Goal: Entertainment & Leisure: Browse casually

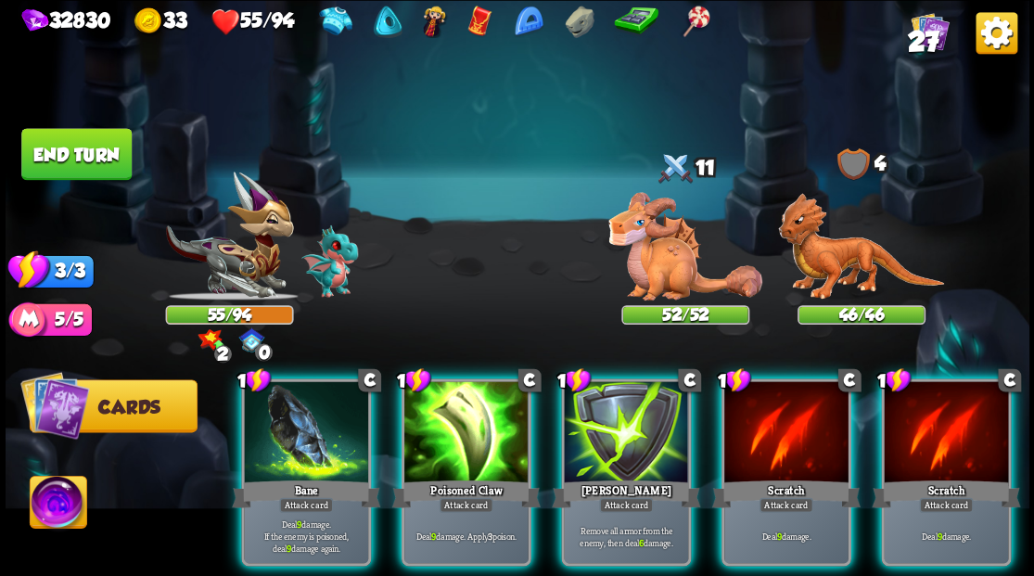
click at [62, 497] on img at bounding box center [58, 504] width 57 height 57
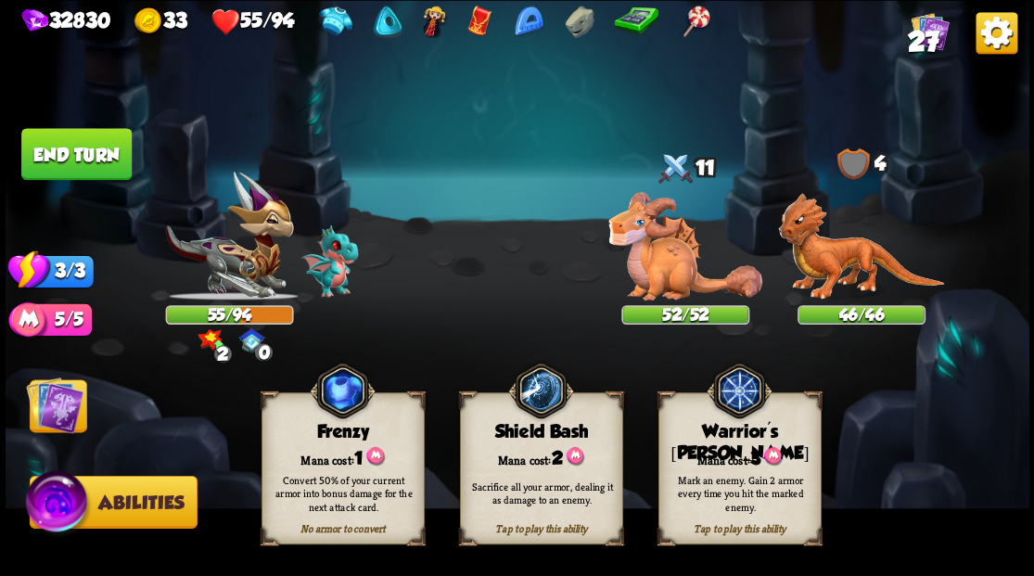
click at [59, 402] on img at bounding box center [54, 404] width 57 height 57
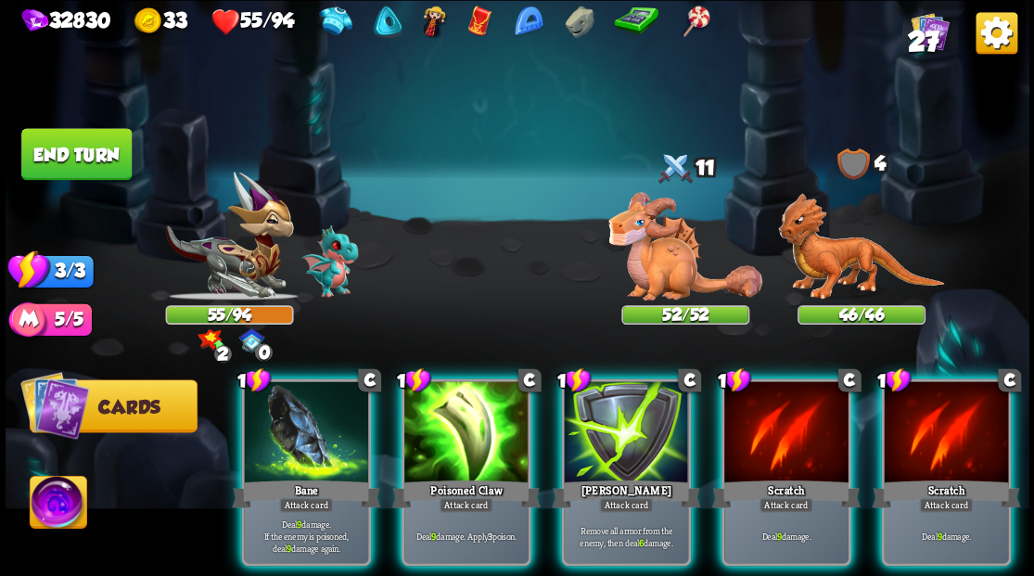
click at [55, 497] on img at bounding box center [58, 504] width 57 height 57
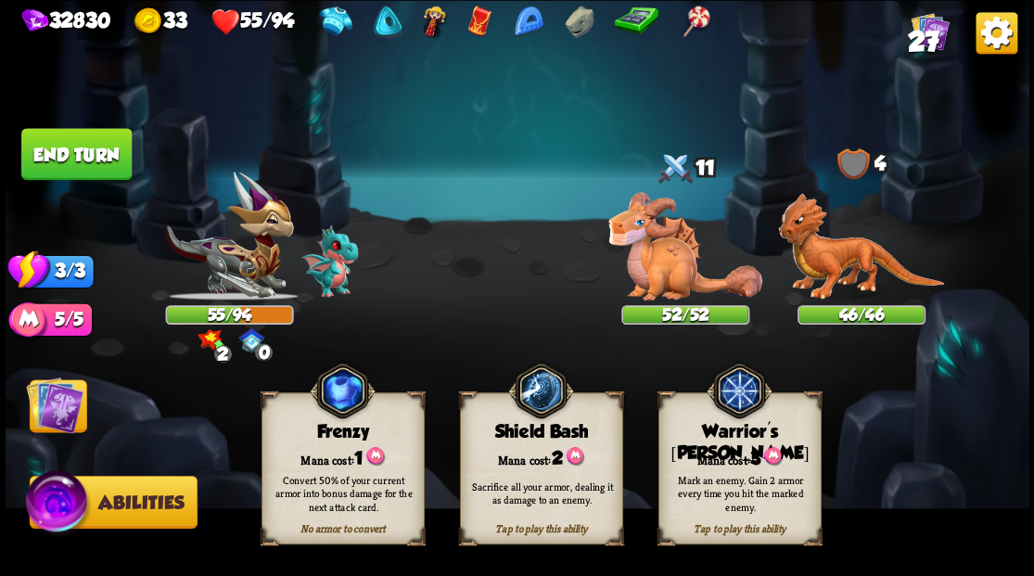
click at [752, 448] on span "3" at bounding box center [755, 457] width 10 height 20
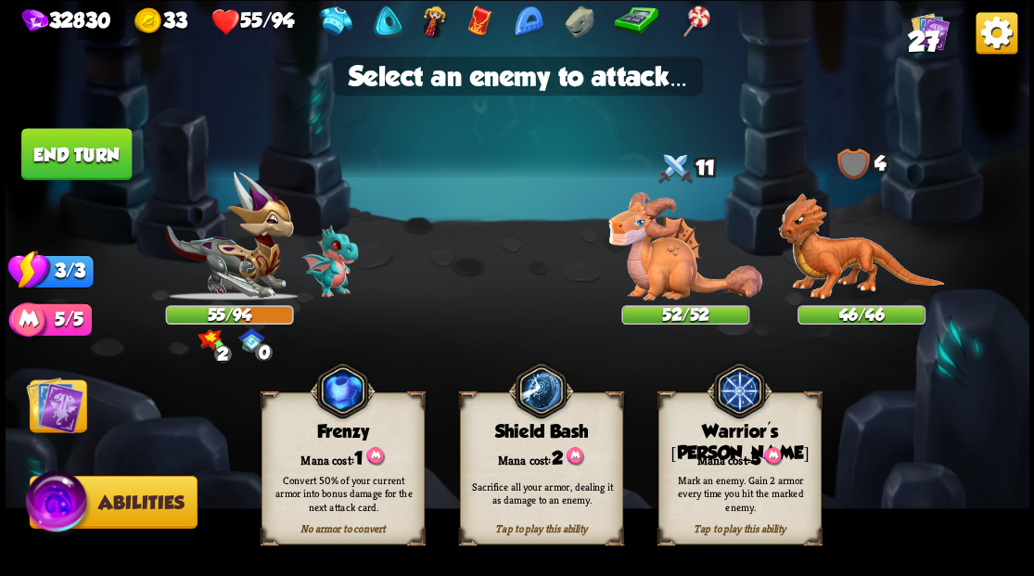
click at [671, 292] on img at bounding box center [685, 246] width 154 height 108
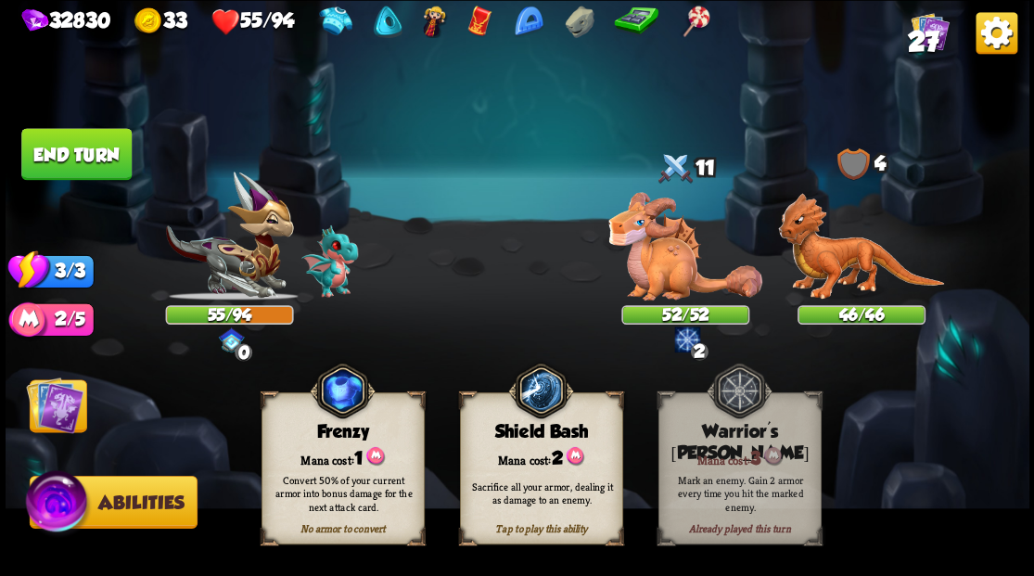
click at [55, 396] on img at bounding box center [54, 404] width 57 height 57
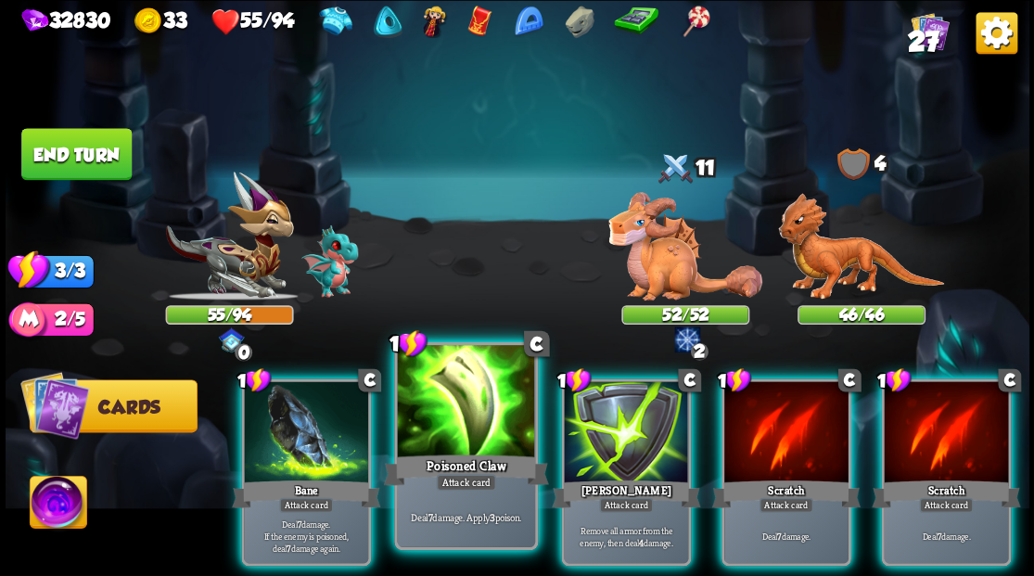
drag, startPoint x: 423, startPoint y: 423, endPoint x: 434, endPoint y: 423, distance: 11.1
click at [430, 423] on div at bounding box center [465, 403] width 137 height 116
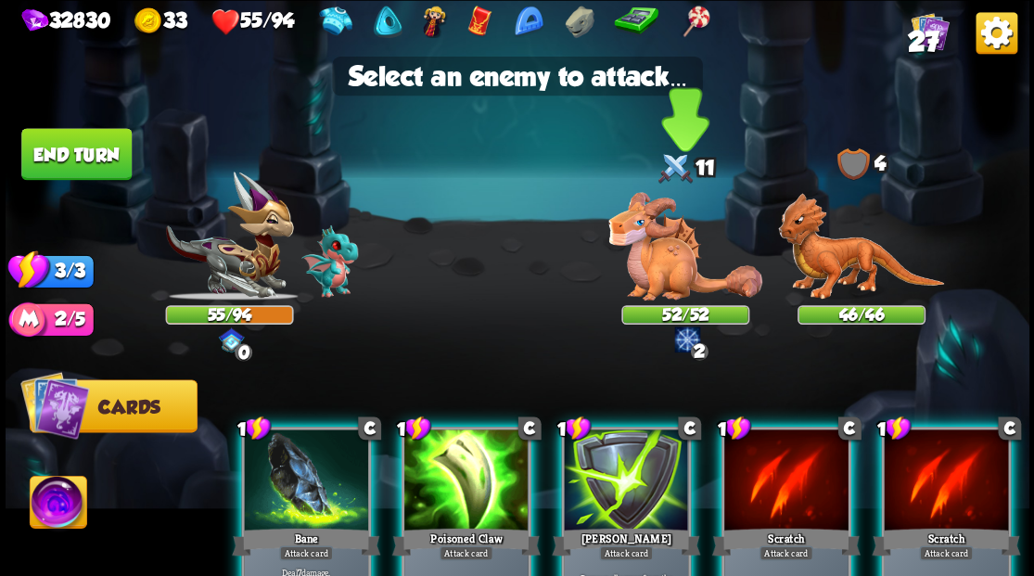
click at [683, 284] on img at bounding box center [685, 246] width 154 height 108
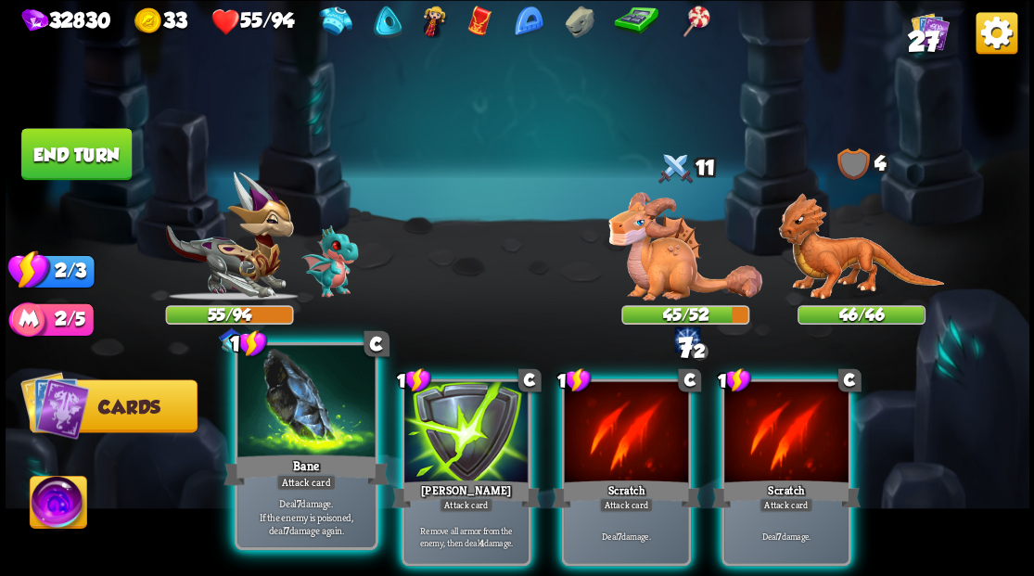
click at [304, 425] on div at bounding box center [305, 403] width 137 height 116
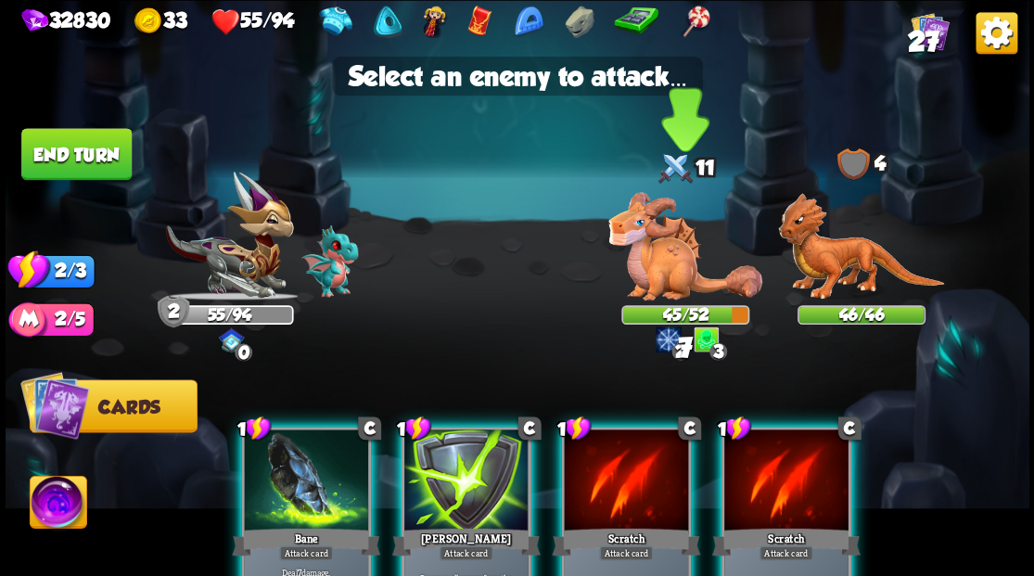
click at [642, 274] on img at bounding box center [685, 246] width 154 height 108
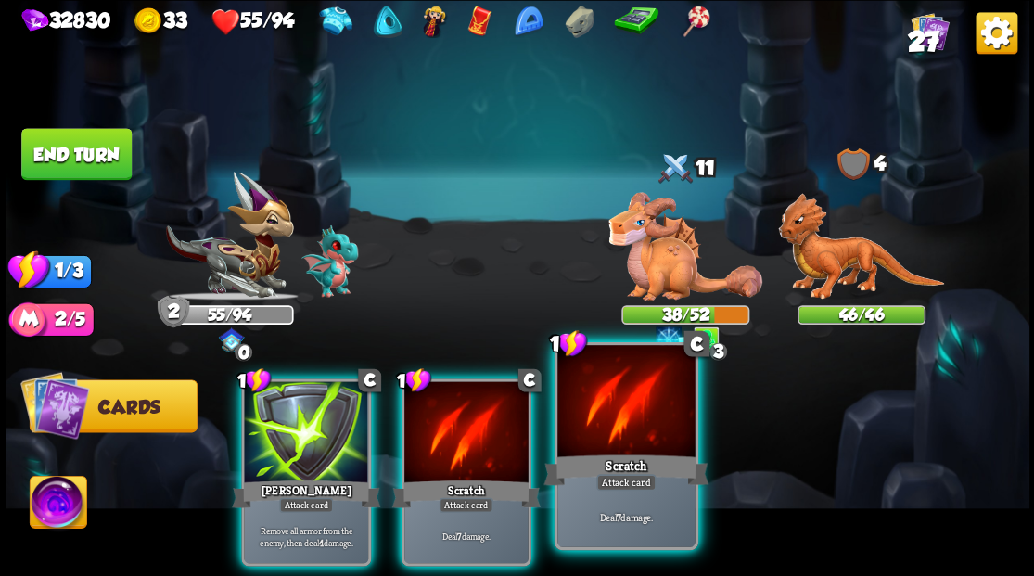
drag, startPoint x: 650, startPoint y: 425, endPoint x: 679, endPoint y: 366, distance: 65.1
click at [653, 423] on div at bounding box center [625, 403] width 137 height 116
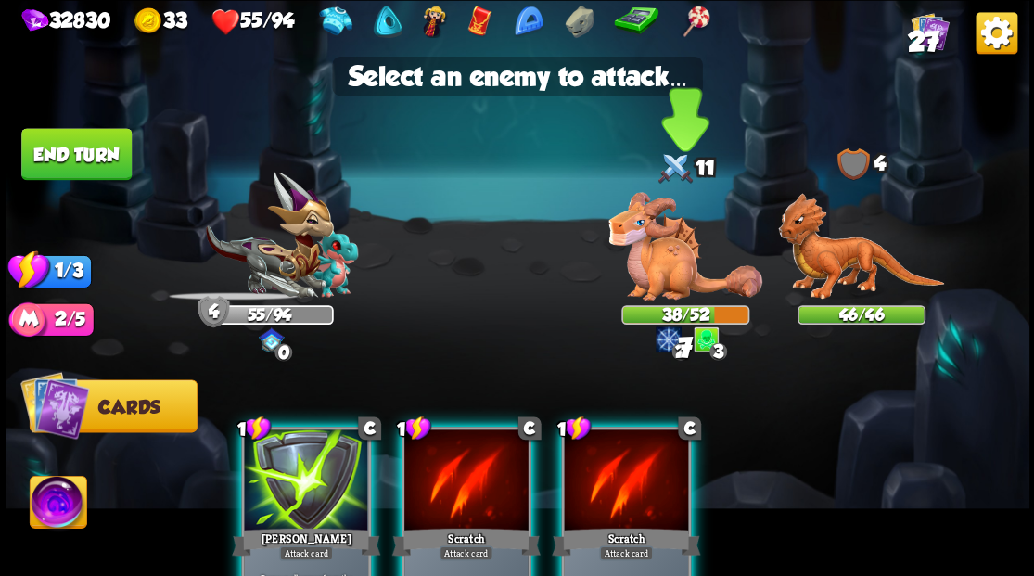
click at [670, 288] on img at bounding box center [685, 246] width 154 height 108
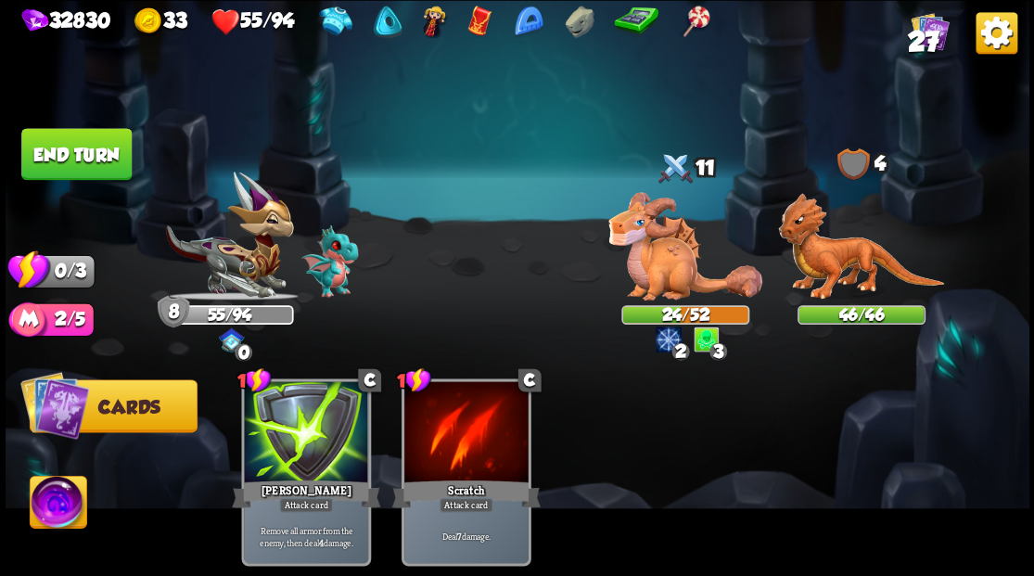
click at [80, 150] on button "End turn" at bounding box center [76, 154] width 110 height 52
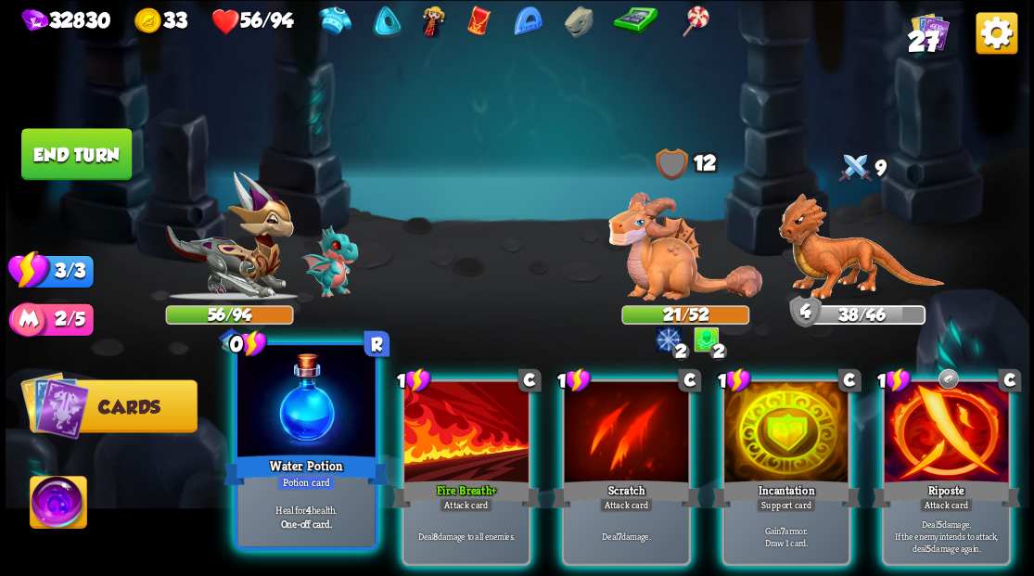
click at [278, 432] on div at bounding box center [305, 403] width 137 height 116
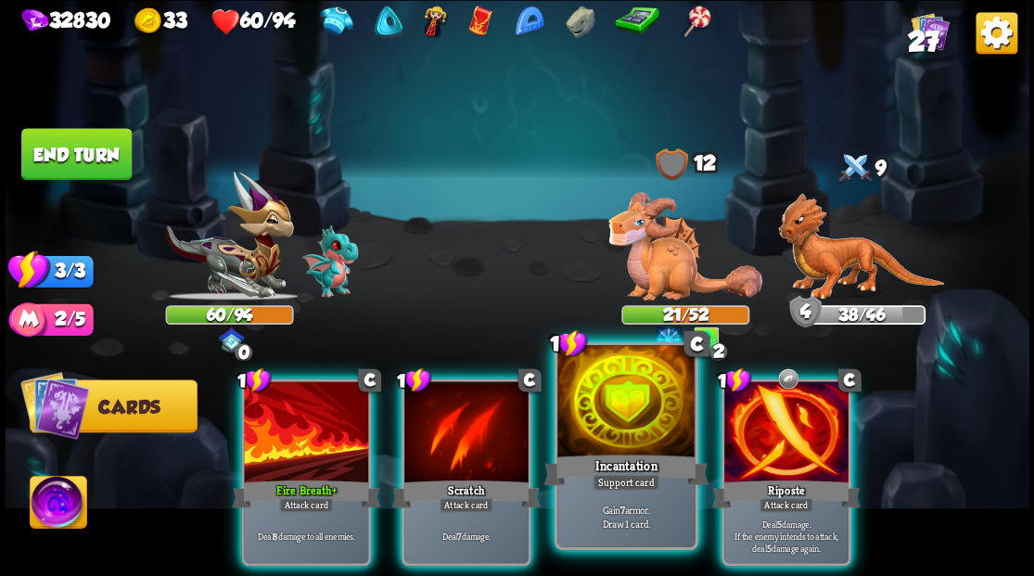
click at [584, 399] on div at bounding box center [625, 403] width 137 height 116
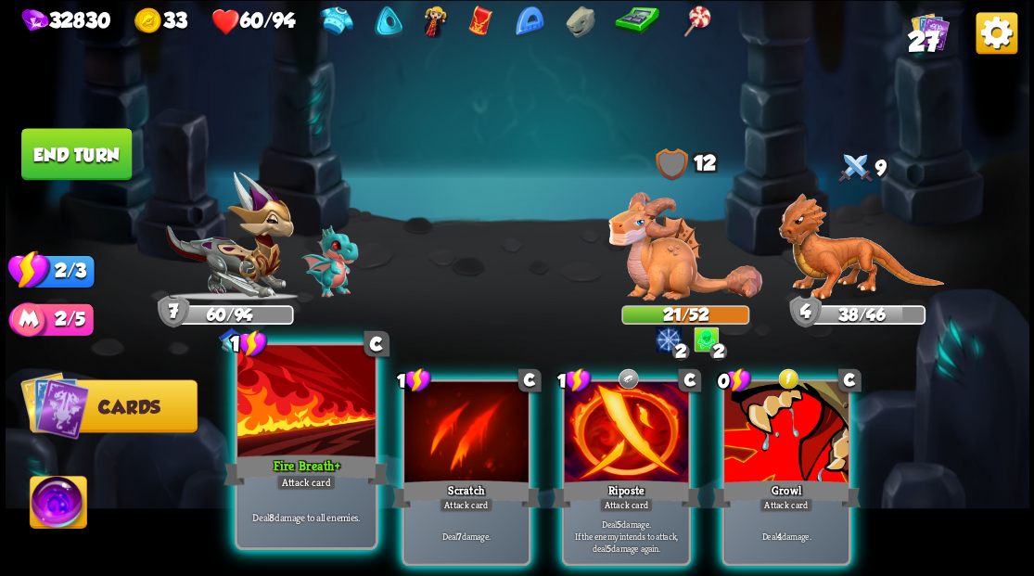
click at [295, 423] on div at bounding box center [305, 403] width 137 height 116
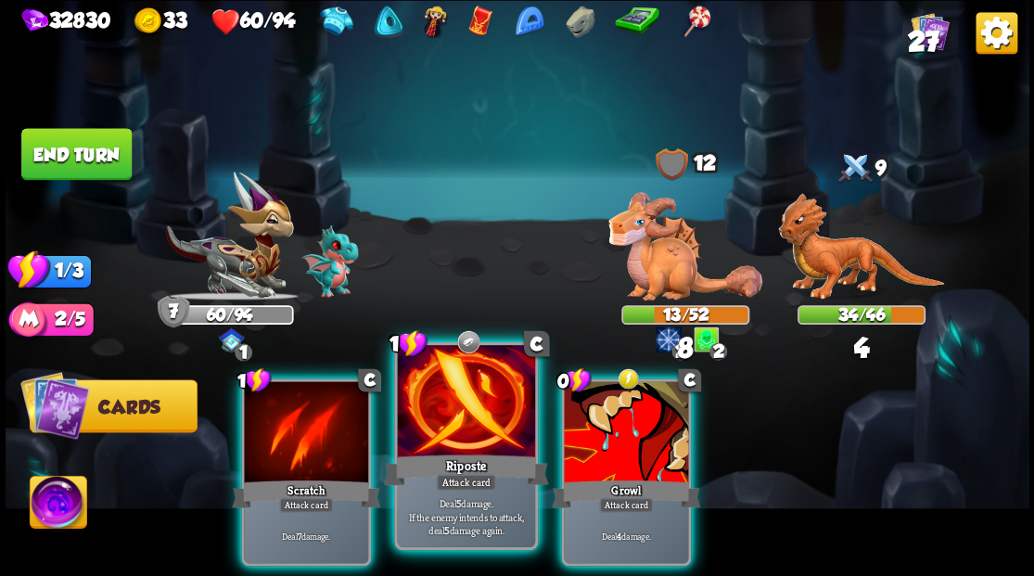
drag, startPoint x: 453, startPoint y: 434, endPoint x: 458, endPoint y: 413, distance: 22.0
click at [453, 433] on div at bounding box center [465, 403] width 137 height 116
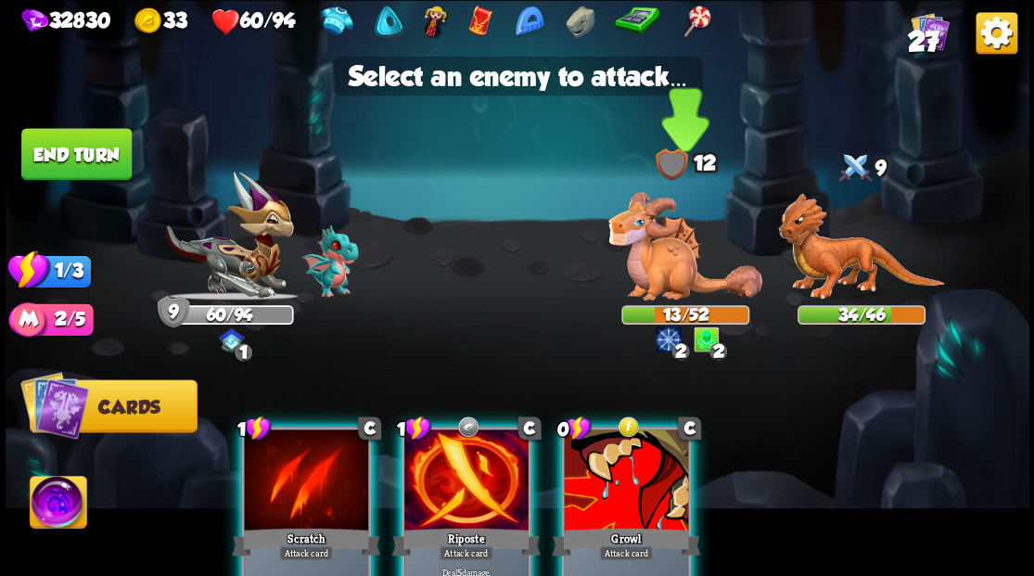
click at [658, 256] on img at bounding box center [685, 246] width 154 height 108
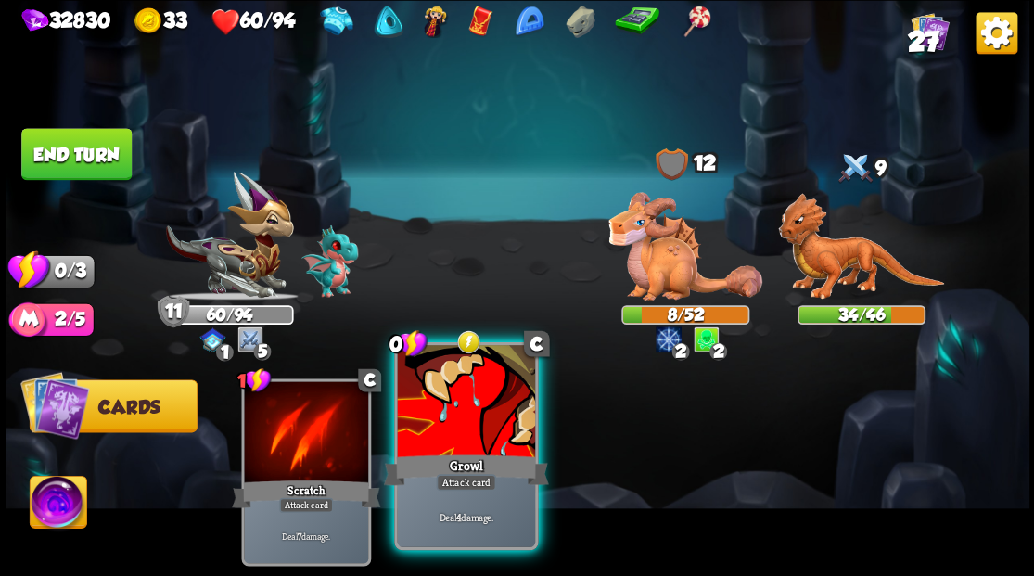
click at [477, 391] on div at bounding box center [465, 403] width 137 height 116
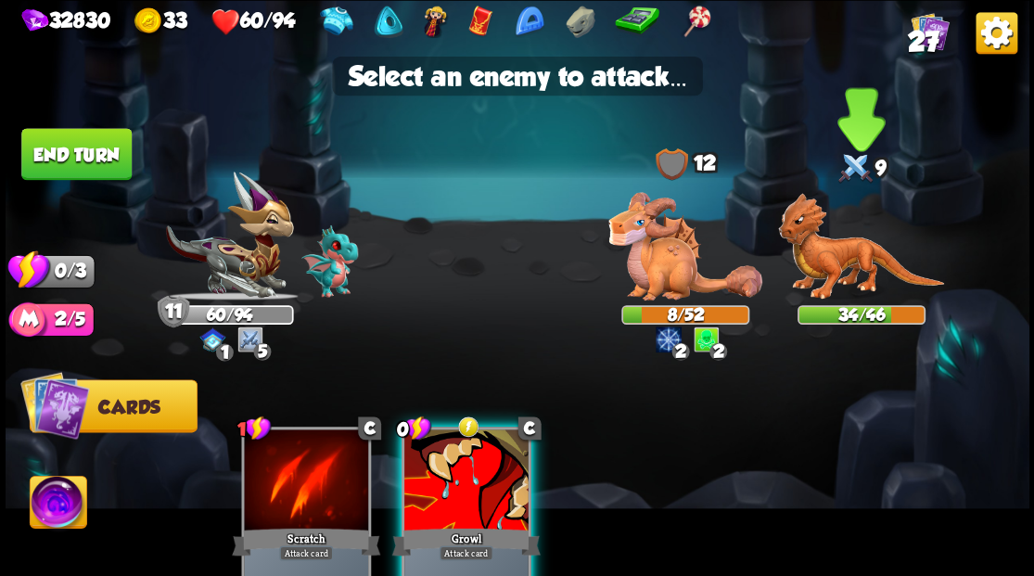
click at [820, 271] on img at bounding box center [861, 247] width 166 height 108
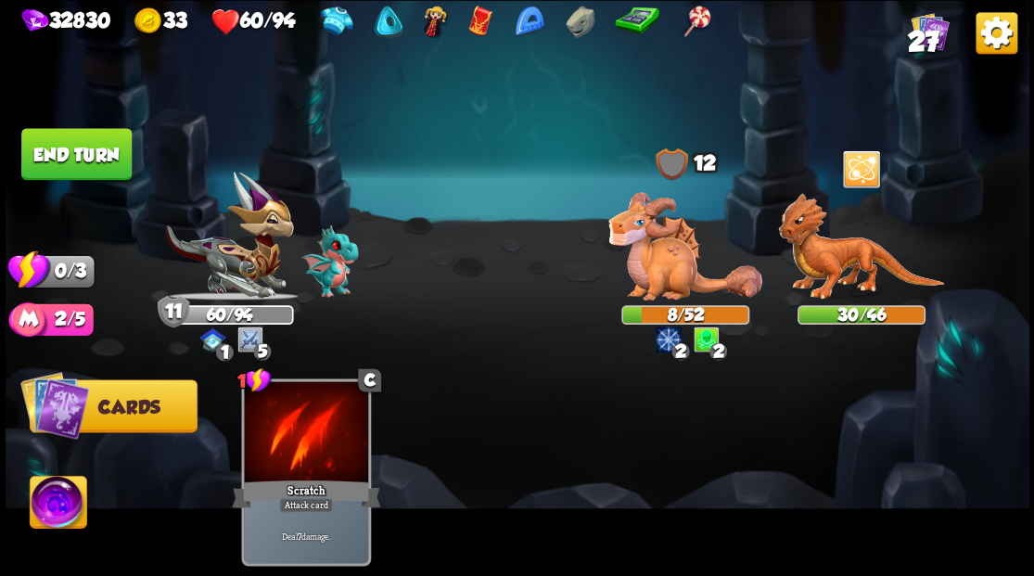
click at [111, 168] on button "End turn" at bounding box center [76, 154] width 110 height 52
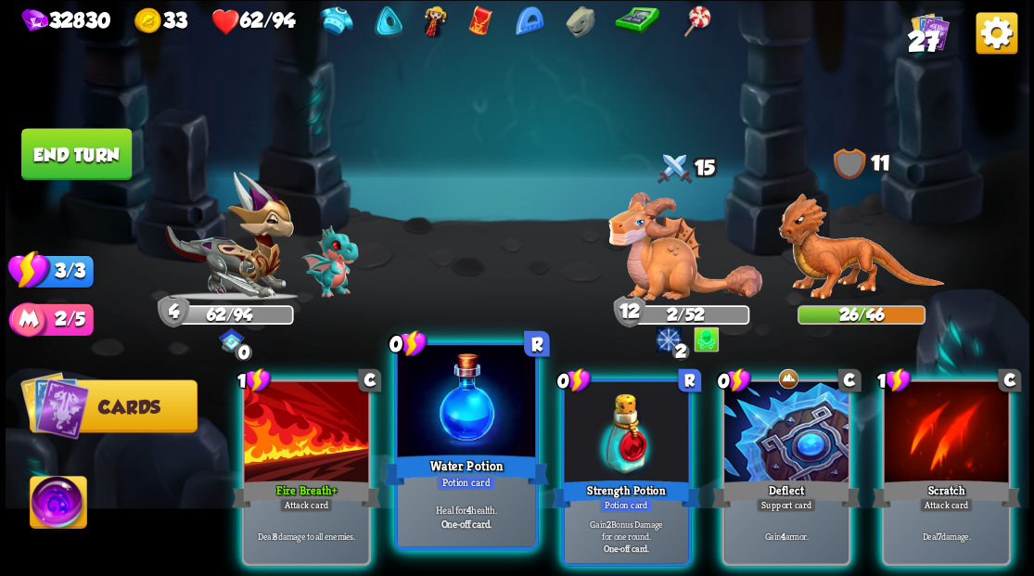
click at [479, 404] on div at bounding box center [465, 403] width 137 height 116
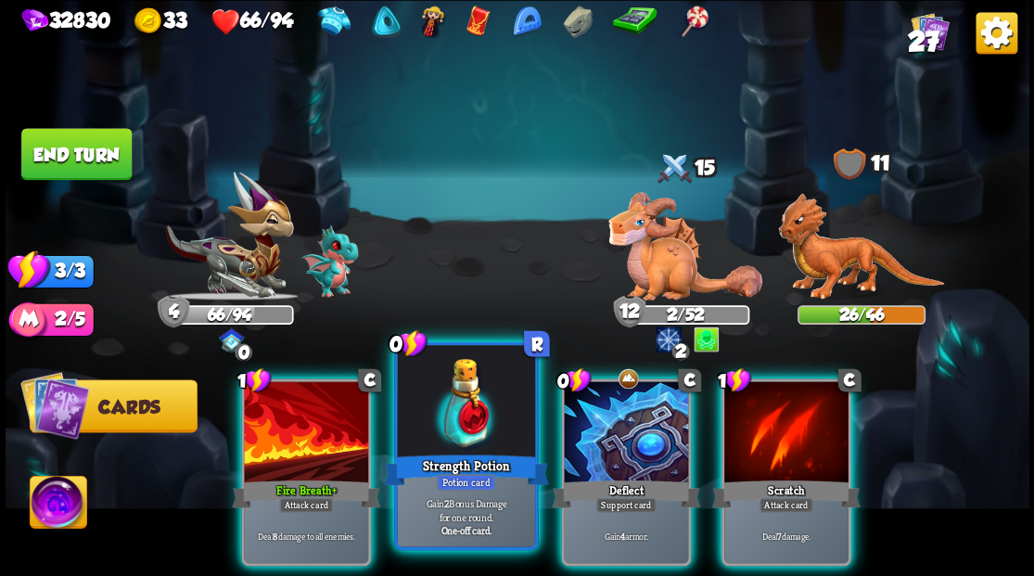
click at [449, 419] on div at bounding box center [465, 403] width 137 height 116
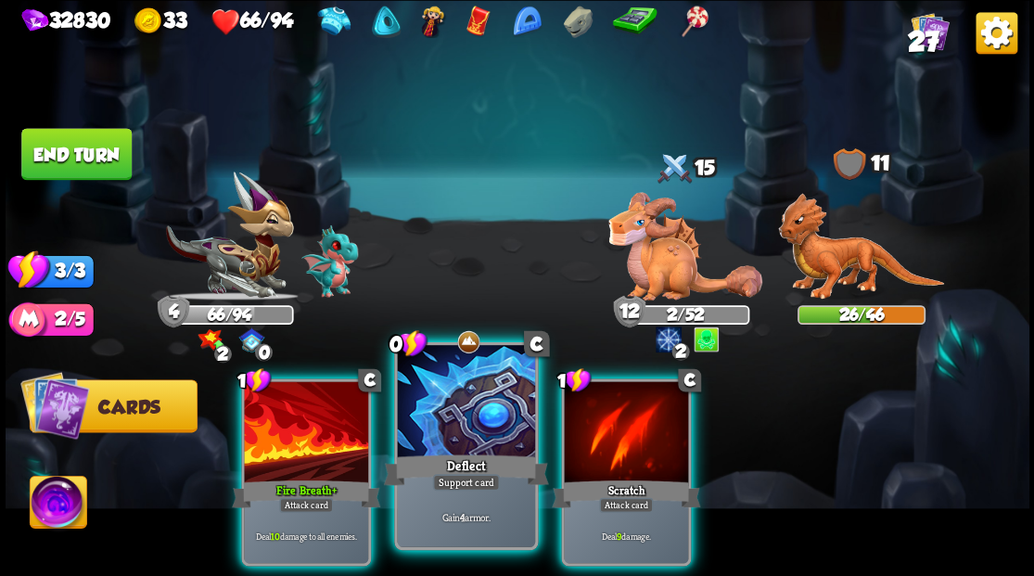
click at [449, 419] on div at bounding box center [465, 403] width 137 height 116
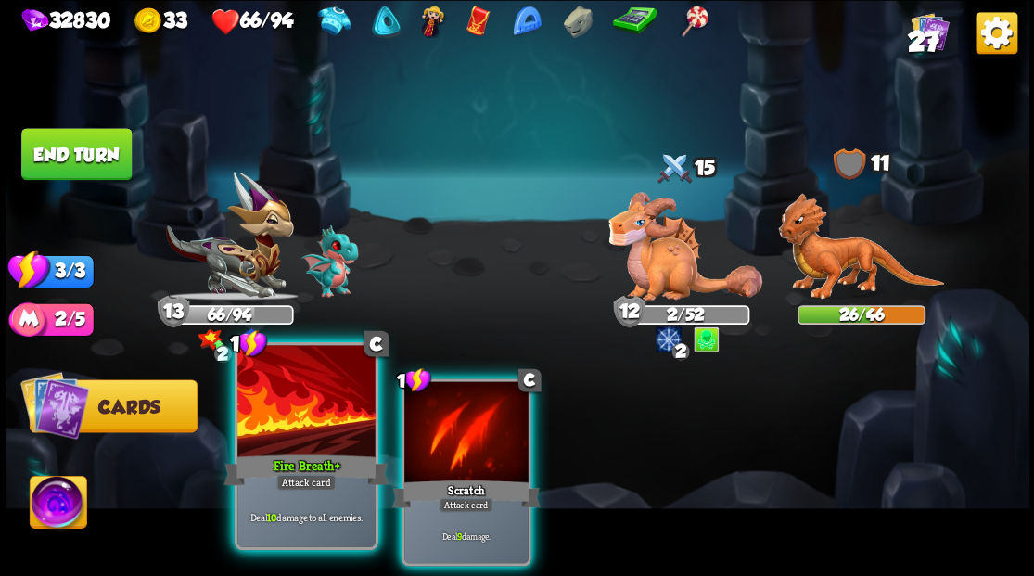
click at [300, 423] on div at bounding box center [305, 403] width 137 height 116
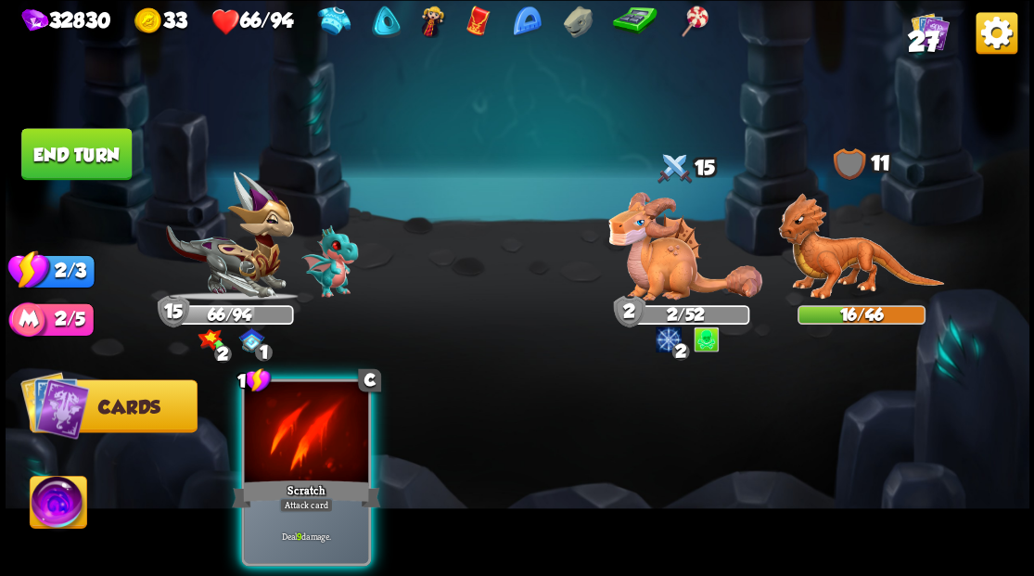
drag, startPoint x: 300, startPoint y: 425, endPoint x: 493, endPoint y: 343, distance: 209.4
click at [300, 425] on div at bounding box center [306, 433] width 124 height 105
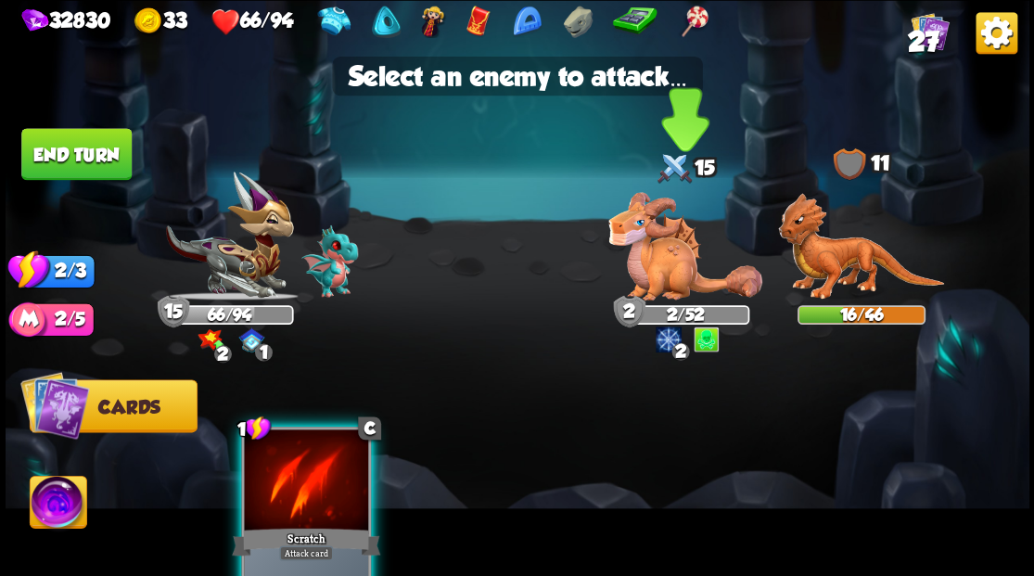
click at [664, 254] on img at bounding box center [685, 246] width 154 height 108
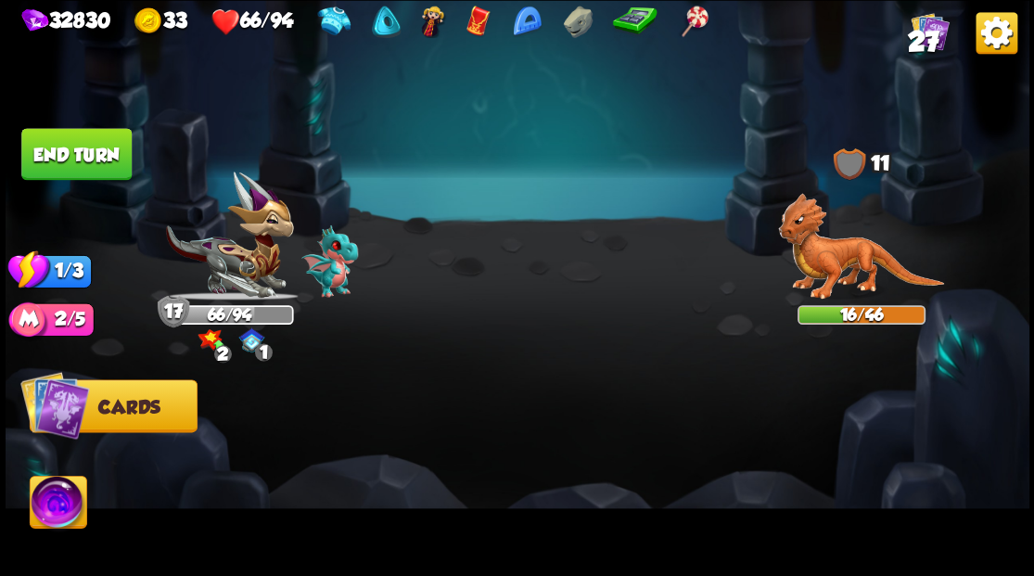
click at [87, 150] on button "End turn" at bounding box center [76, 154] width 110 height 52
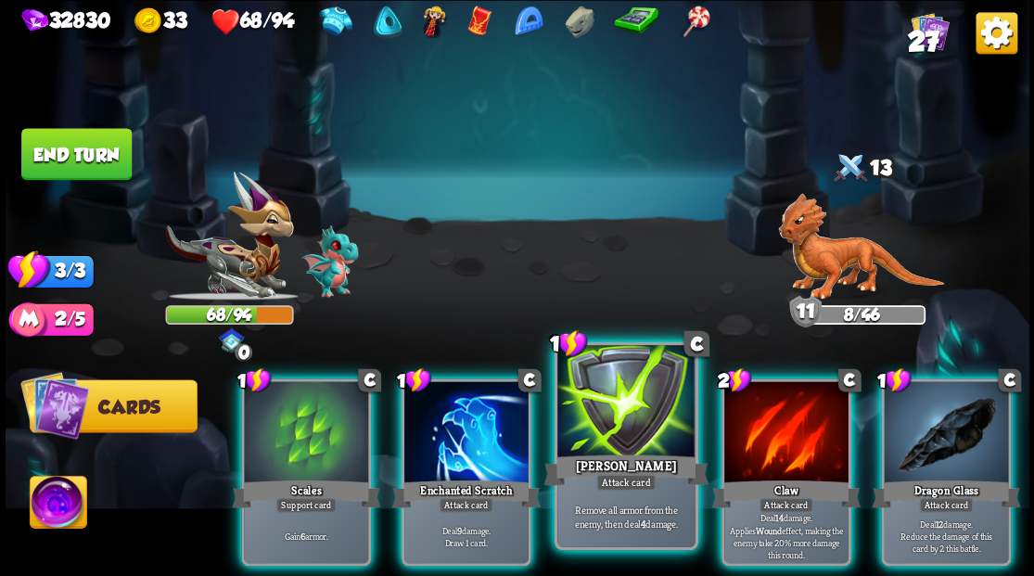
click at [633, 439] on div at bounding box center [625, 403] width 137 height 116
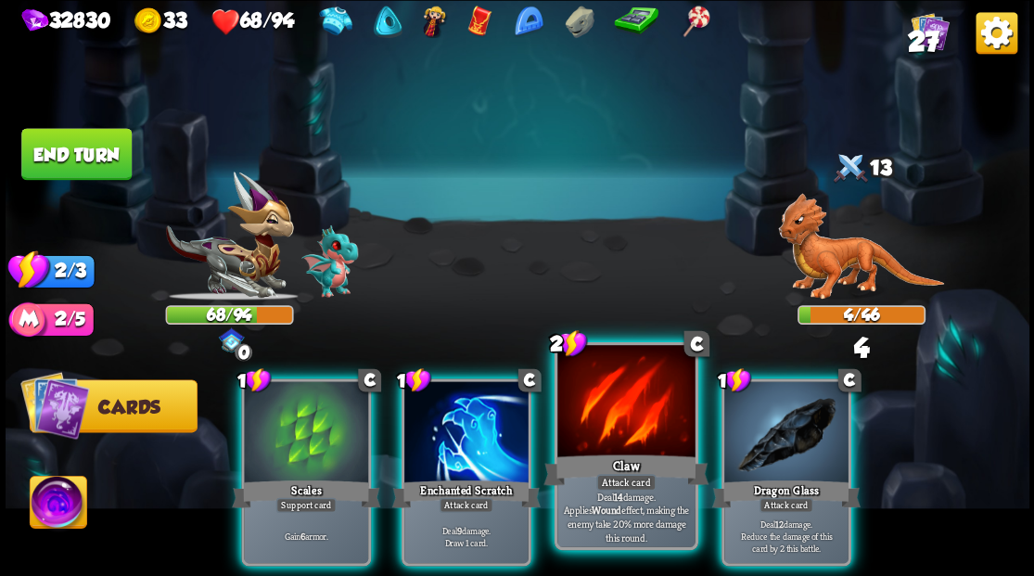
click at [606, 427] on div at bounding box center [625, 403] width 137 height 116
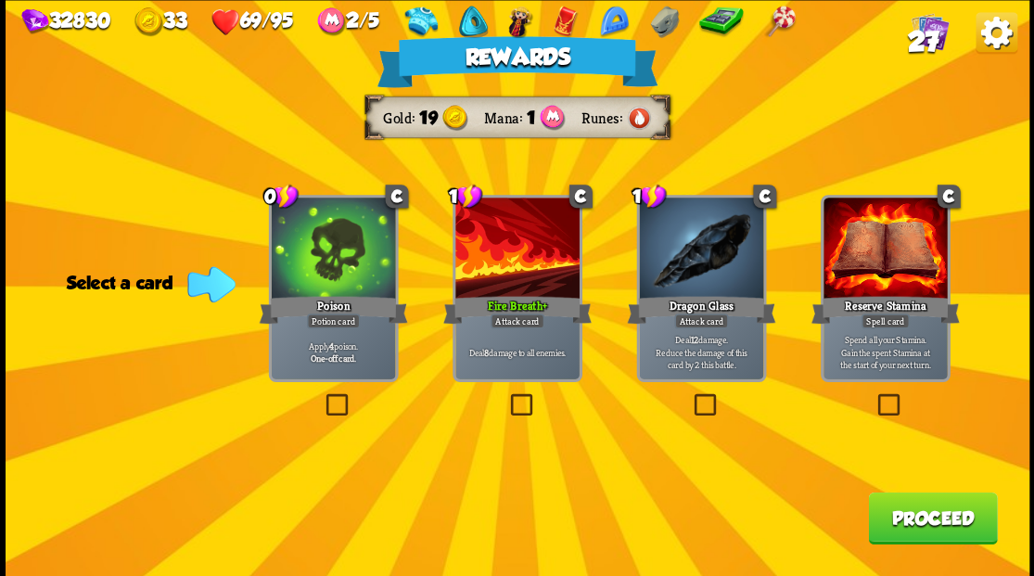
click at [910, 529] on button "Proceed" at bounding box center [932, 517] width 129 height 52
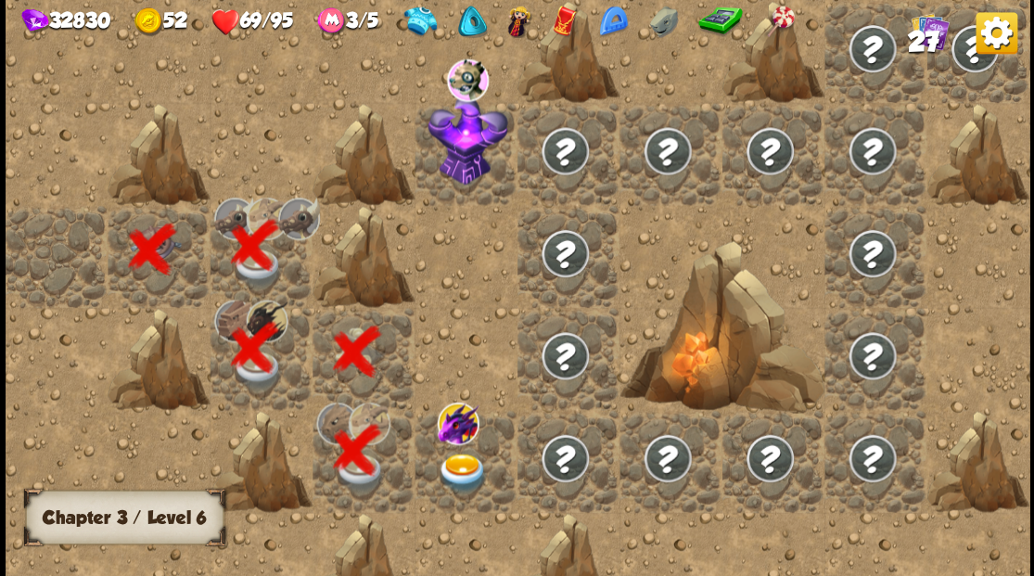
click at [464, 458] on img at bounding box center [462, 473] width 51 height 40
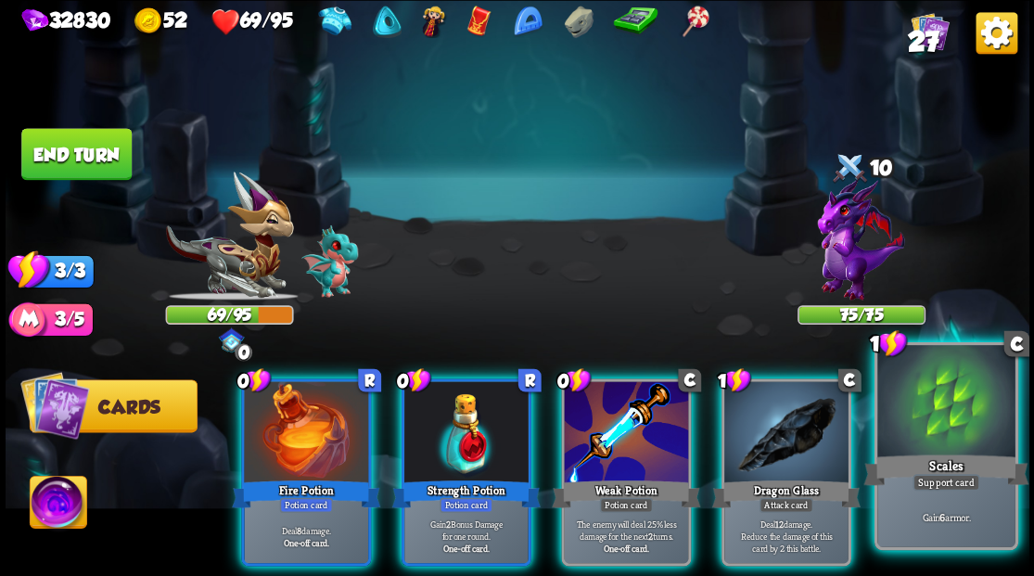
click at [945, 417] on div at bounding box center [945, 403] width 137 height 116
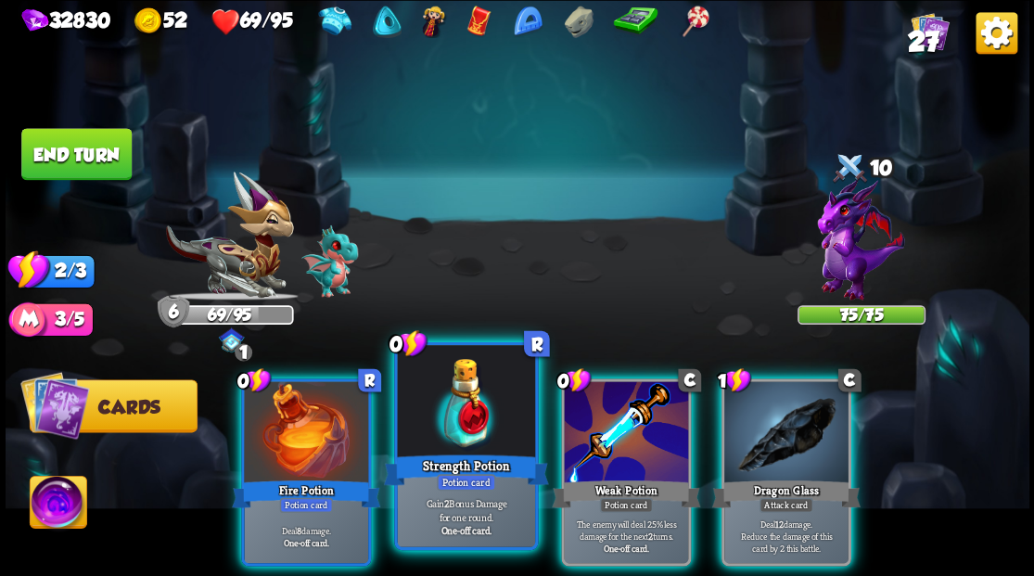
click at [495, 395] on div at bounding box center [465, 403] width 137 height 116
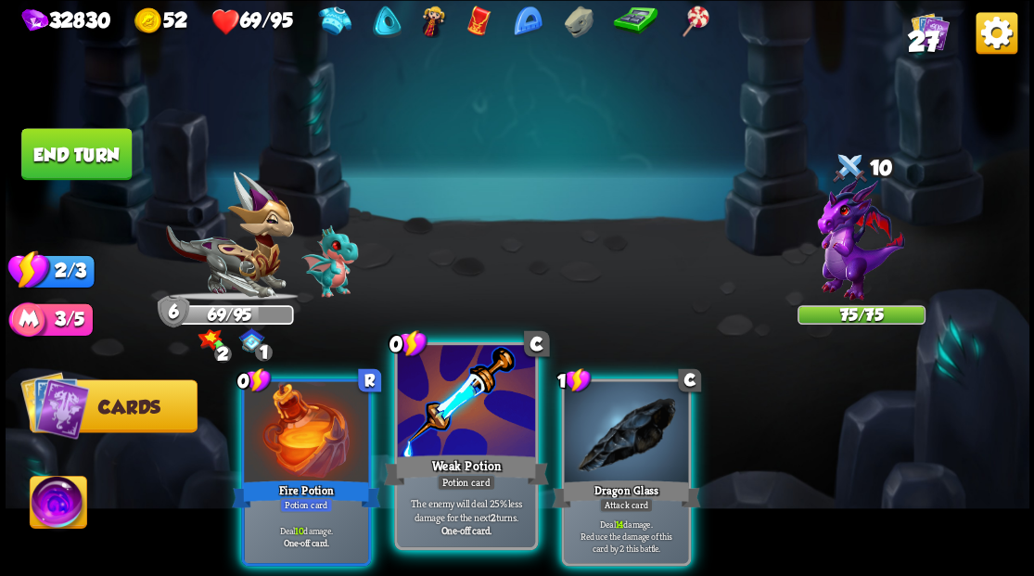
click at [460, 398] on div at bounding box center [465, 403] width 137 height 116
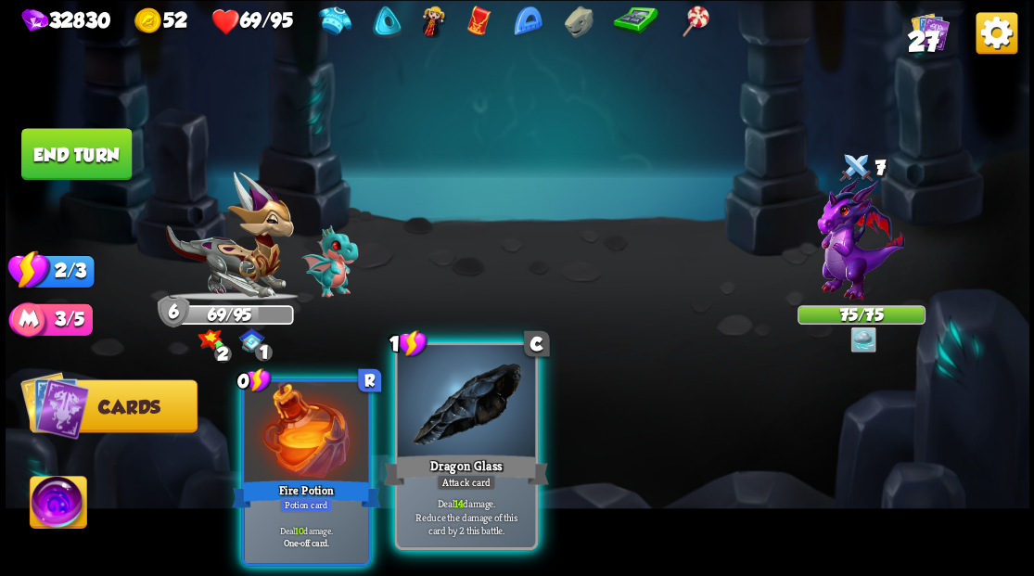
click at [461, 397] on div at bounding box center [465, 403] width 137 height 116
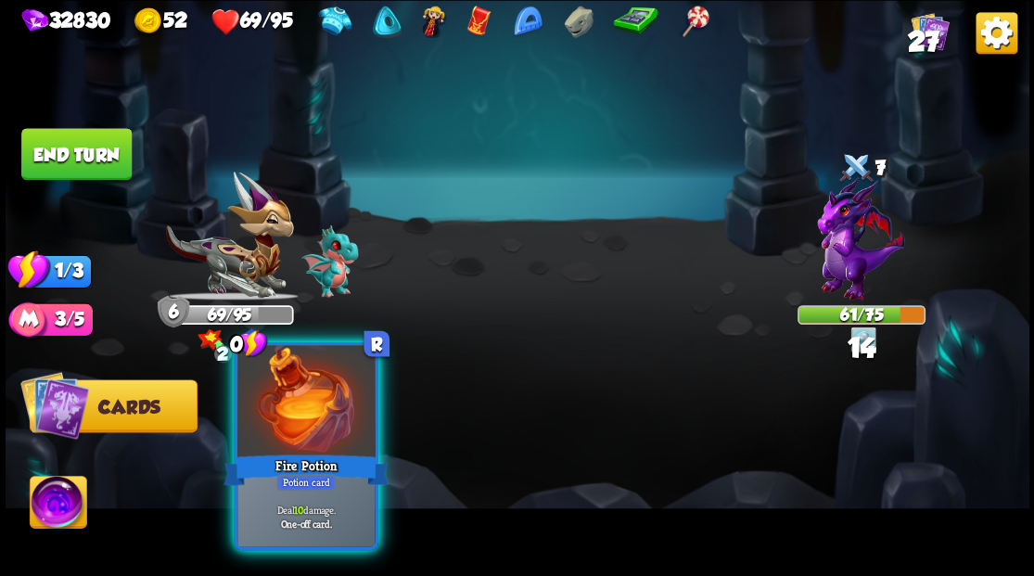
drag, startPoint x: 295, startPoint y: 423, endPoint x: 303, endPoint y: 415, distance: 11.8
click at [296, 423] on div at bounding box center [305, 403] width 137 height 116
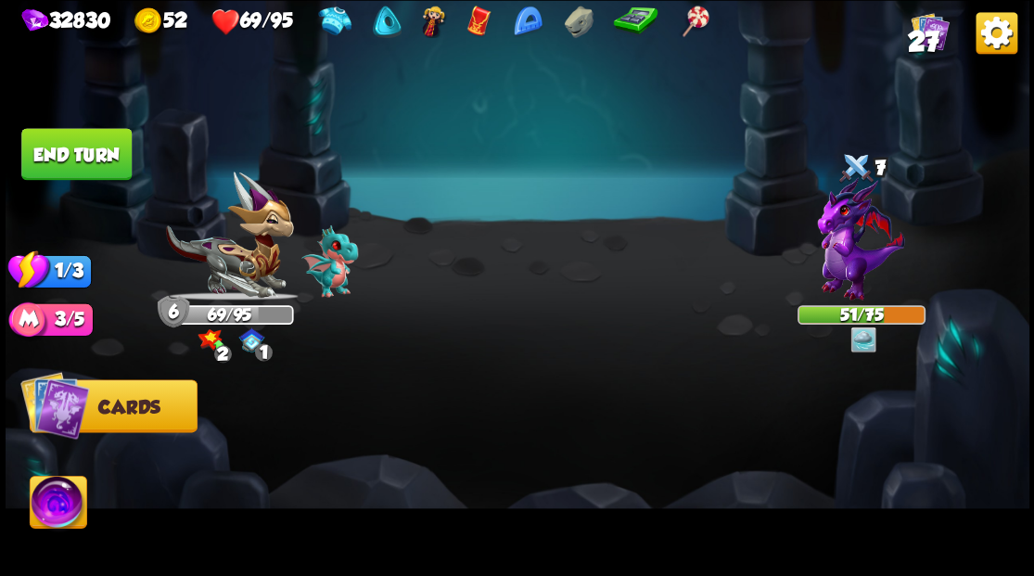
click at [70, 147] on button "End turn" at bounding box center [76, 154] width 110 height 52
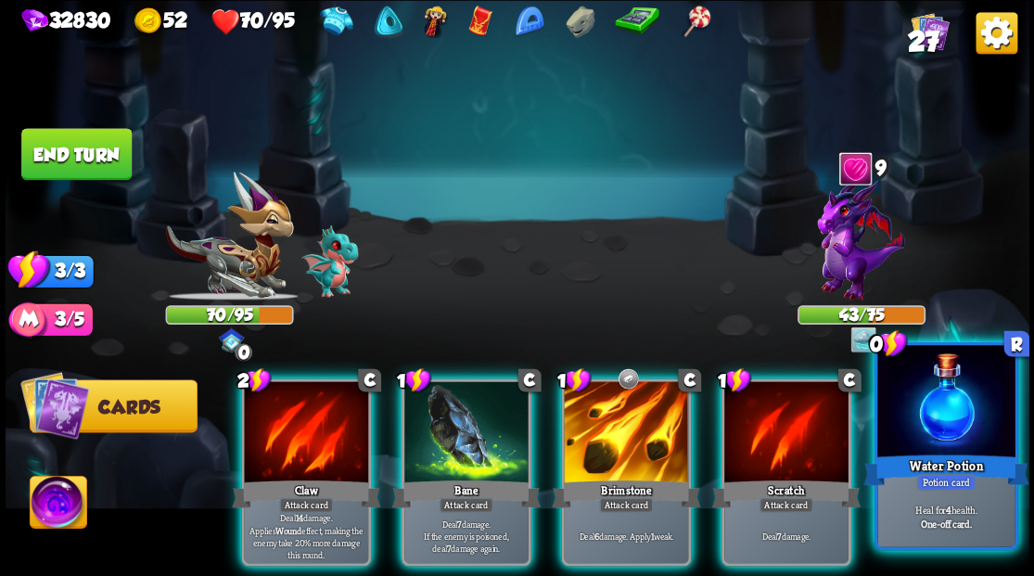
click at [938, 426] on div at bounding box center [945, 403] width 137 height 116
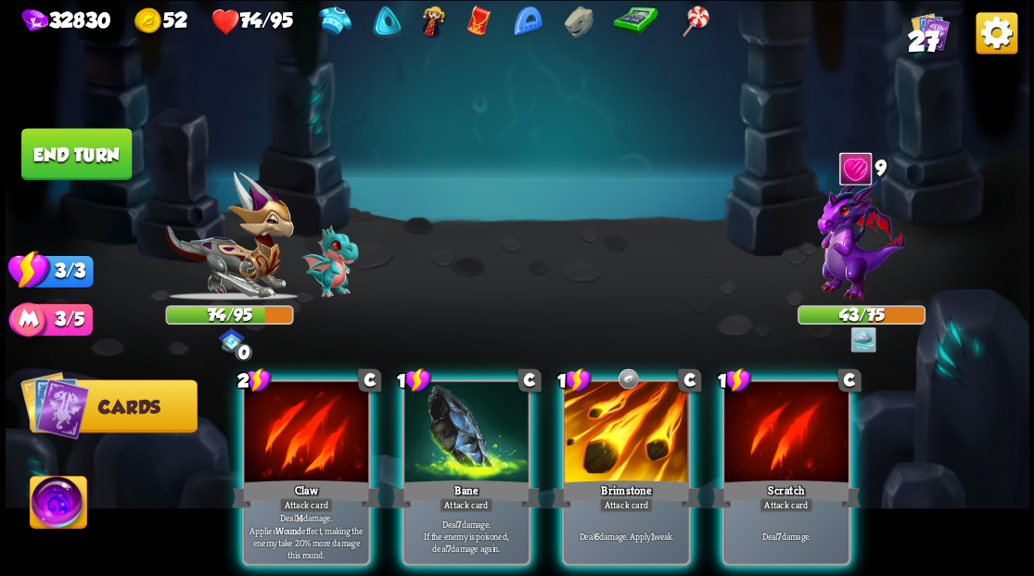
click at [849, 233] on img at bounding box center [860, 238] width 87 height 123
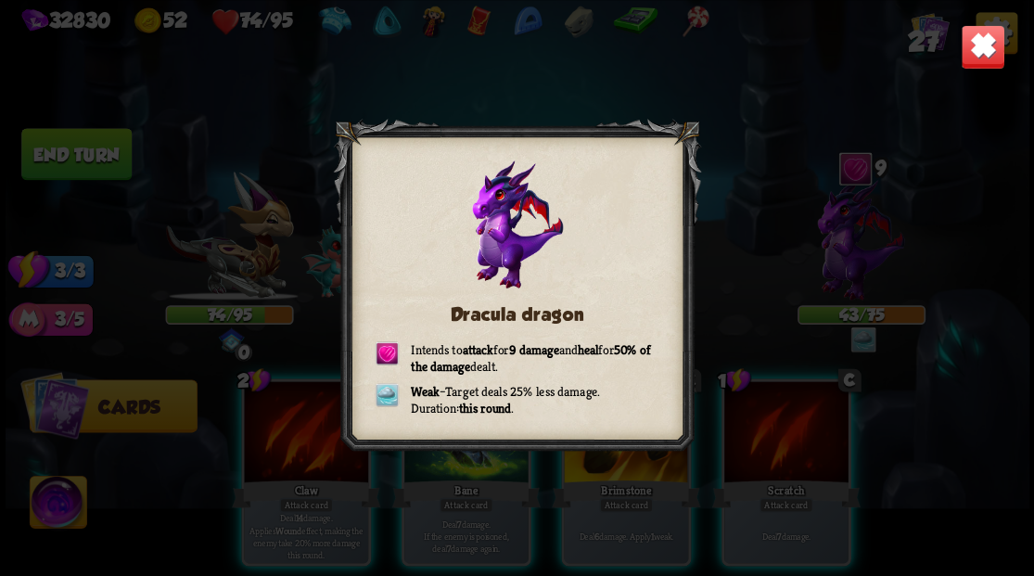
click at [840, 194] on div "Dracula dragon Intends to attack for 9 damage and heal for 50% of the damage de…" at bounding box center [518, 288] width 1024 height 576
click at [893, 77] on div "Dracula dragon Intends to attack for 9 damage and heal for 50% of the damage de…" at bounding box center [518, 288] width 1024 height 576
click at [985, 43] on div "Dracula dragon Intends to attack for 9 damage and heal for 50% of the damage de…" at bounding box center [518, 288] width 1024 height 576
click at [937, 55] on div "Dracula dragon Intends to attack for 9 damage and heal for 50% of the damage de…" at bounding box center [518, 288] width 1024 height 576
click at [805, 98] on div "Dracula dragon Intends to attack for 9 damage and heal for 50% of the damage de…" at bounding box center [518, 288] width 1024 height 576
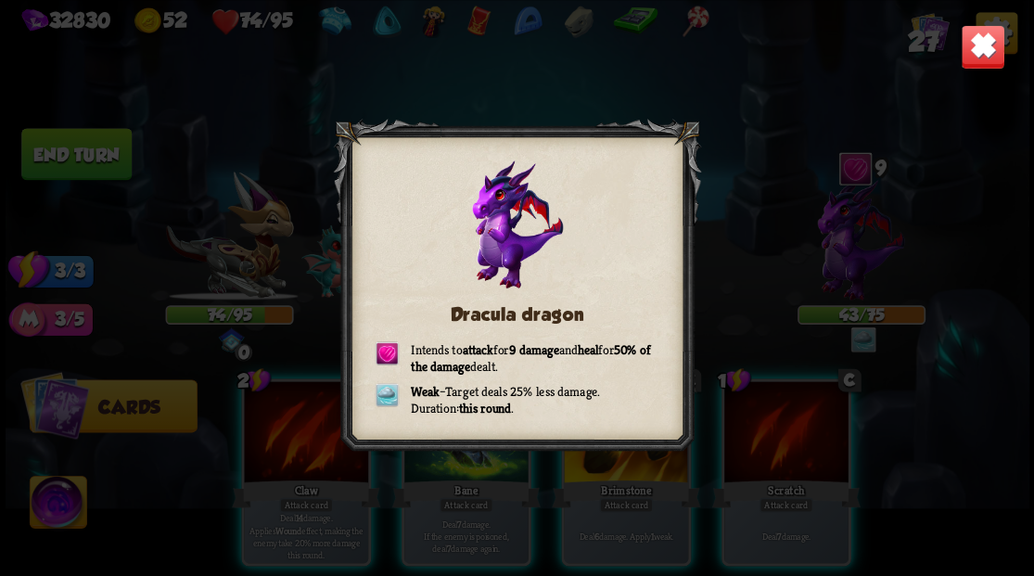
click at [980, 57] on img at bounding box center [982, 46] width 45 height 45
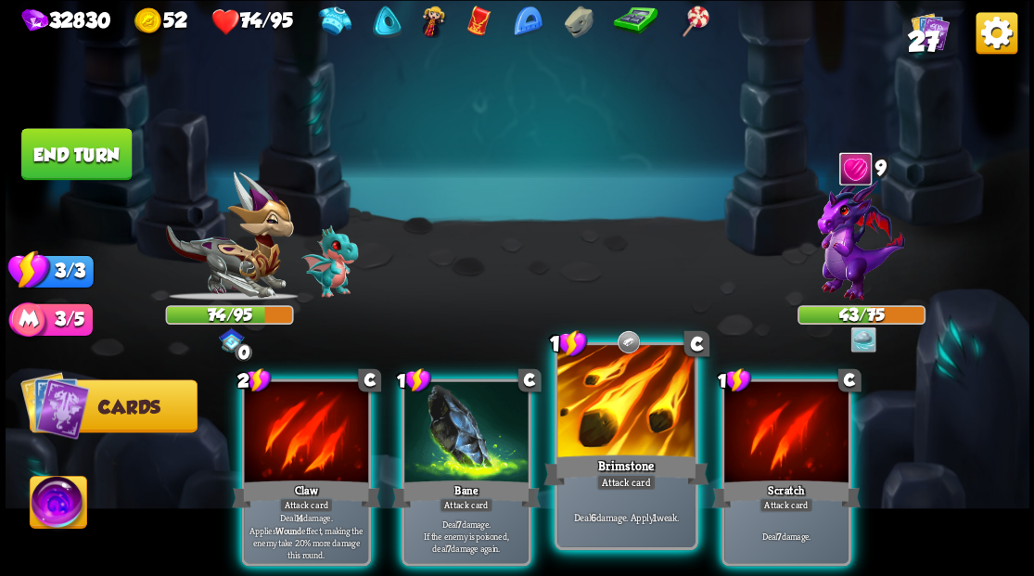
click at [613, 423] on div at bounding box center [625, 403] width 137 height 116
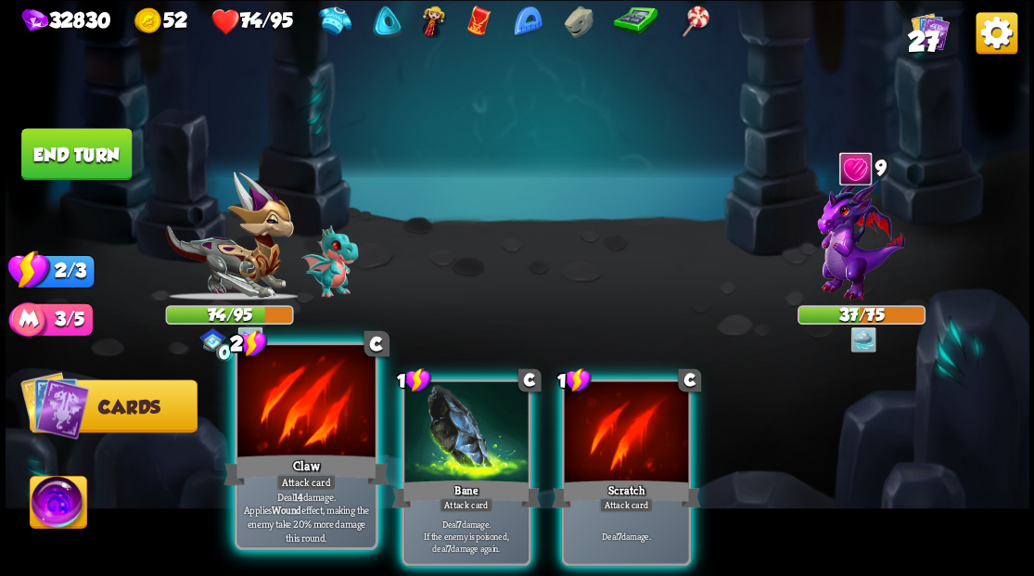
click at [315, 427] on div at bounding box center [305, 403] width 137 height 116
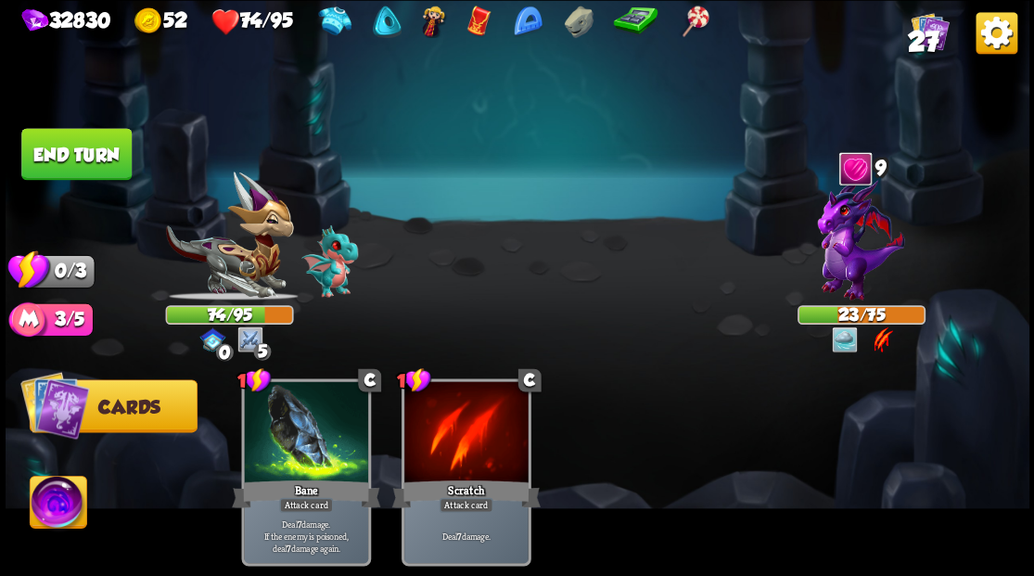
click at [61, 139] on button "End turn" at bounding box center [76, 154] width 110 height 52
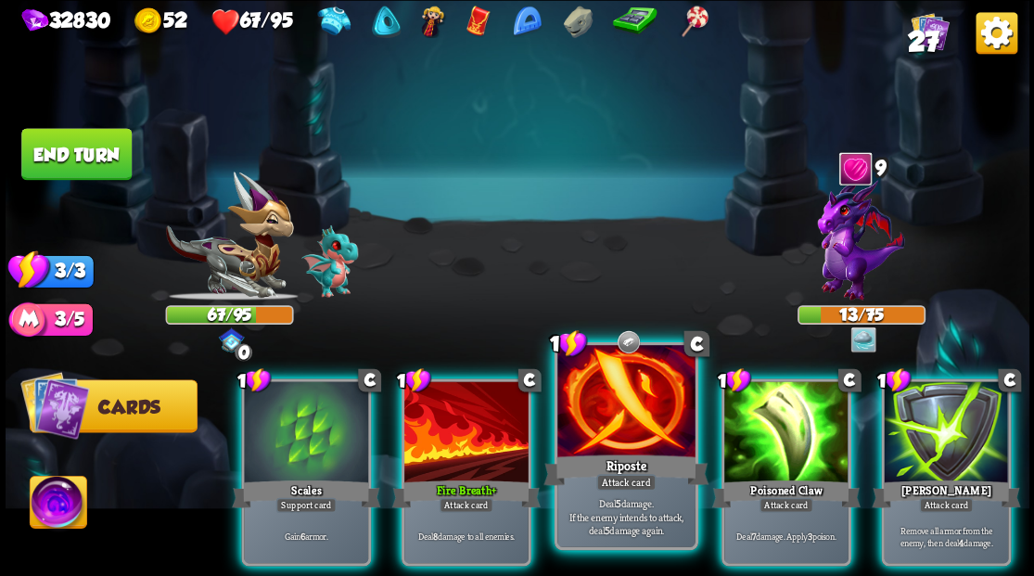
click at [595, 437] on div at bounding box center [625, 403] width 137 height 116
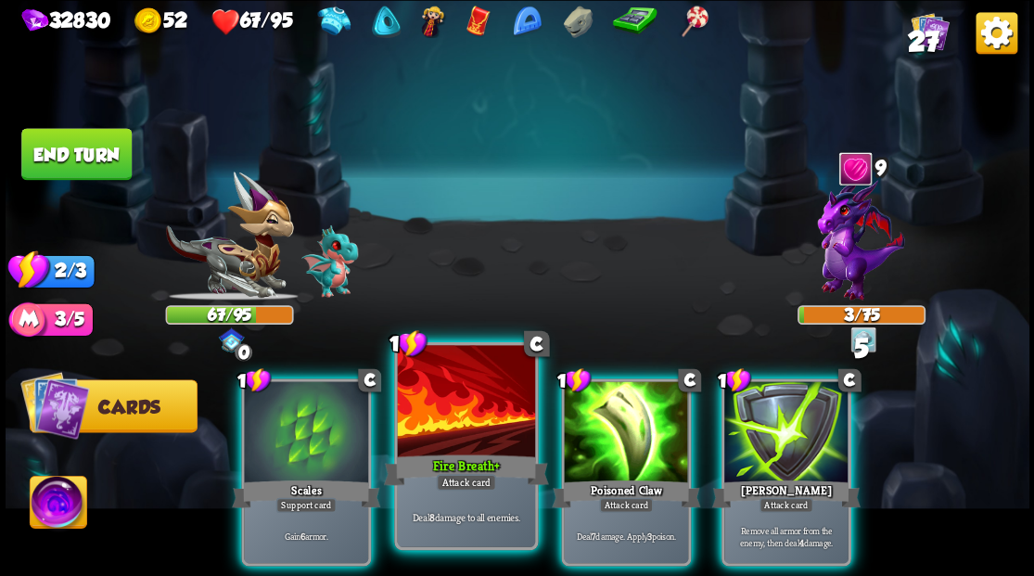
click at [461, 436] on div at bounding box center [465, 403] width 137 height 116
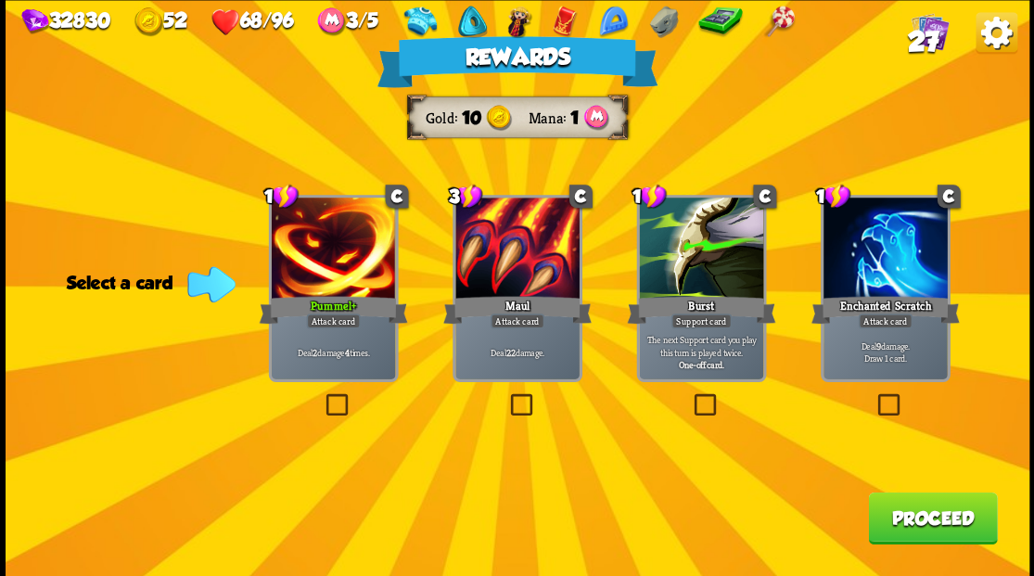
click at [922, 46] on span "27" at bounding box center [923, 42] width 32 height 32
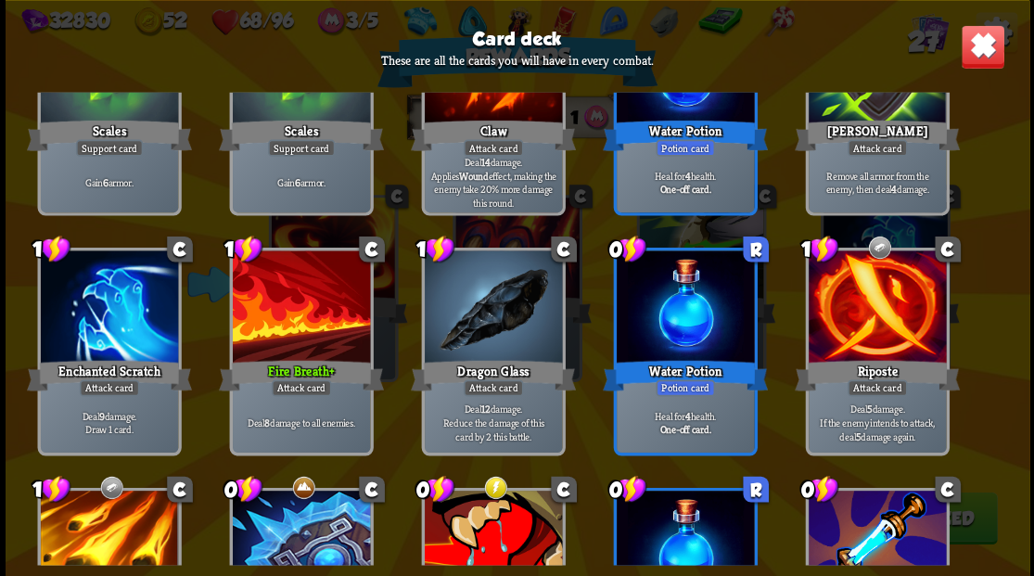
scroll to position [618, 0]
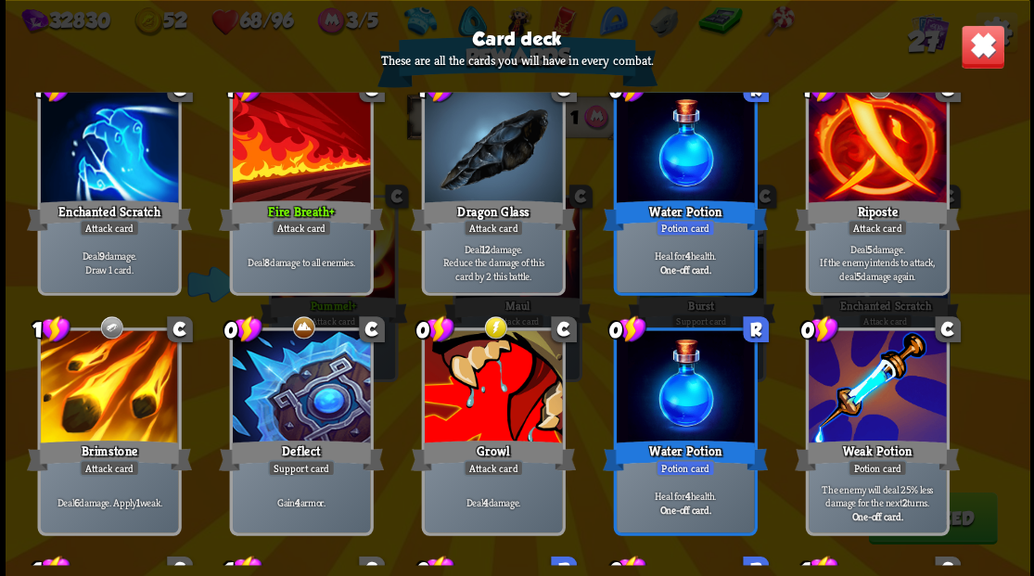
click at [983, 43] on img at bounding box center [982, 46] width 45 height 45
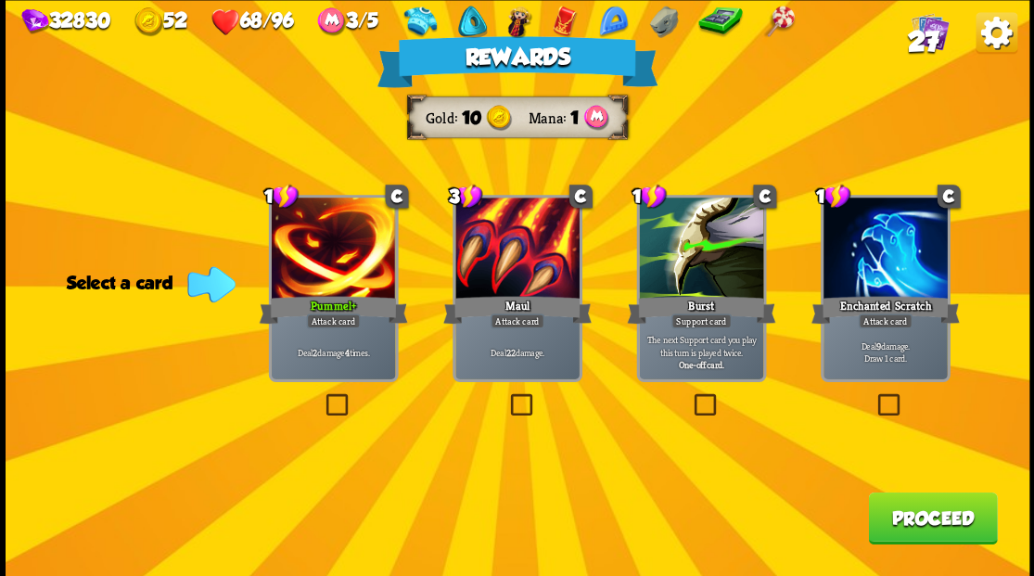
click at [922, 525] on button "Proceed" at bounding box center [932, 517] width 129 height 52
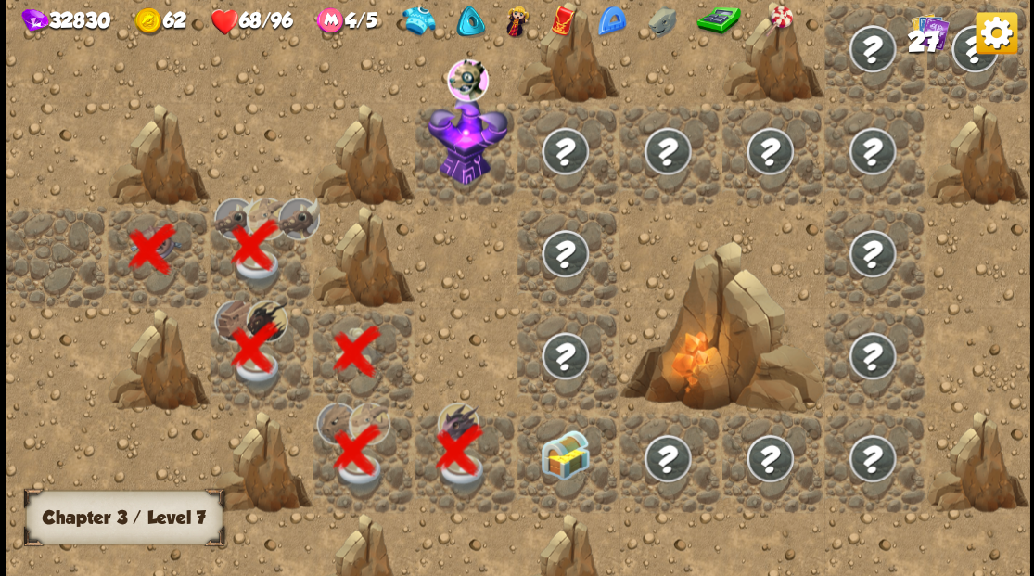
click at [551, 469] on div at bounding box center [568, 461] width 102 height 102
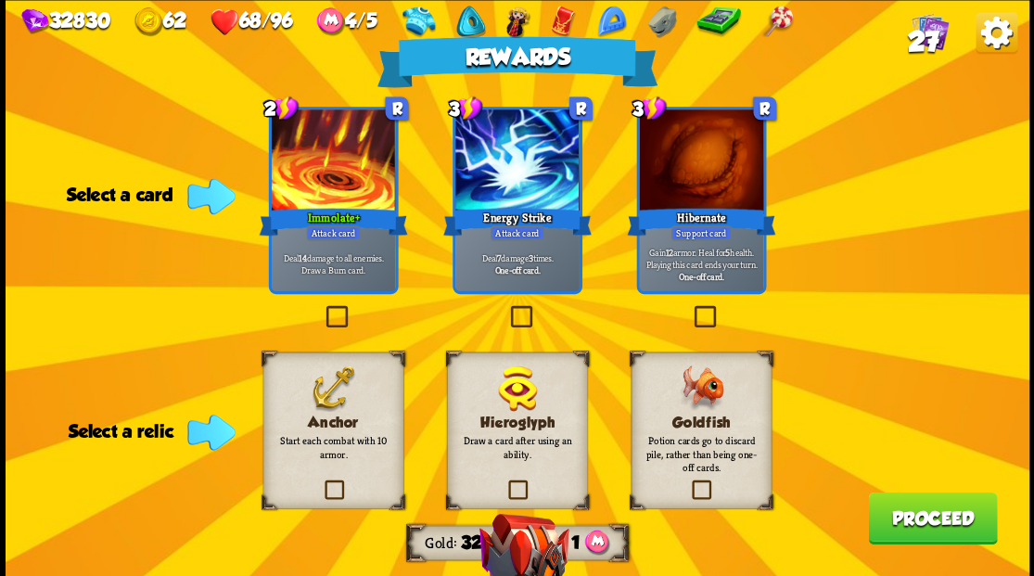
click at [689, 482] on label at bounding box center [689, 482] width 0 height 0
click at [0, 0] on input "checkbox" at bounding box center [0, 0] width 0 height 0
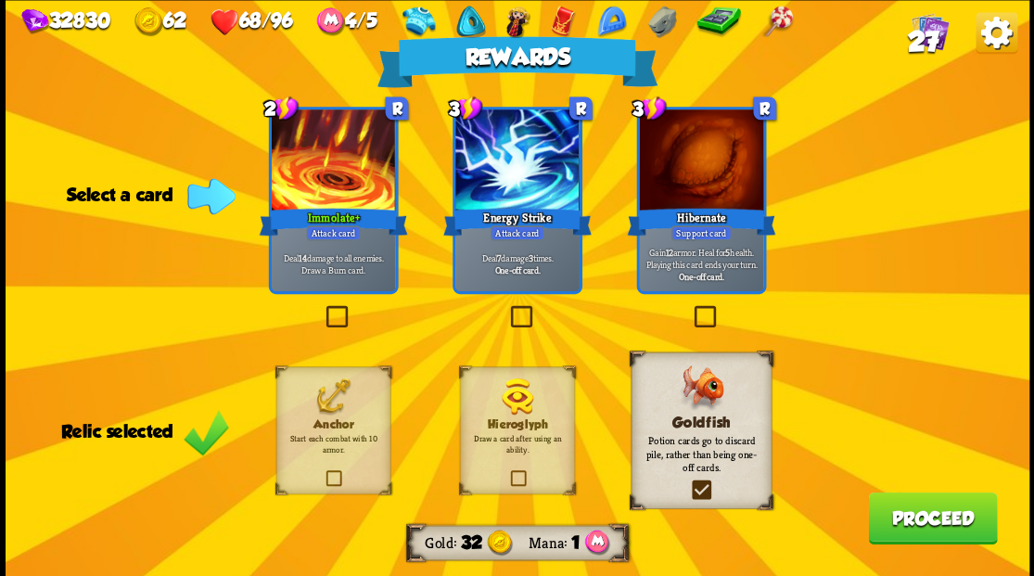
click at [929, 521] on button "Proceed" at bounding box center [932, 517] width 129 height 52
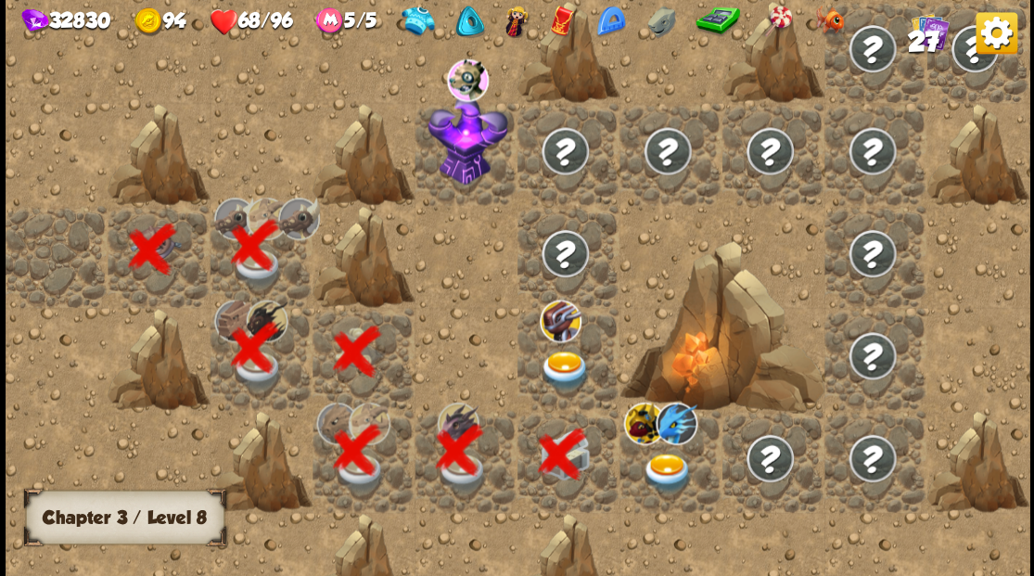
click at [740, 22] on img at bounding box center [718, 22] width 45 height 32
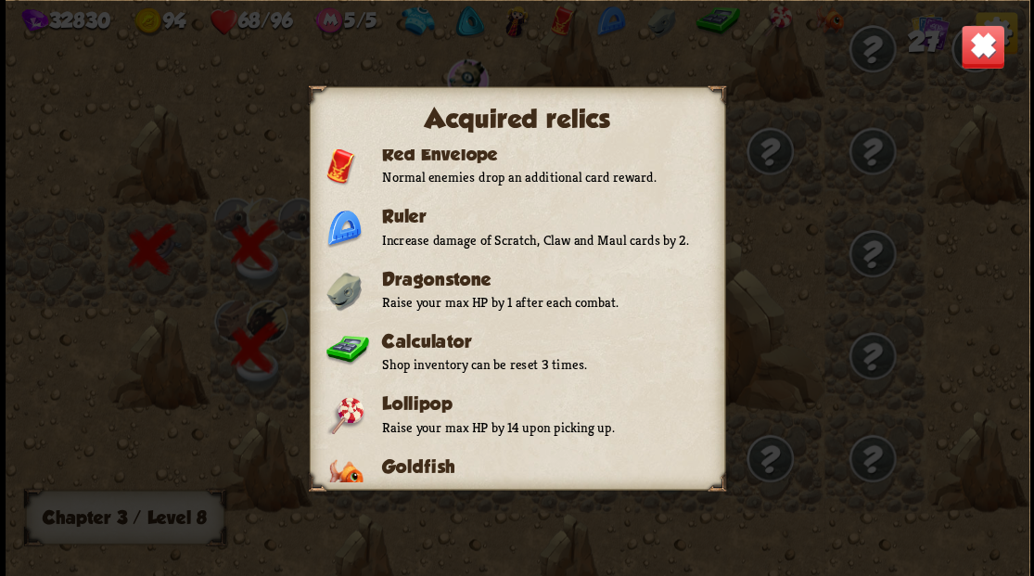
scroll to position [323, 0]
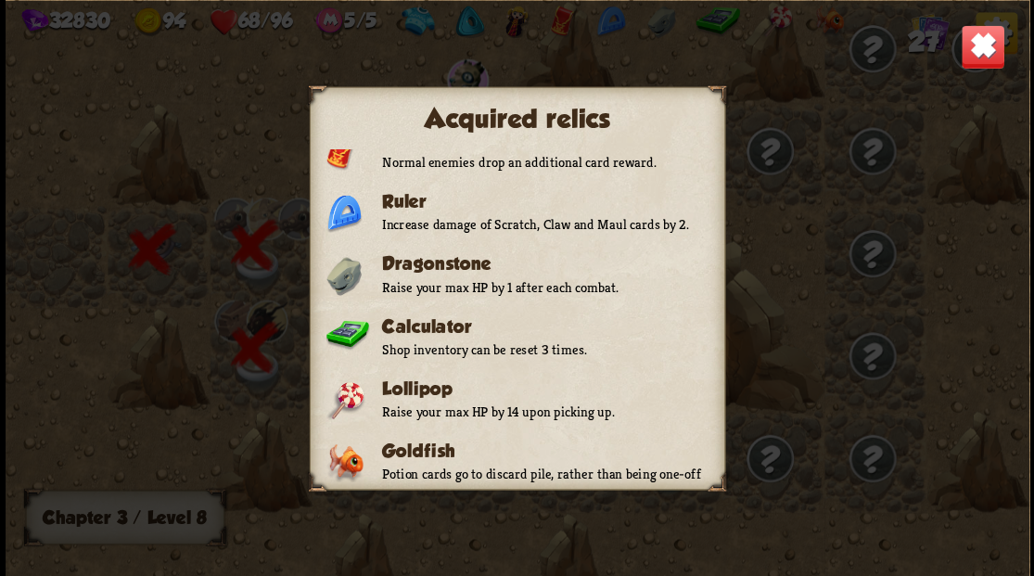
click at [964, 47] on img at bounding box center [982, 46] width 45 height 45
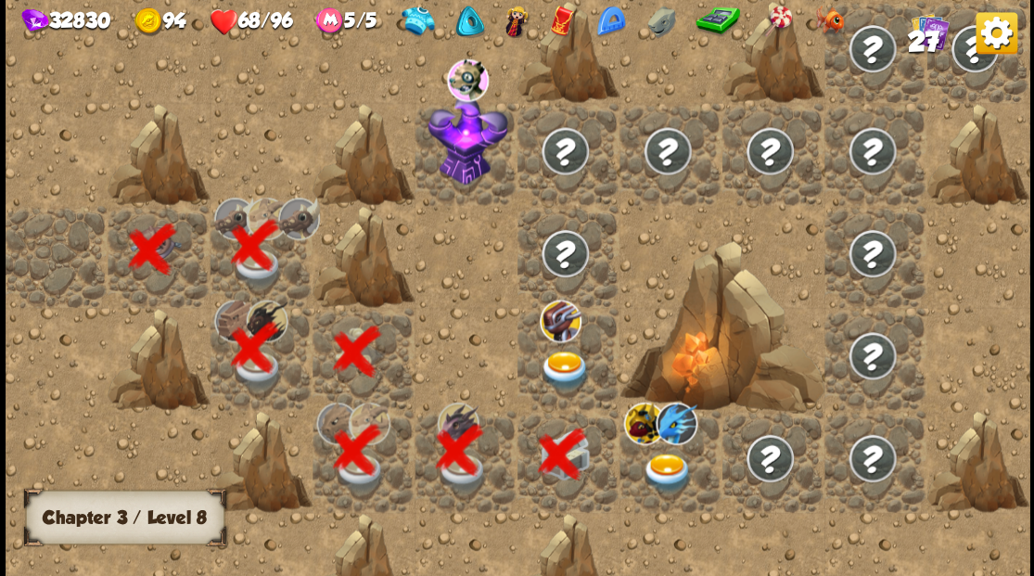
click at [562, 363] on img at bounding box center [565, 371] width 51 height 40
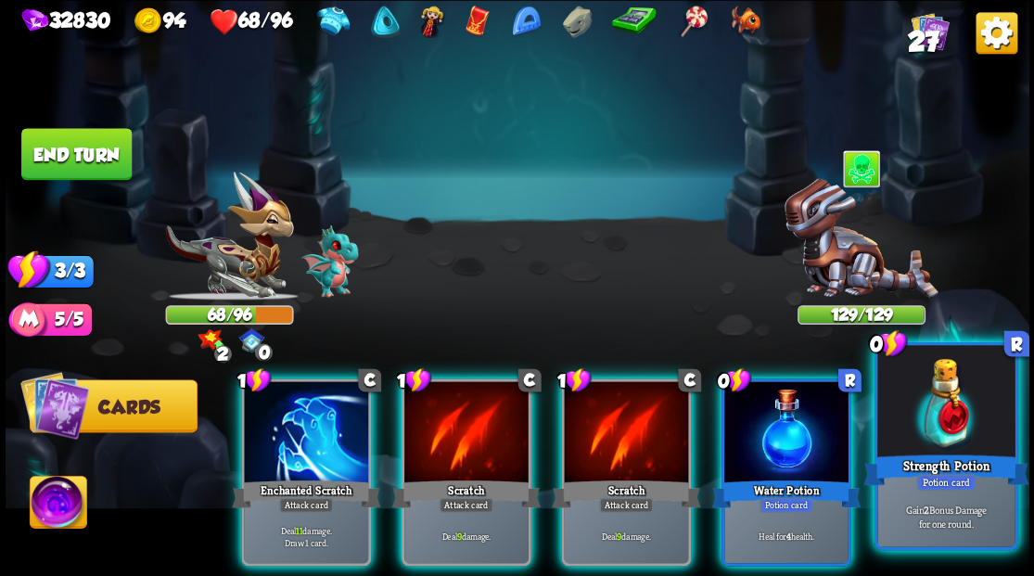
click at [929, 397] on div at bounding box center [945, 403] width 137 height 116
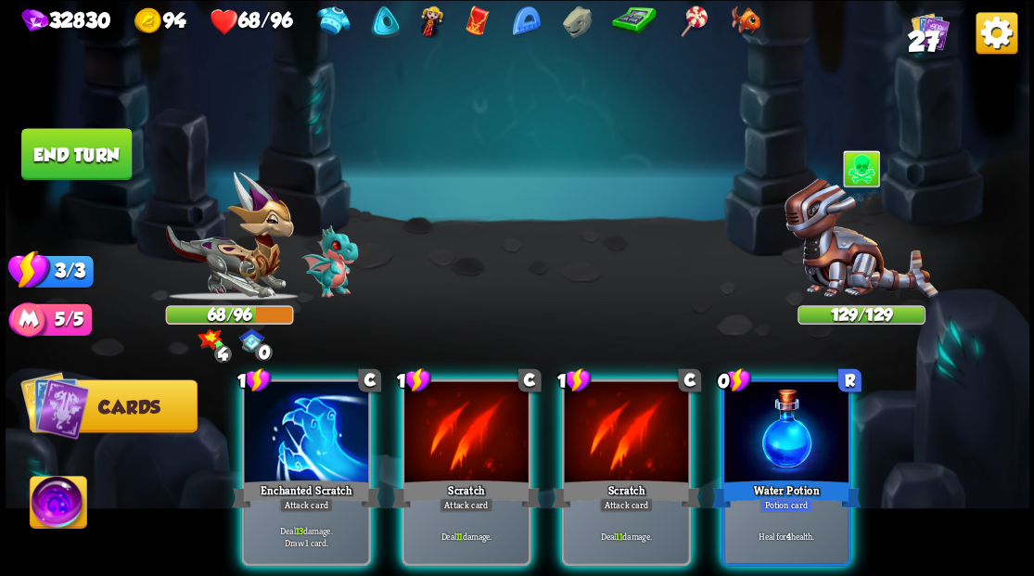
drag, startPoint x: 799, startPoint y: 431, endPoint x: 804, endPoint y: 422, distance: 10.4
click at [800, 429] on div at bounding box center [786, 433] width 124 height 105
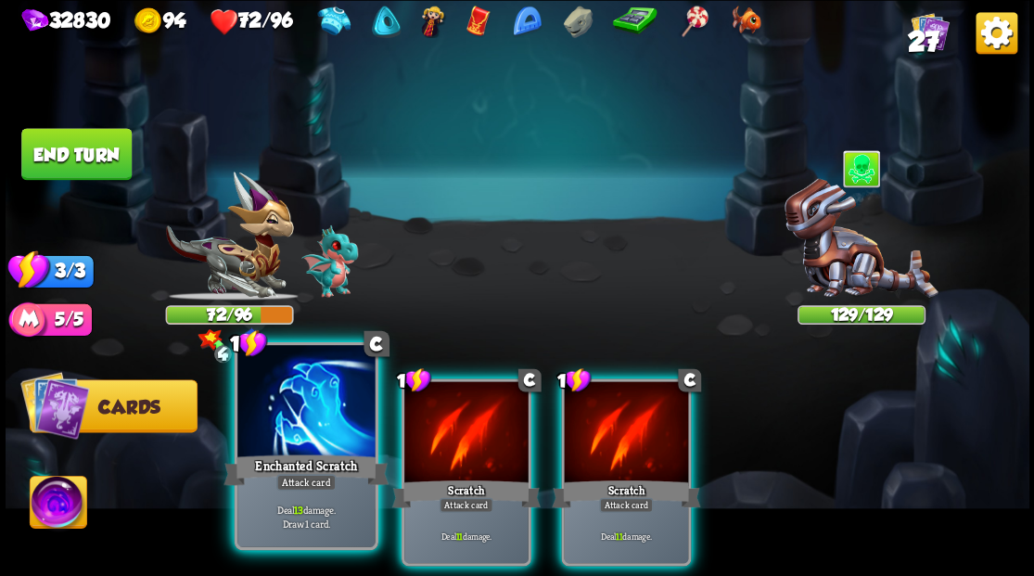
click at [280, 445] on div at bounding box center [305, 403] width 137 height 116
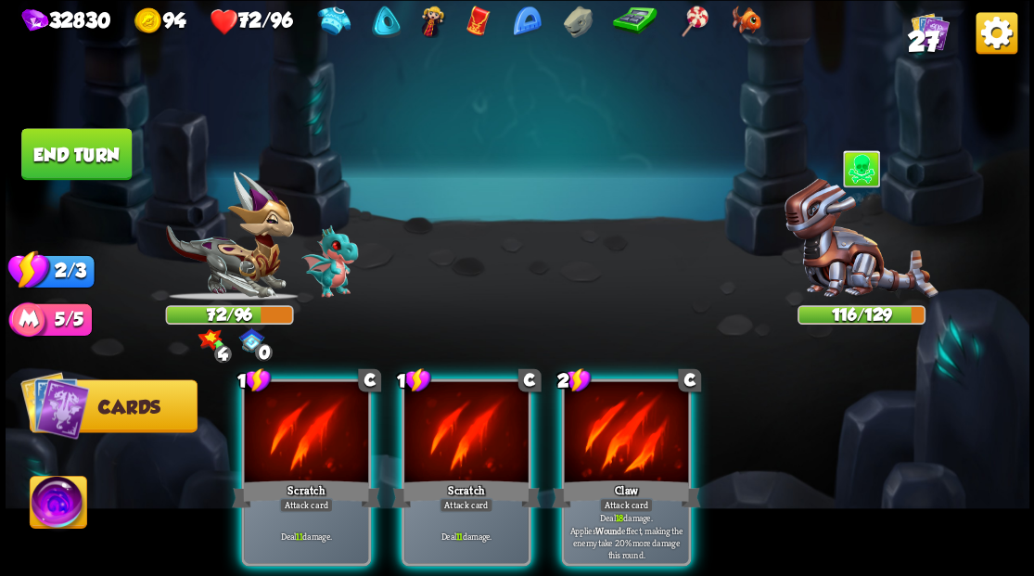
click at [589, 435] on div at bounding box center [626, 433] width 124 height 105
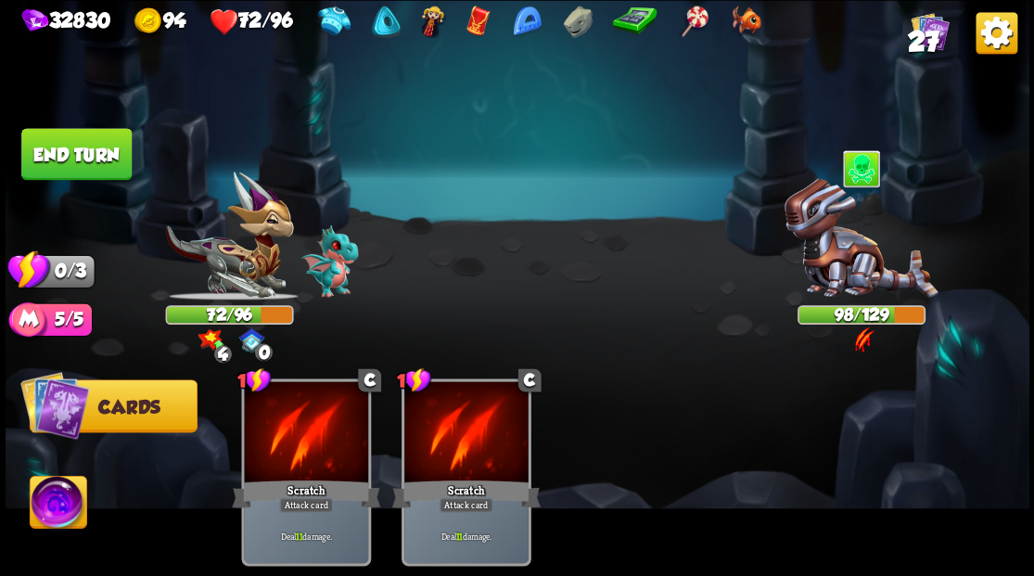
click at [79, 147] on button "End turn" at bounding box center [76, 154] width 110 height 52
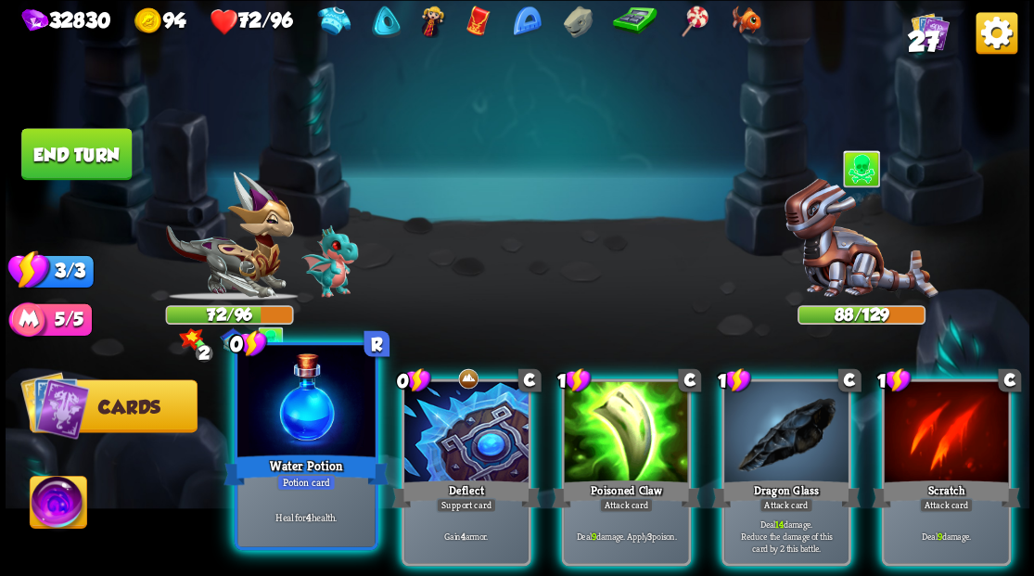
click at [272, 404] on div at bounding box center [305, 403] width 137 height 116
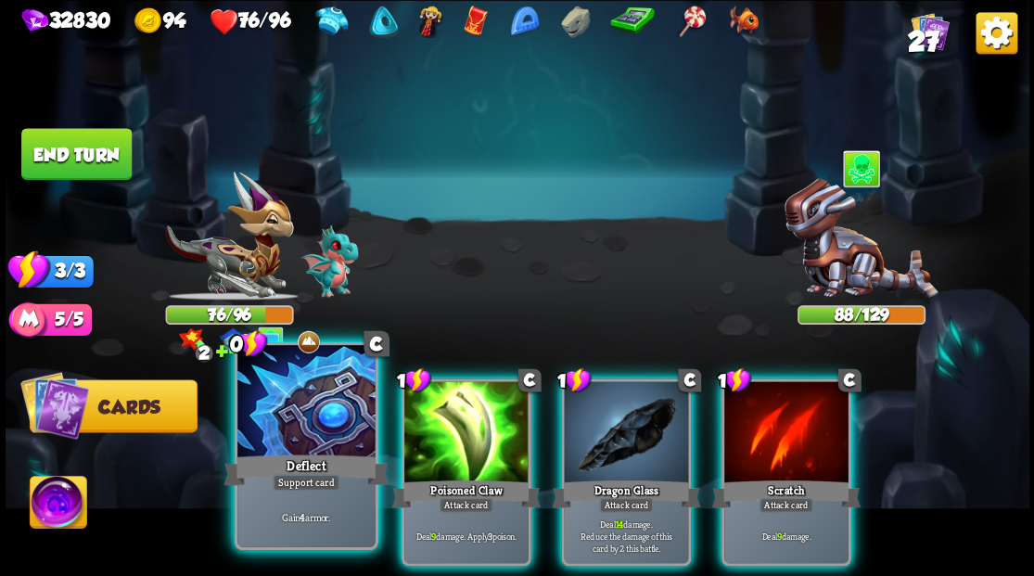
click at [271, 402] on div at bounding box center [305, 403] width 137 height 116
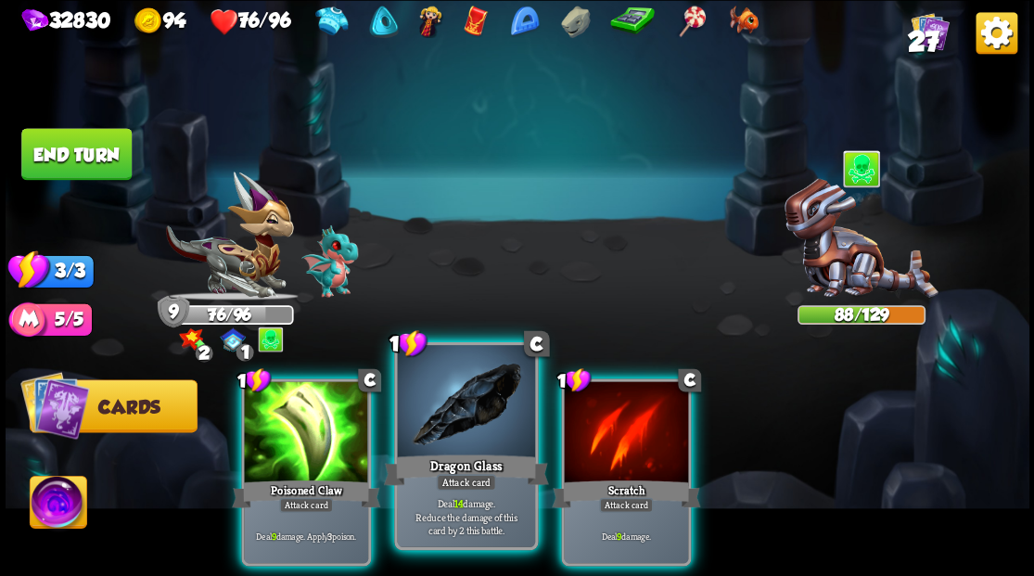
click at [449, 401] on div at bounding box center [465, 403] width 137 height 116
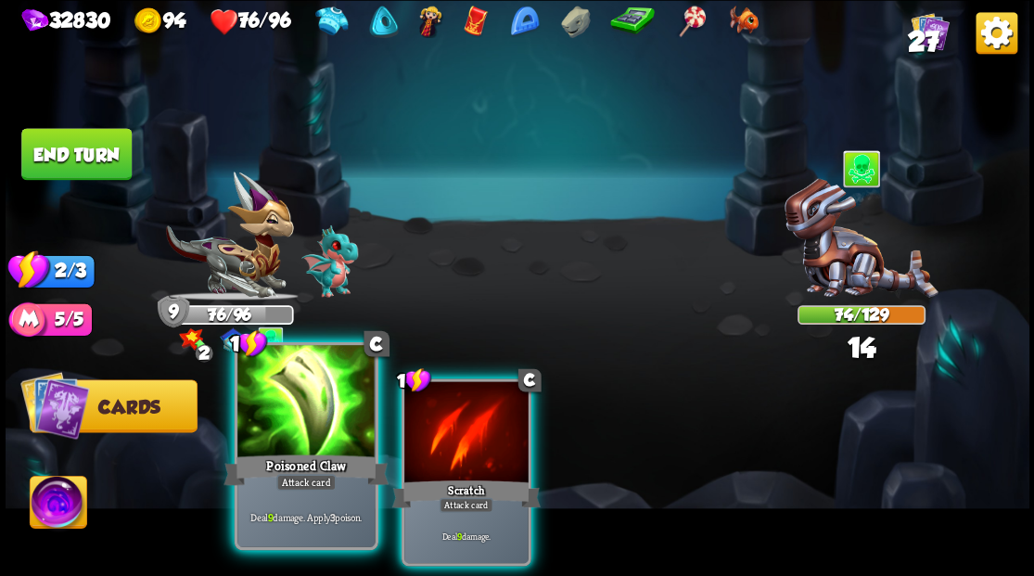
click at [278, 442] on div at bounding box center [305, 403] width 137 height 116
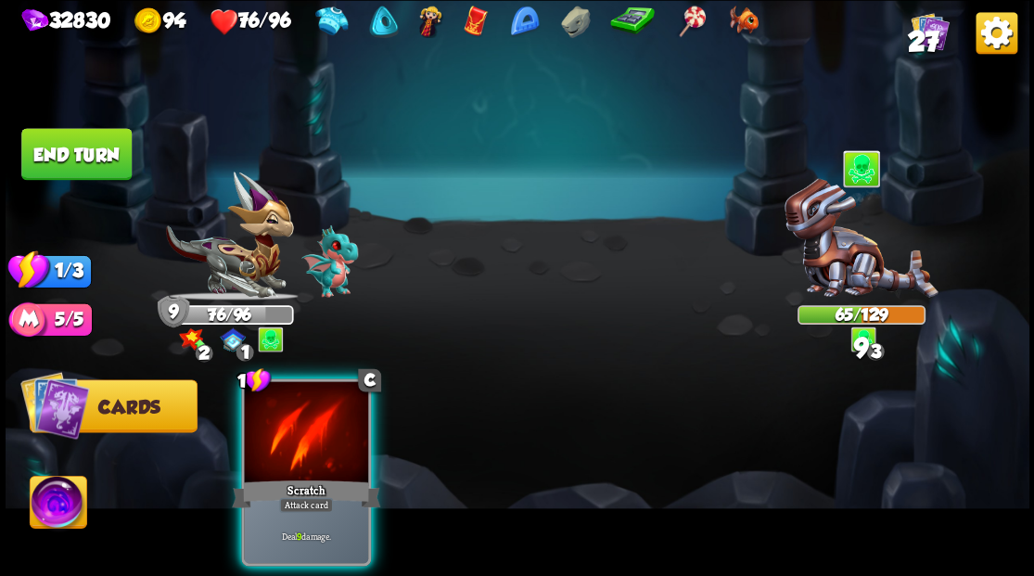
drag, startPoint x: 291, startPoint y: 411, endPoint x: 351, endPoint y: 269, distance: 154.2
click at [296, 397] on div at bounding box center [306, 433] width 124 height 105
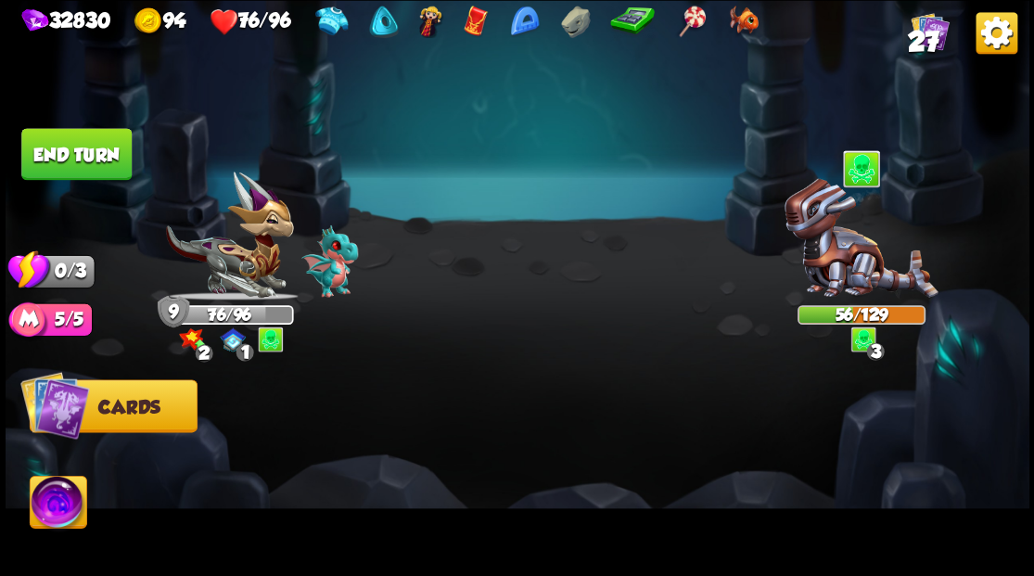
click at [70, 150] on button "End turn" at bounding box center [76, 154] width 110 height 52
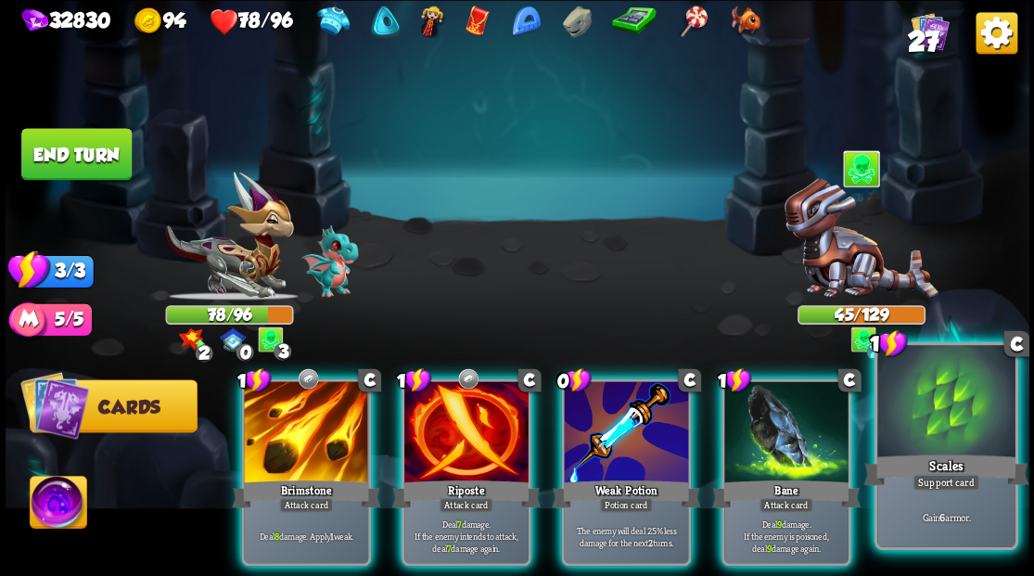
click at [962, 423] on div at bounding box center [945, 403] width 137 height 116
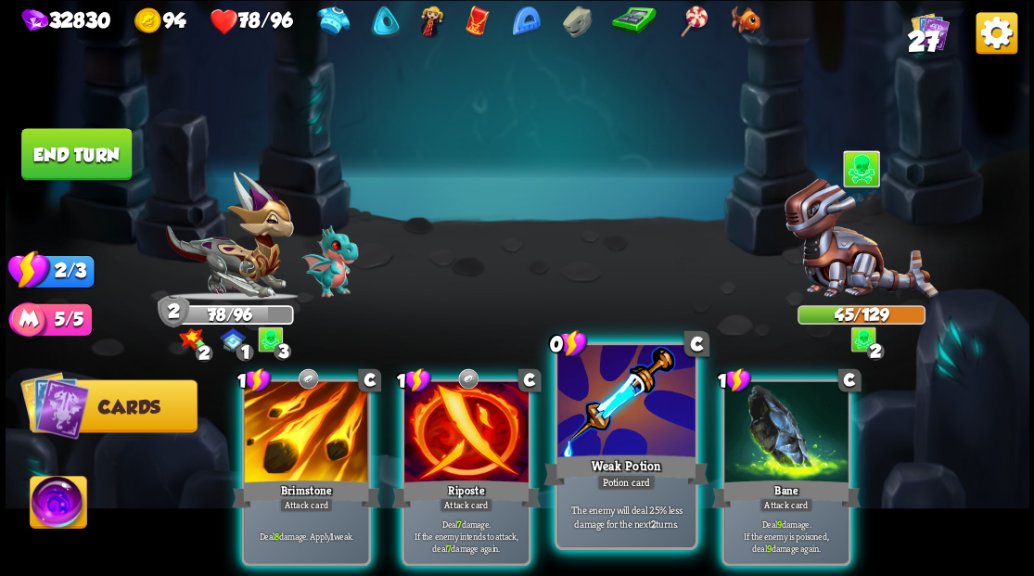
click at [628, 412] on div at bounding box center [625, 403] width 137 height 116
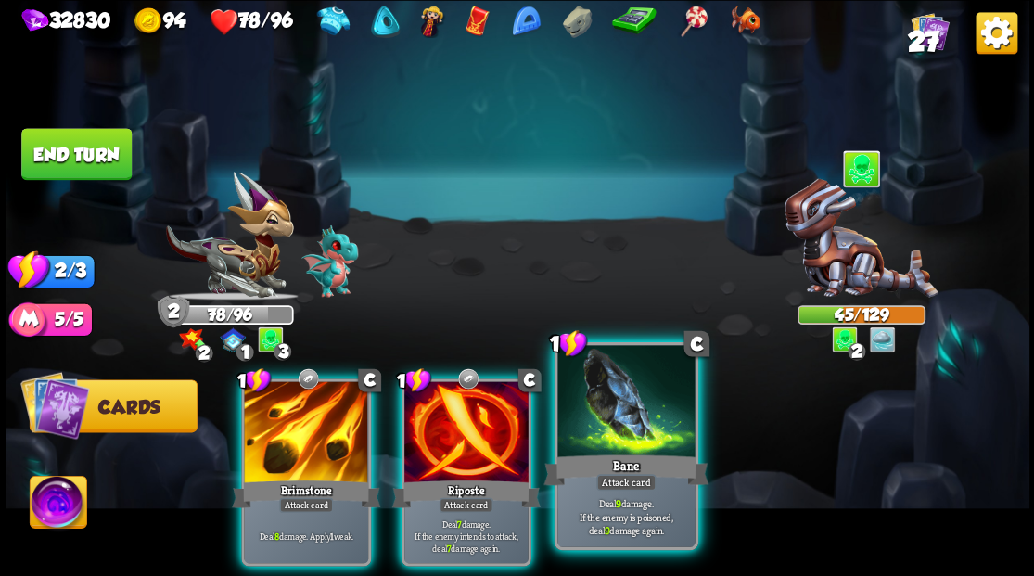
click at [617, 406] on div at bounding box center [625, 403] width 137 height 116
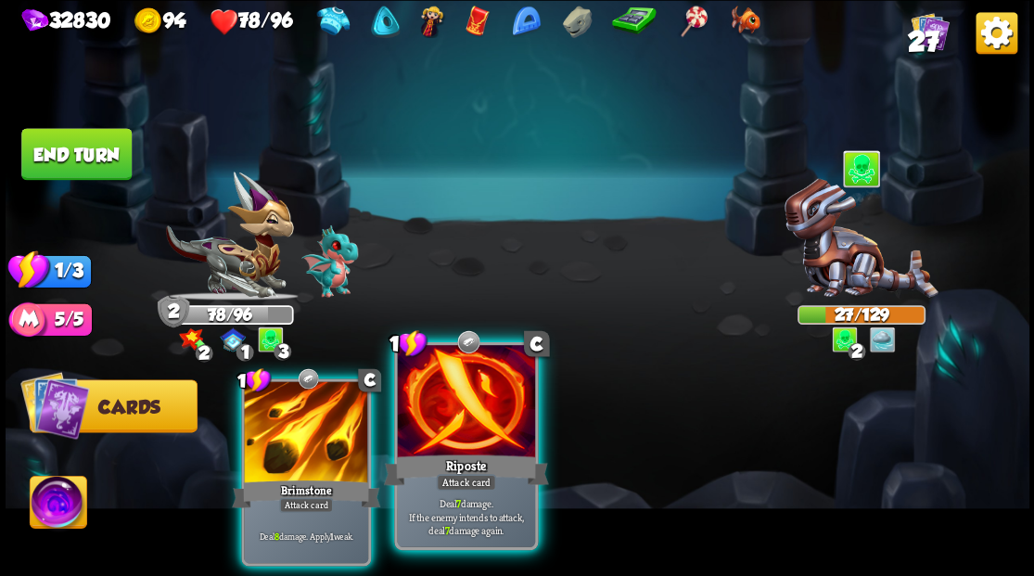
click at [449, 423] on div at bounding box center [465, 403] width 137 height 116
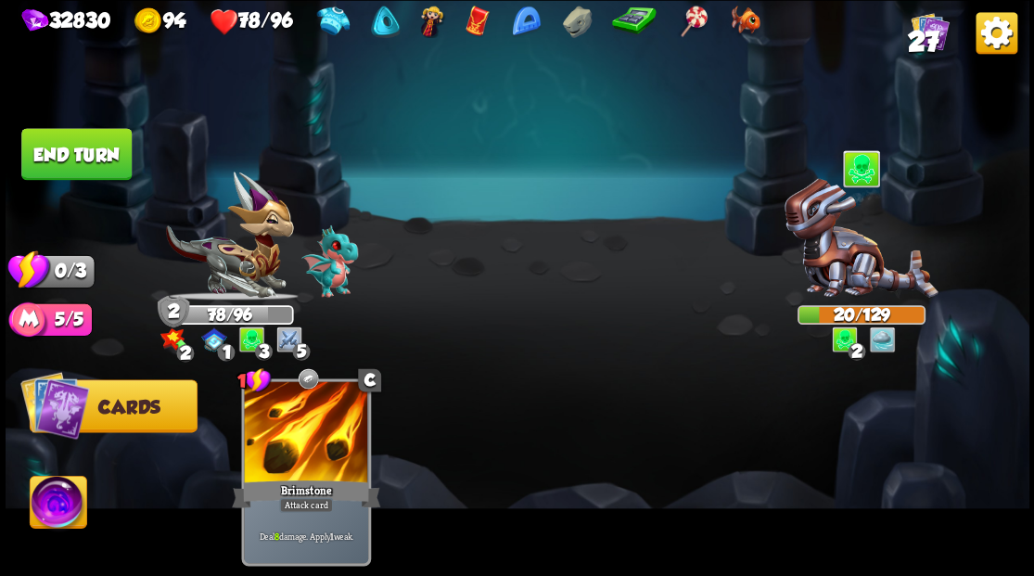
click at [85, 156] on button "End turn" at bounding box center [76, 154] width 110 height 52
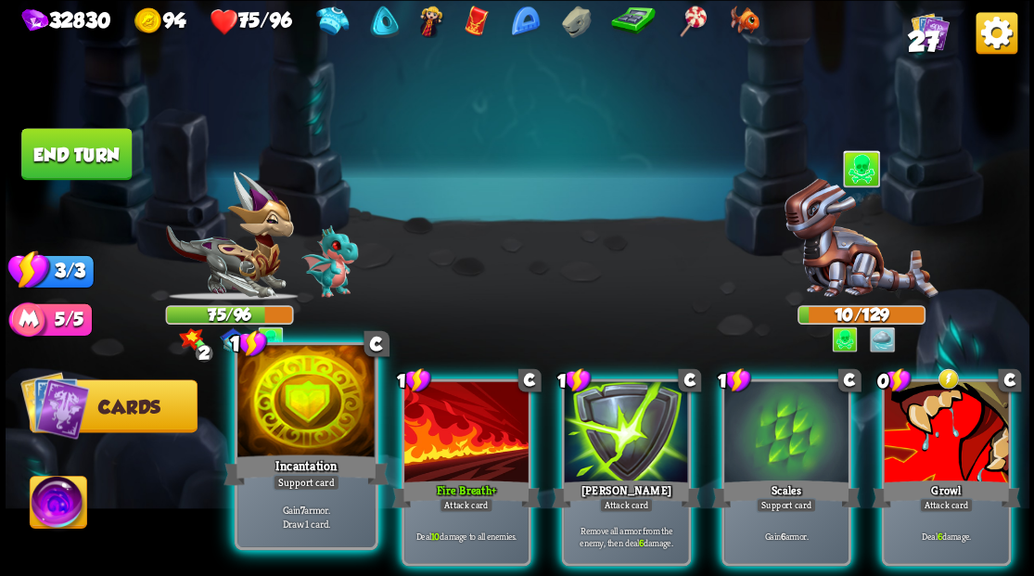
click at [306, 412] on div at bounding box center [305, 403] width 137 height 116
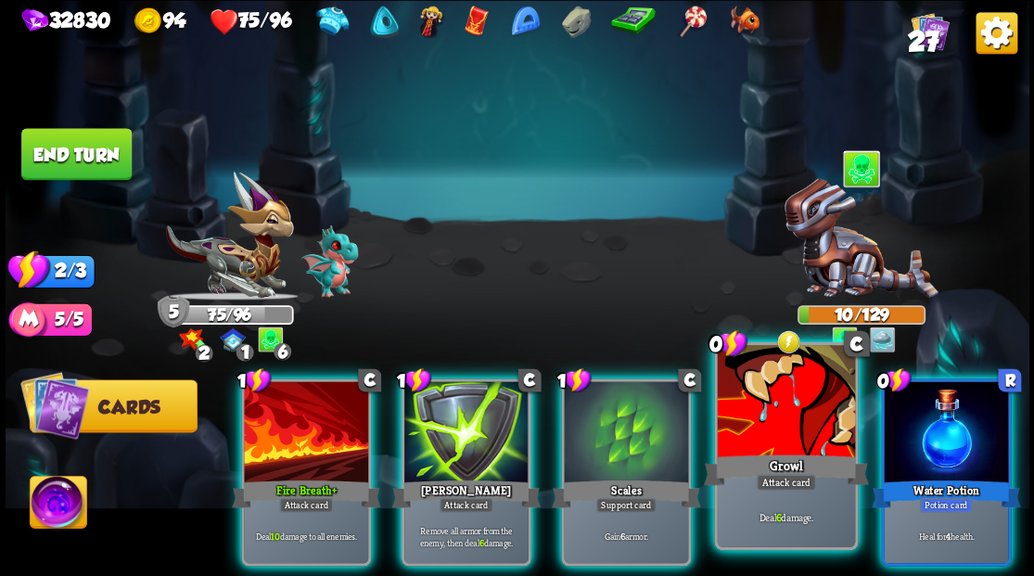
click at [773, 407] on div at bounding box center [785, 403] width 137 height 116
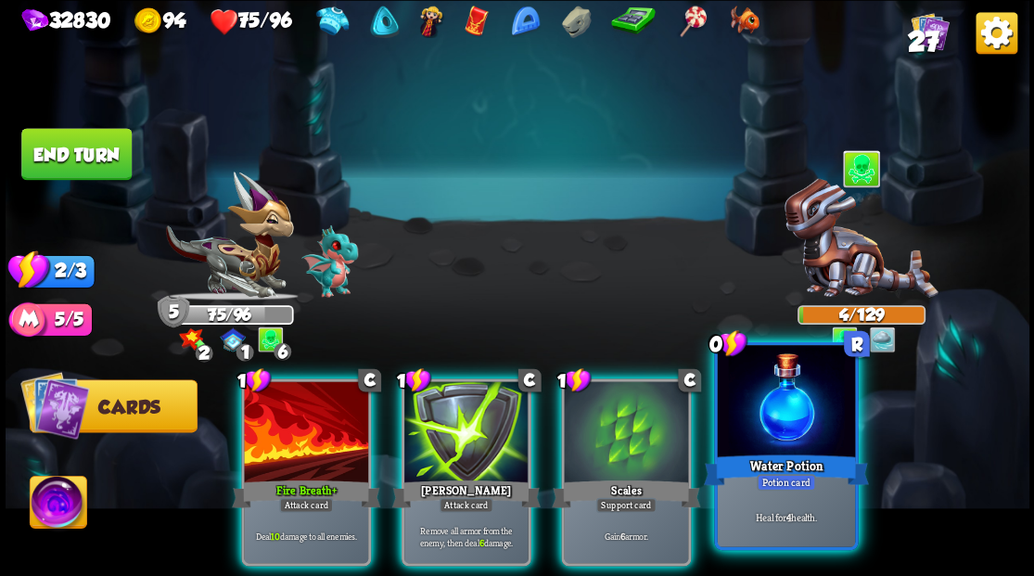
click at [785, 408] on div at bounding box center [785, 403] width 137 height 116
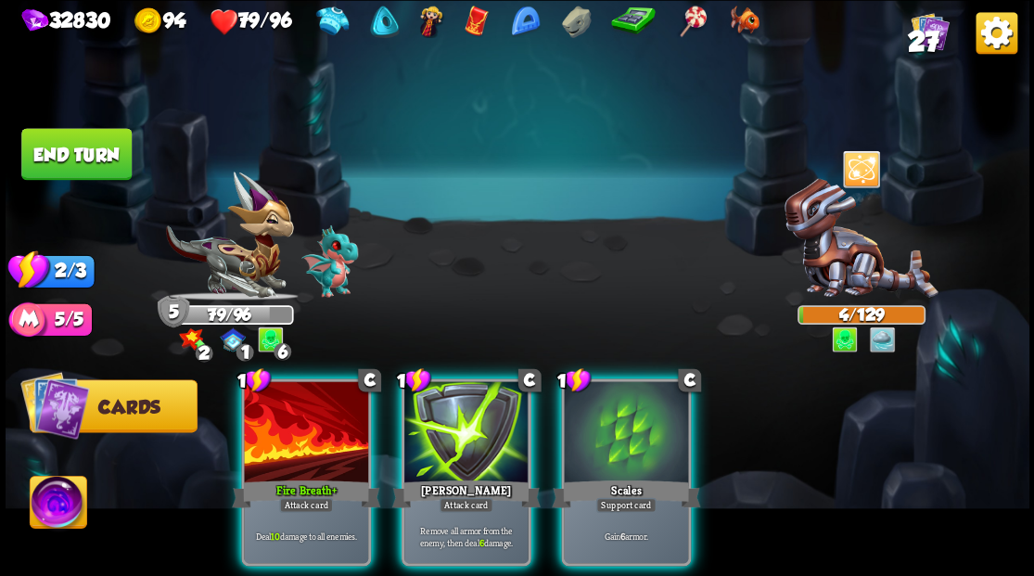
drag, startPoint x: 315, startPoint y: 393, endPoint x: 360, endPoint y: 330, distance: 77.2
click at [315, 393] on div at bounding box center [306, 433] width 124 height 105
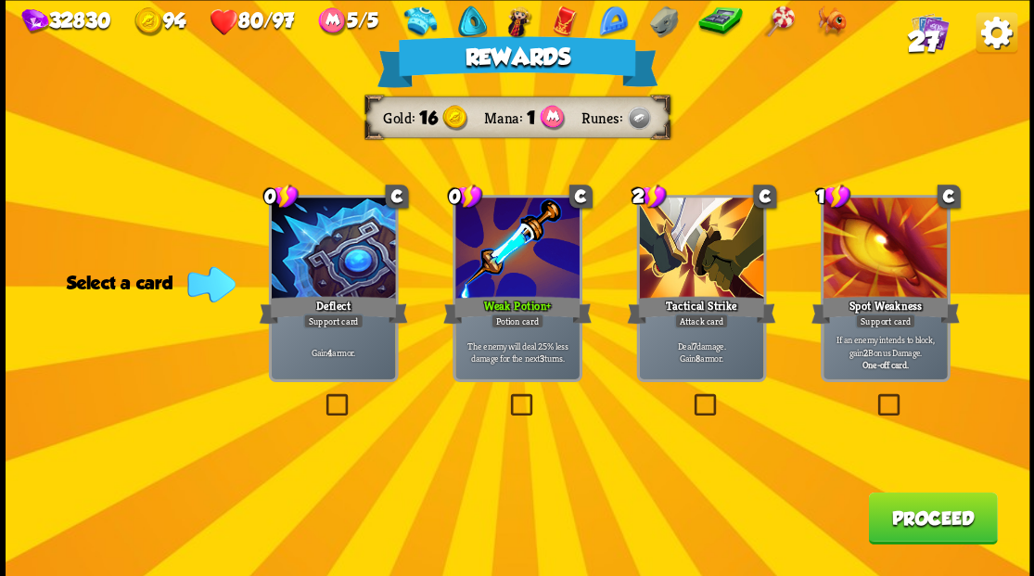
click at [930, 41] on span "27" at bounding box center [923, 42] width 32 height 32
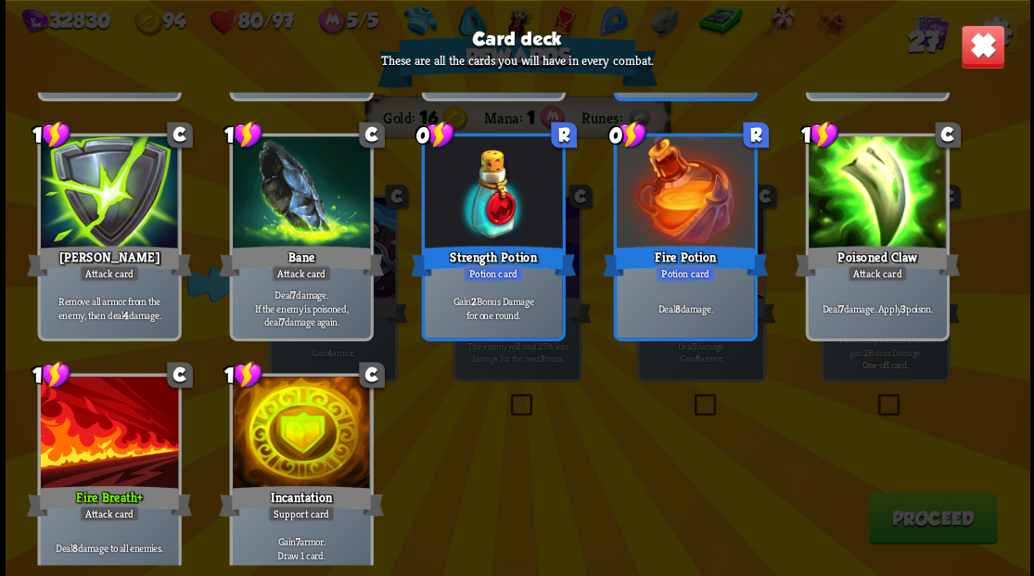
scroll to position [1140, 0]
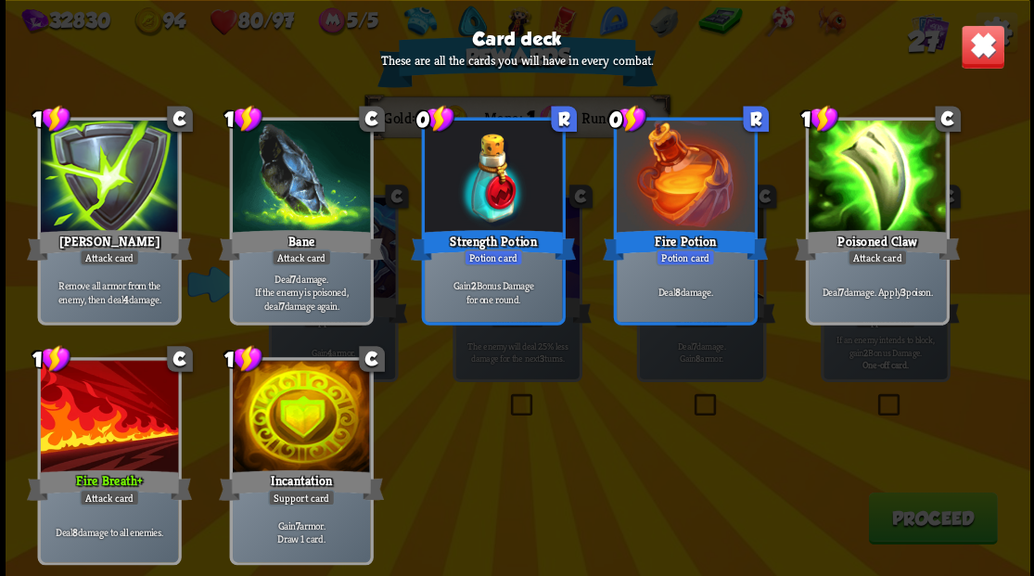
click at [977, 43] on img at bounding box center [982, 46] width 45 height 45
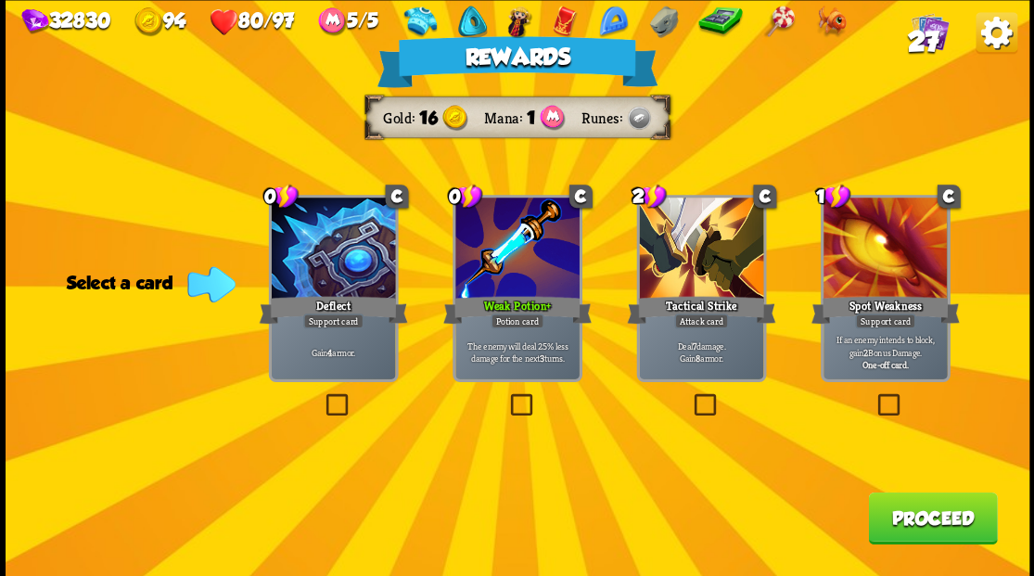
click at [322, 396] on label at bounding box center [322, 396] width 0 height 0
click at [0, 0] on input "checkbox" at bounding box center [0, 0] width 0 height 0
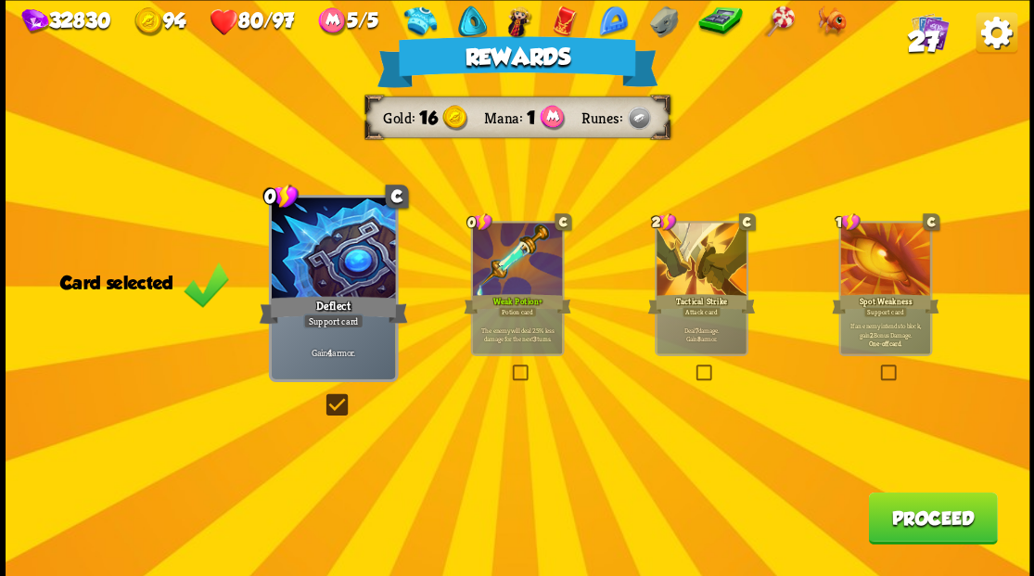
click at [958, 513] on button "Proceed" at bounding box center [932, 517] width 129 height 52
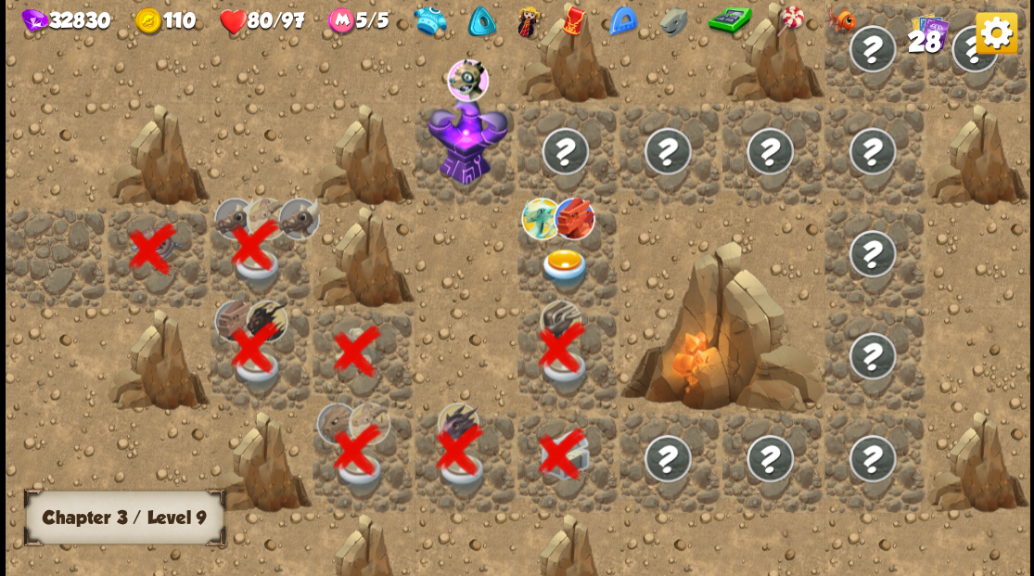
click at [554, 273] on img at bounding box center [565, 268] width 51 height 40
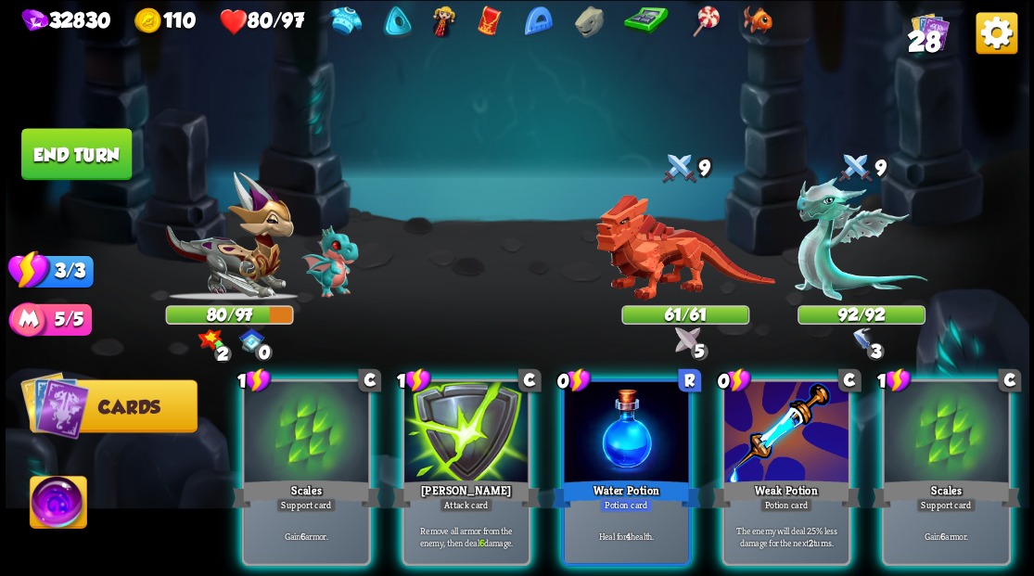
drag, startPoint x: 924, startPoint y: 424, endPoint x: 893, endPoint y: 405, distance: 35.8
click at [924, 423] on div at bounding box center [946, 433] width 124 height 105
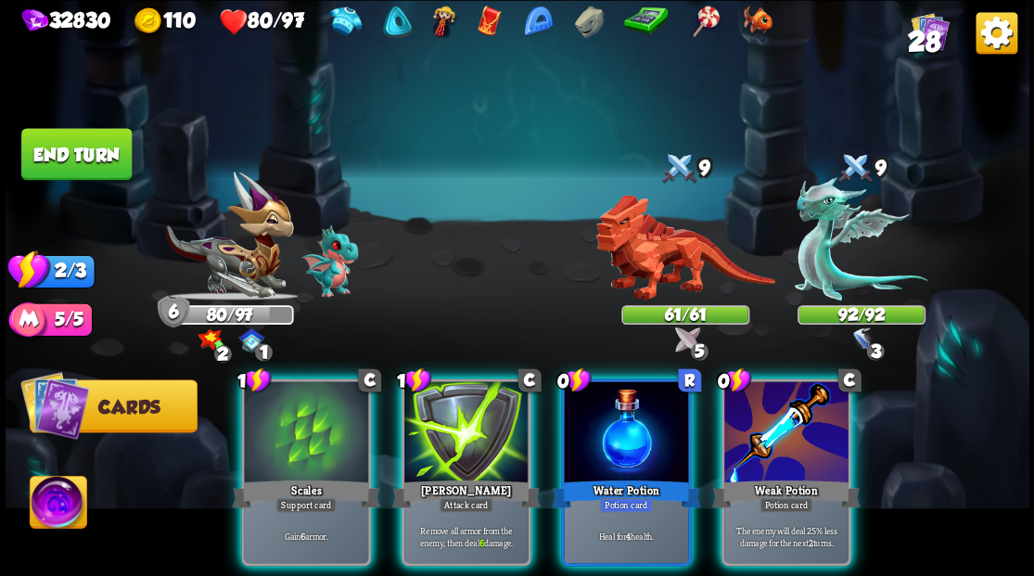
click at [52, 497] on img at bounding box center [58, 504] width 57 height 57
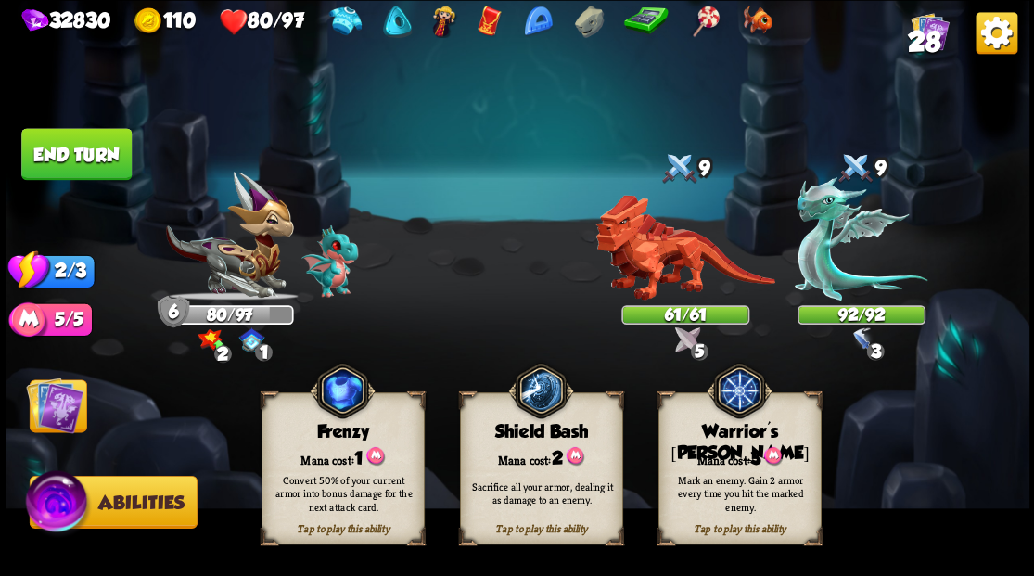
click at [786, 444] on div "Tap to play this ability Warrior's [PERSON_NAME] cost: 3 Mark an enemy. Gain 2 …" at bounding box center [738, 468] width 163 height 152
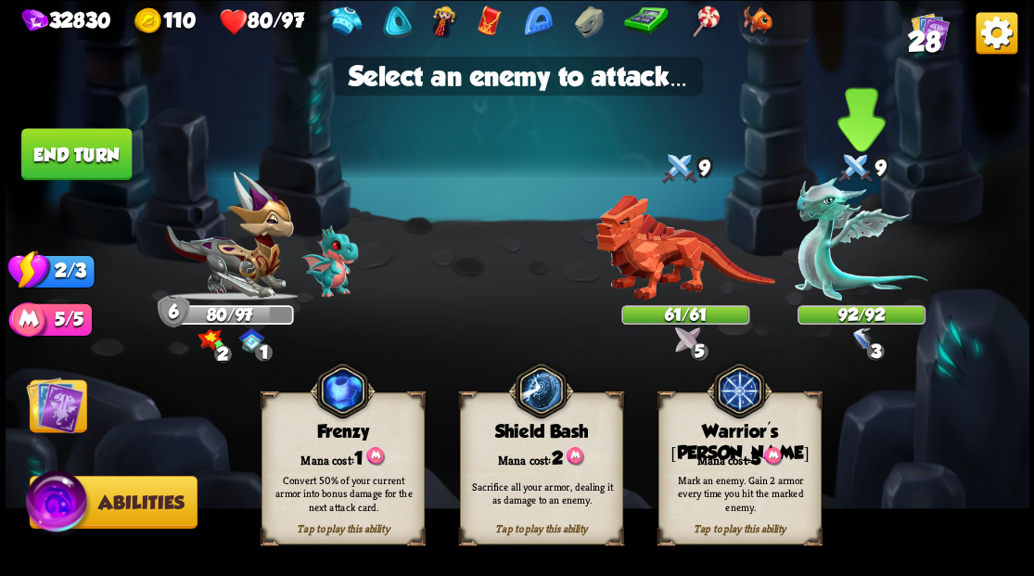
click at [836, 286] on img at bounding box center [861, 238] width 133 height 123
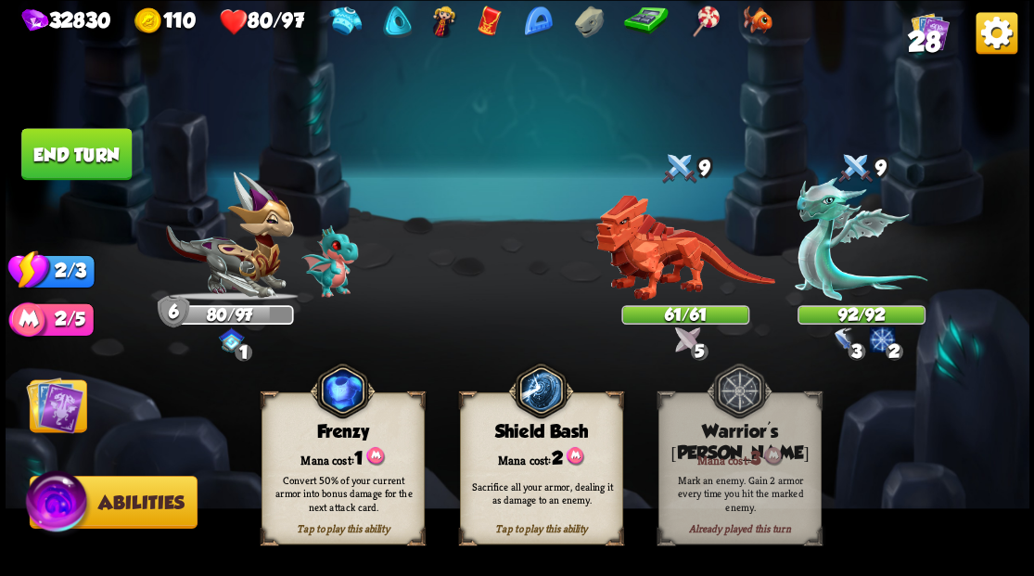
click at [45, 414] on img at bounding box center [54, 404] width 57 height 57
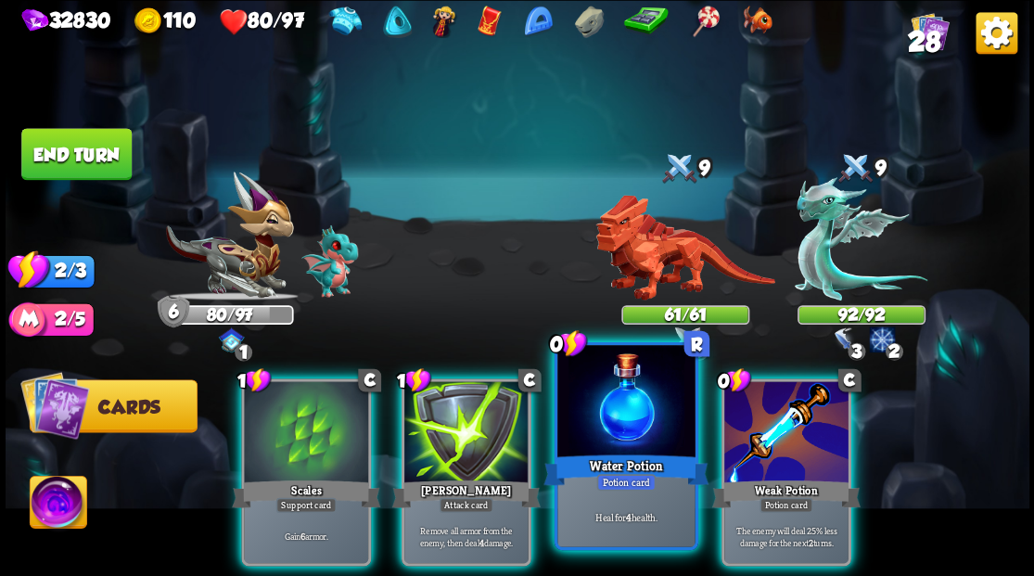
click at [634, 425] on div at bounding box center [625, 403] width 137 height 116
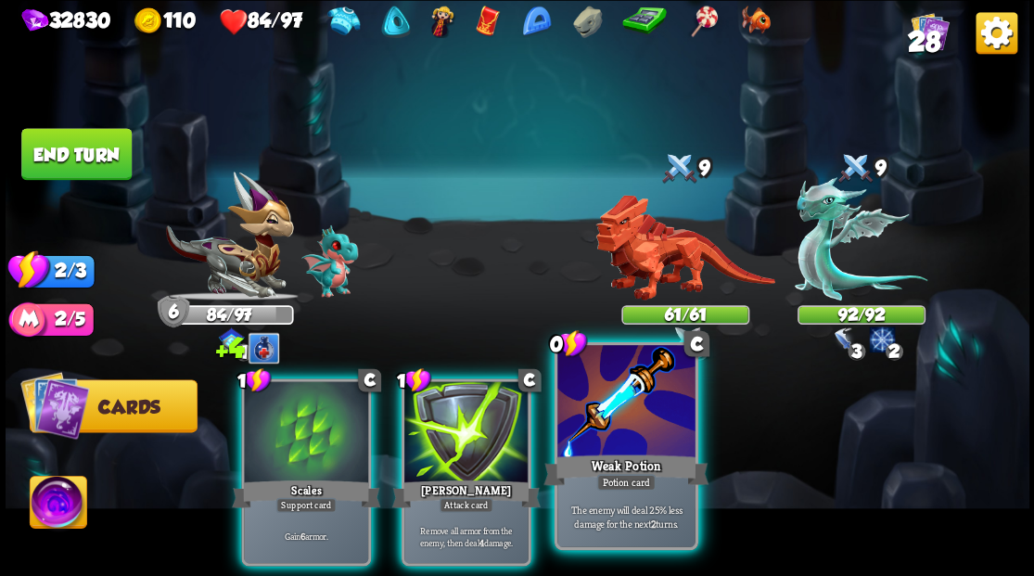
click at [599, 421] on div at bounding box center [625, 403] width 137 height 116
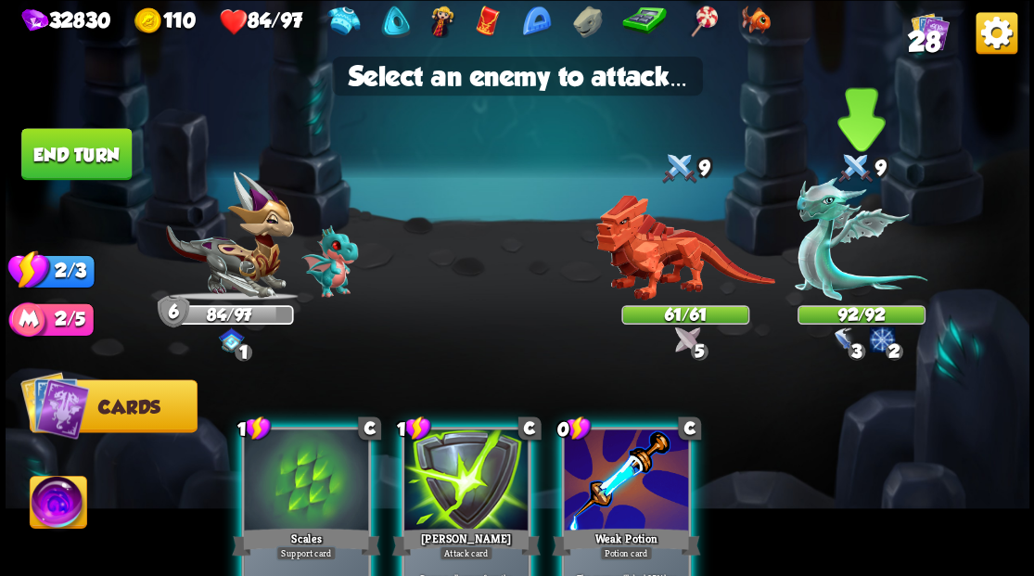
click at [809, 266] on img at bounding box center [861, 238] width 133 height 123
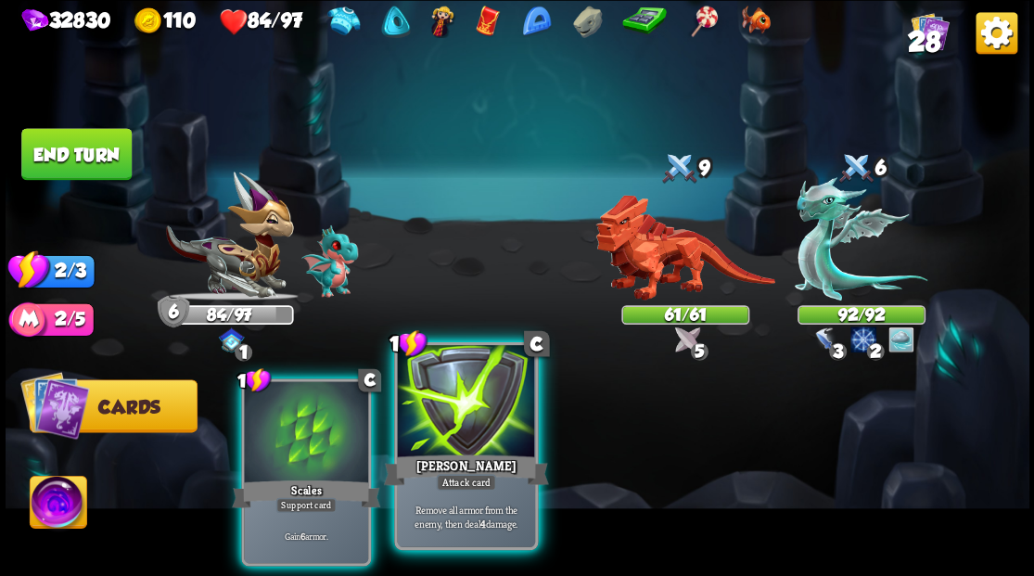
click at [461, 430] on div at bounding box center [465, 403] width 137 height 116
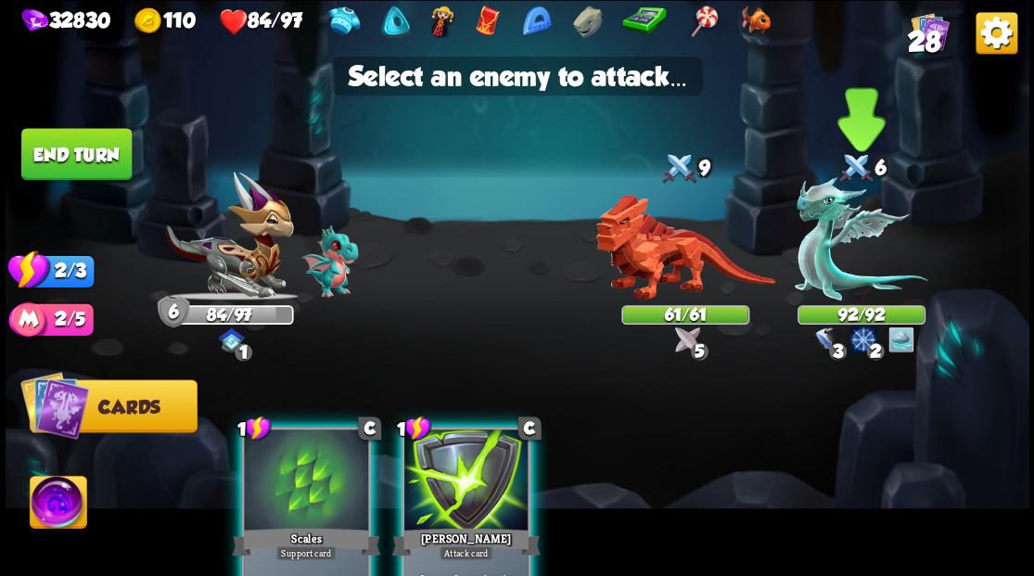
click at [827, 255] on img at bounding box center [861, 238] width 133 height 123
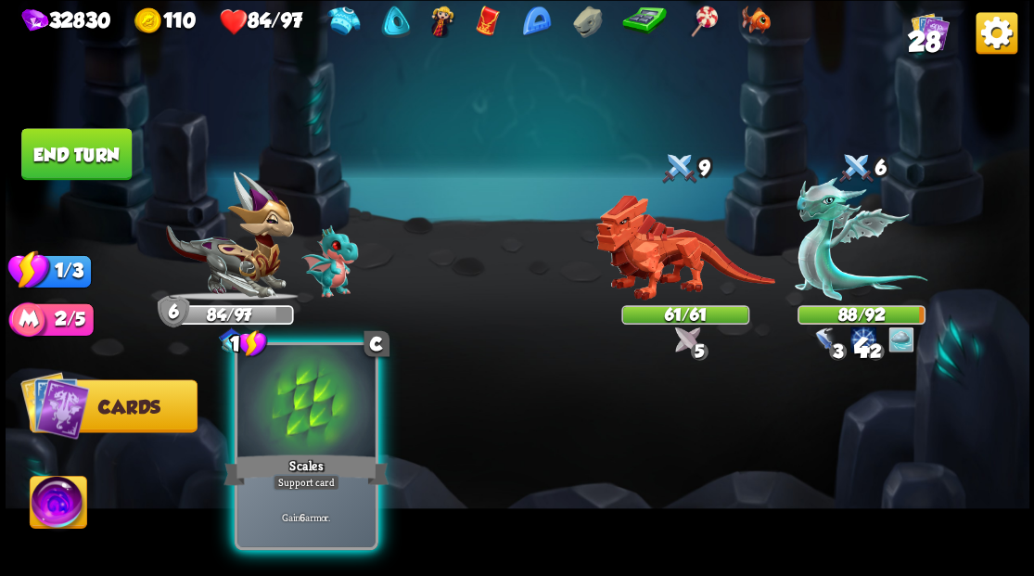
click at [325, 418] on div at bounding box center [305, 403] width 137 height 116
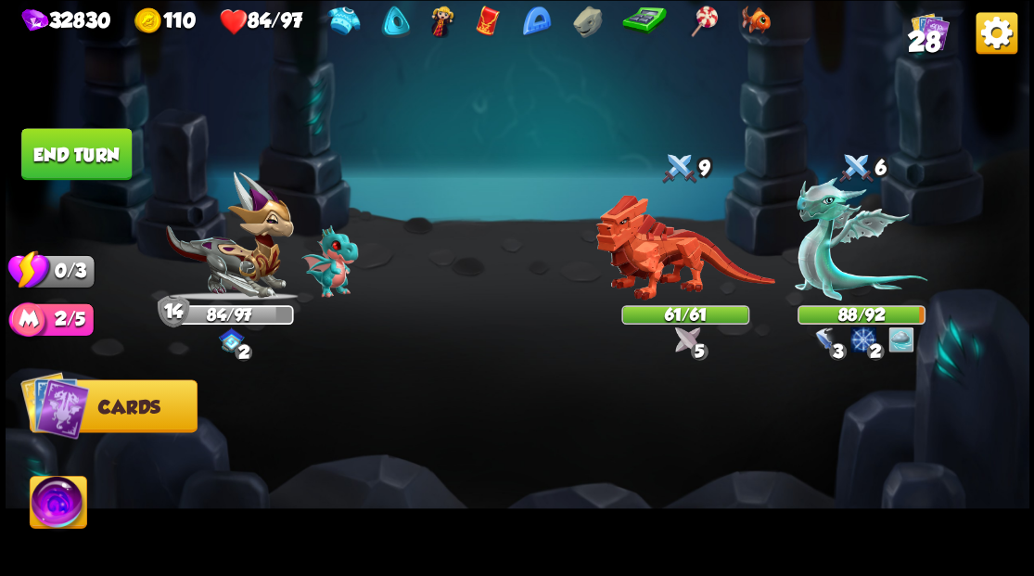
click at [78, 141] on button "End turn" at bounding box center [76, 154] width 110 height 52
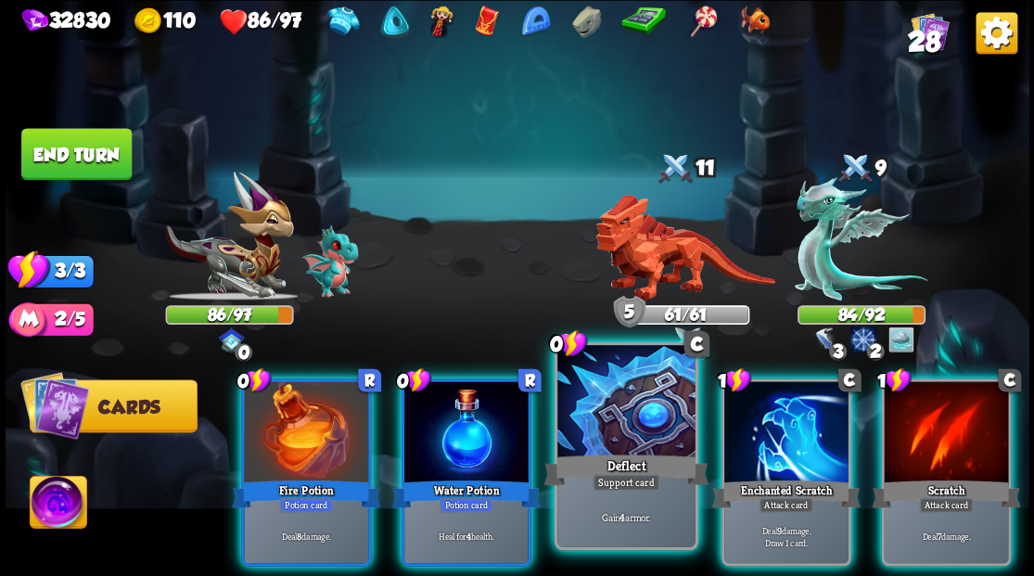
click at [625, 394] on div at bounding box center [625, 403] width 137 height 116
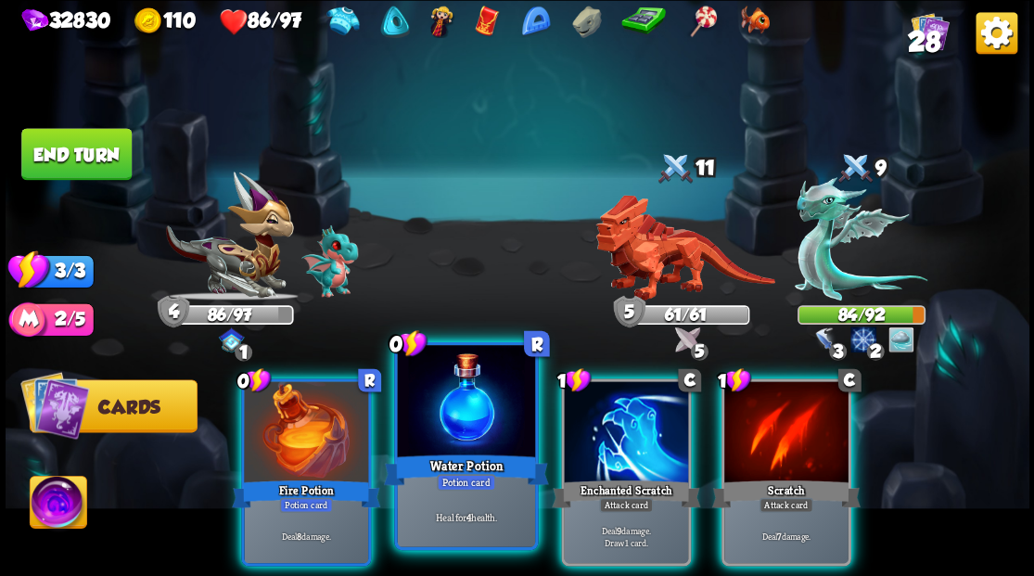
click at [484, 410] on div at bounding box center [465, 403] width 137 height 116
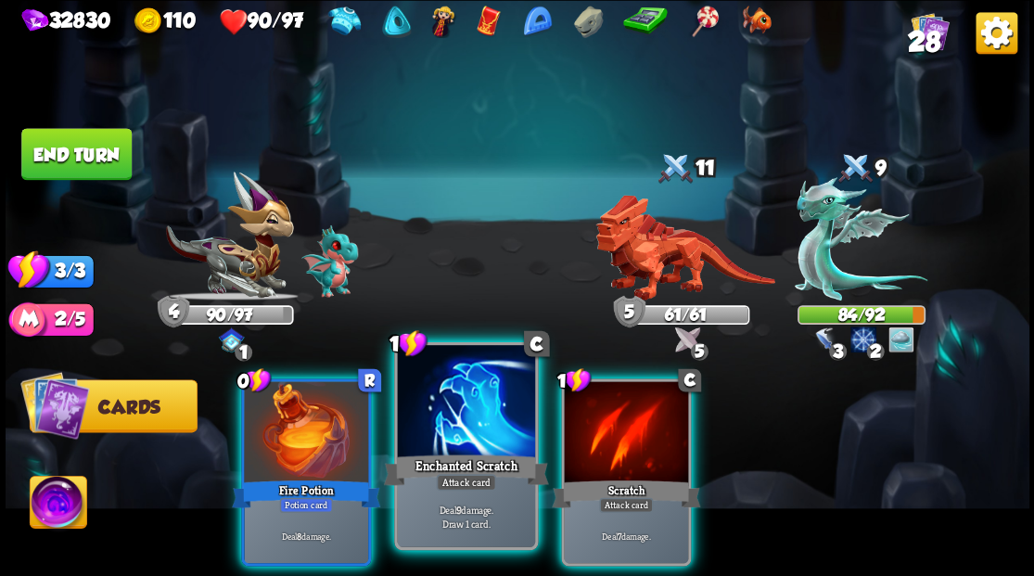
click at [457, 384] on div at bounding box center [465, 403] width 137 height 116
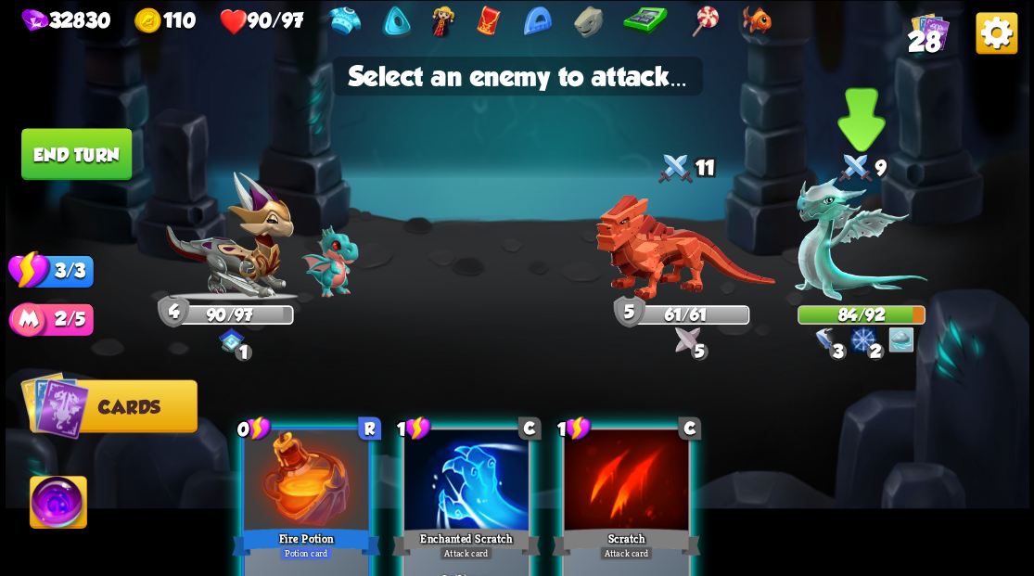
click at [827, 265] on img at bounding box center [861, 238] width 133 height 123
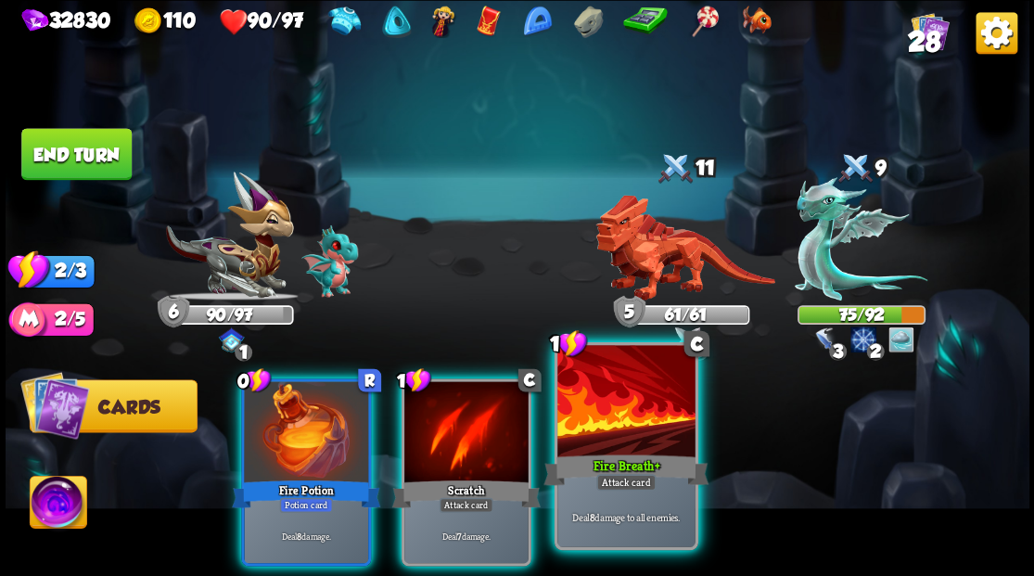
click at [635, 389] on div at bounding box center [625, 403] width 137 height 116
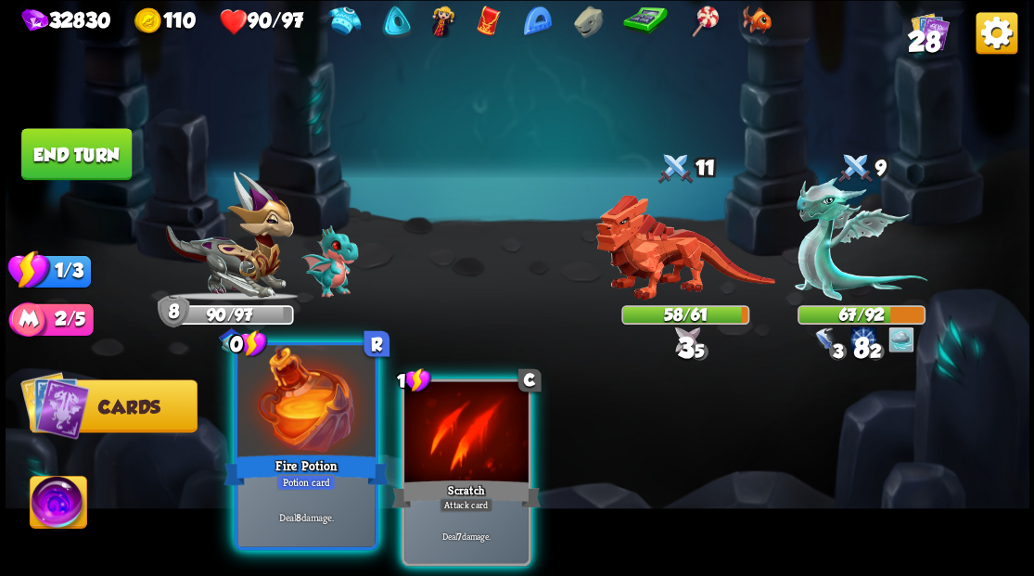
click at [304, 409] on div at bounding box center [305, 403] width 137 height 116
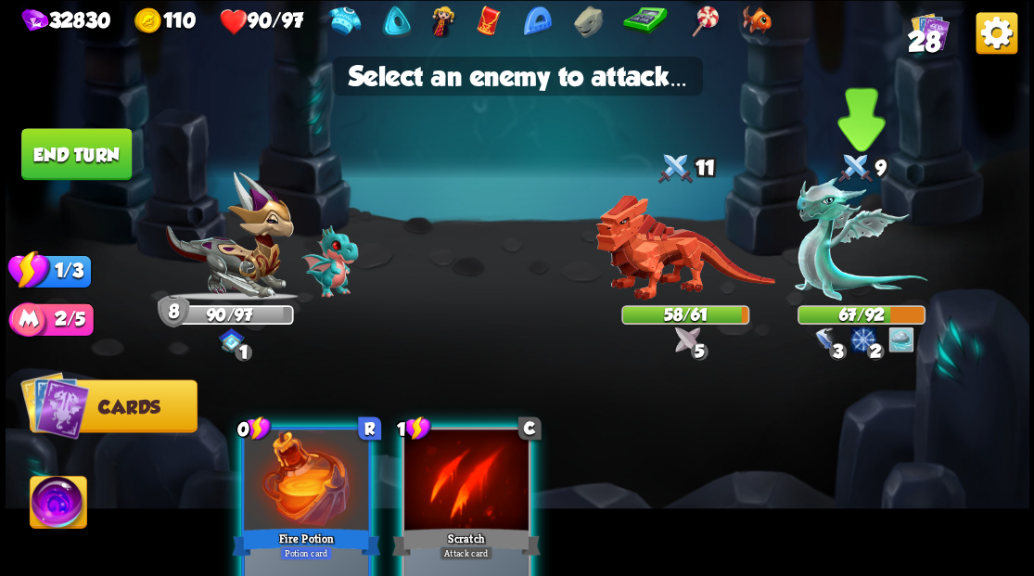
click at [825, 263] on img at bounding box center [861, 238] width 133 height 123
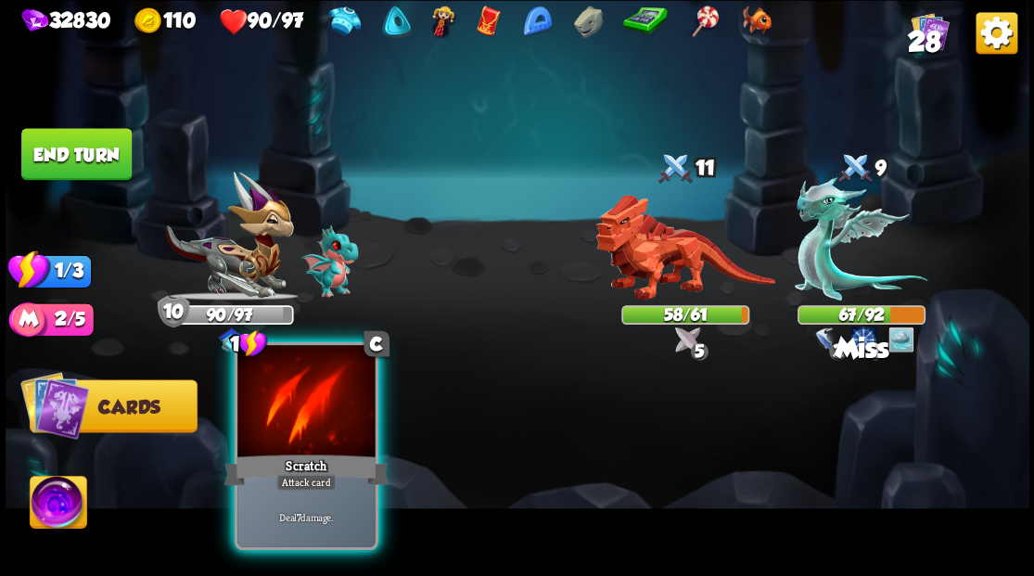
click at [295, 415] on div at bounding box center [305, 403] width 137 height 116
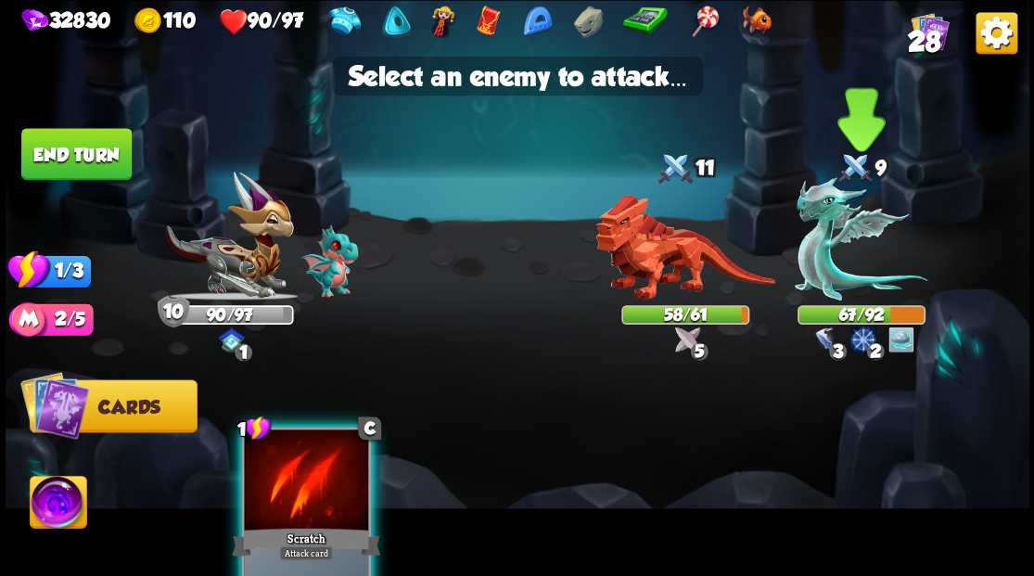
click at [823, 269] on img at bounding box center [861, 238] width 133 height 123
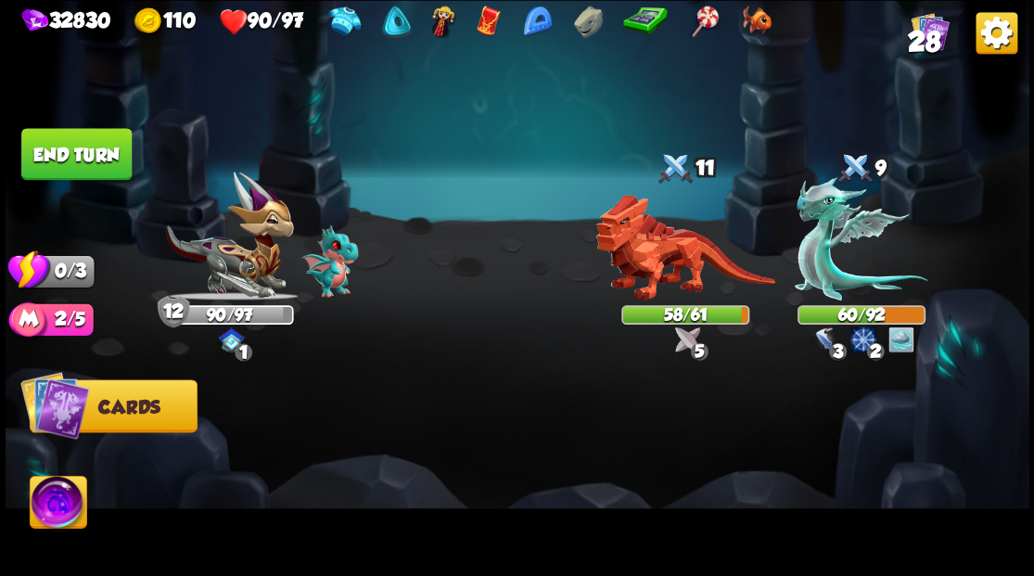
click at [81, 158] on button "End turn" at bounding box center [76, 154] width 110 height 52
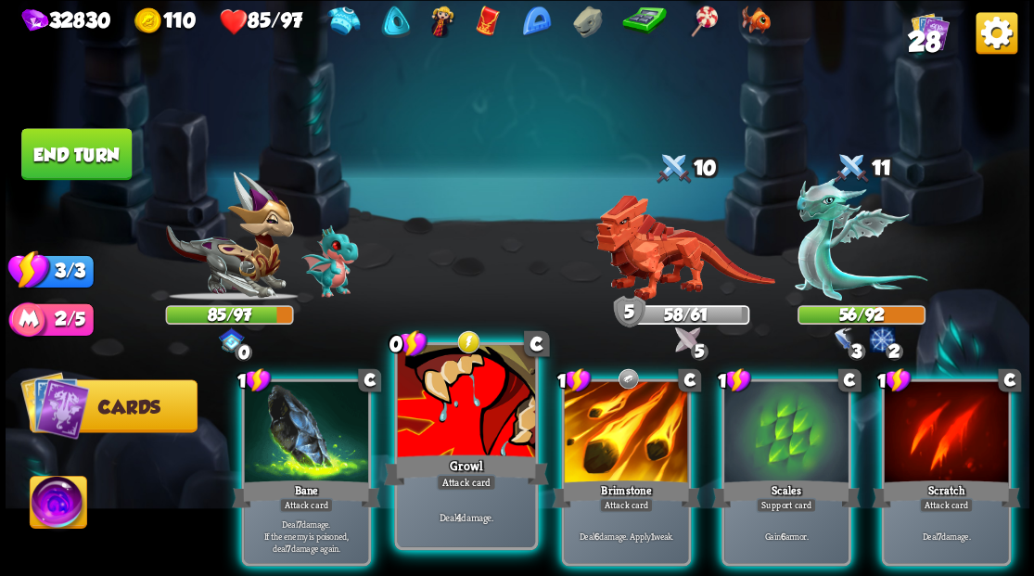
click at [445, 439] on div at bounding box center [465, 403] width 137 height 116
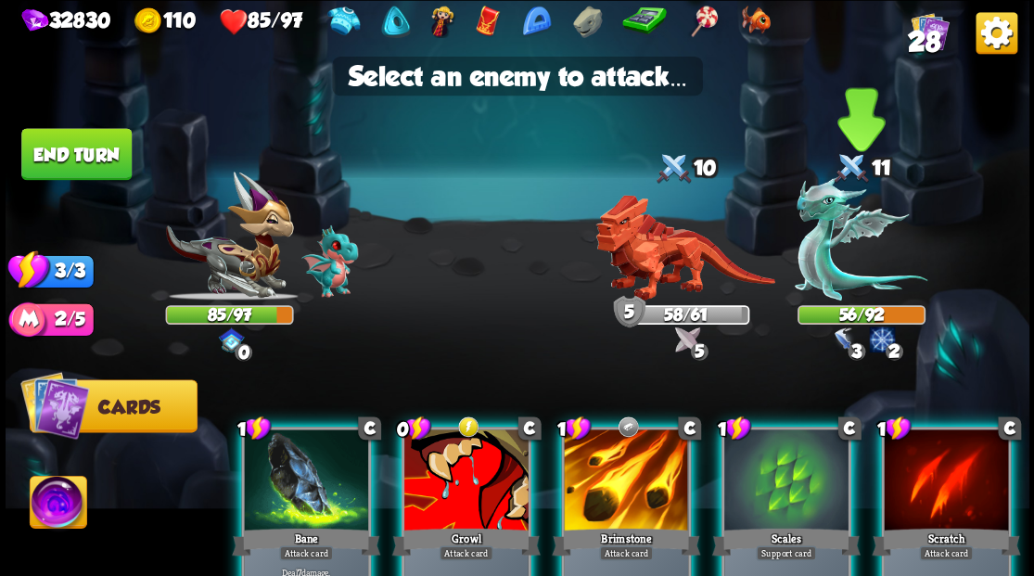
click at [805, 258] on img at bounding box center [861, 238] width 133 height 123
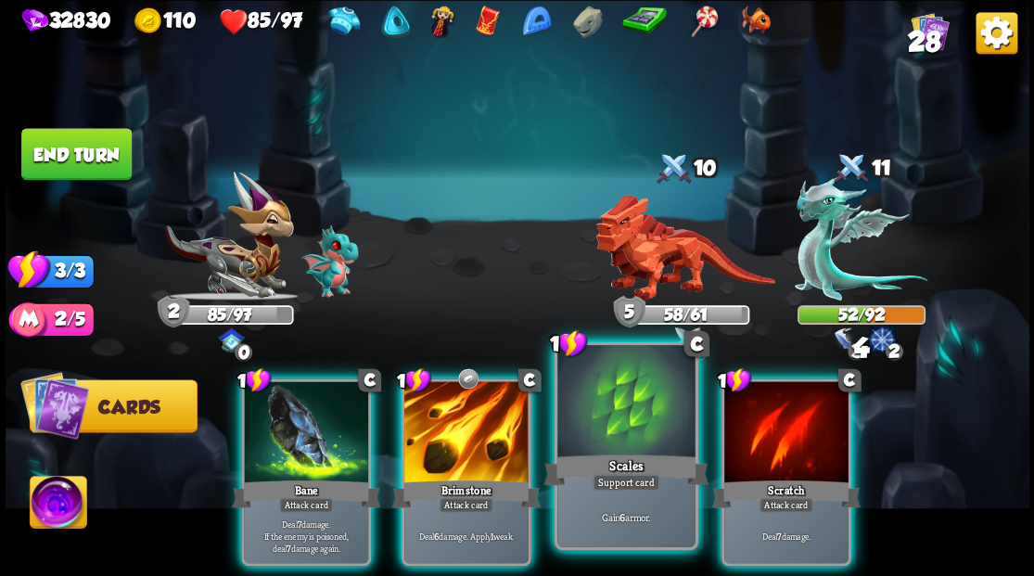
click at [599, 423] on div at bounding box center [625, 403] width 137 height 116
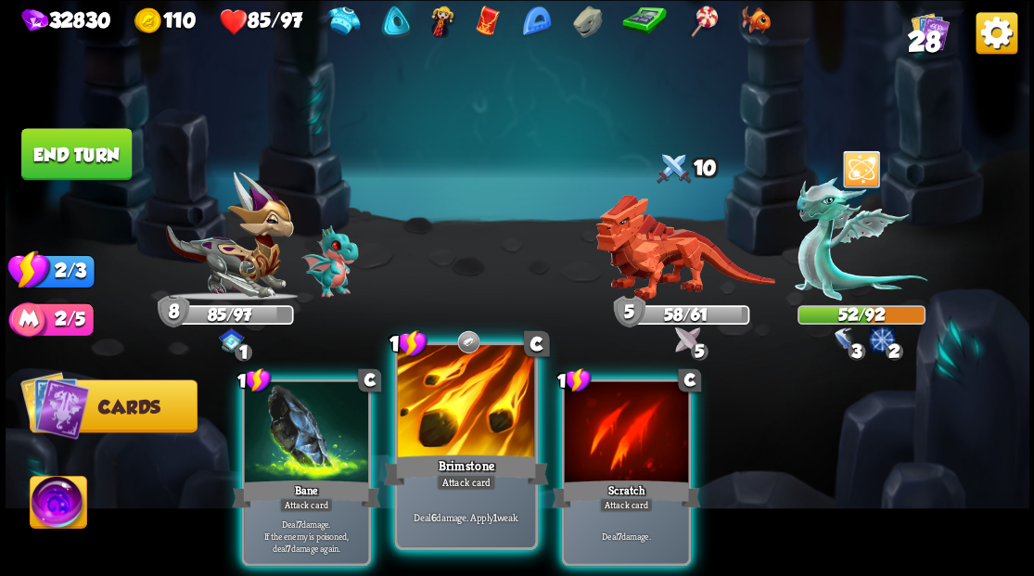
click at [427, 406] on div at bounding box center [465, 403] width 137 height 116
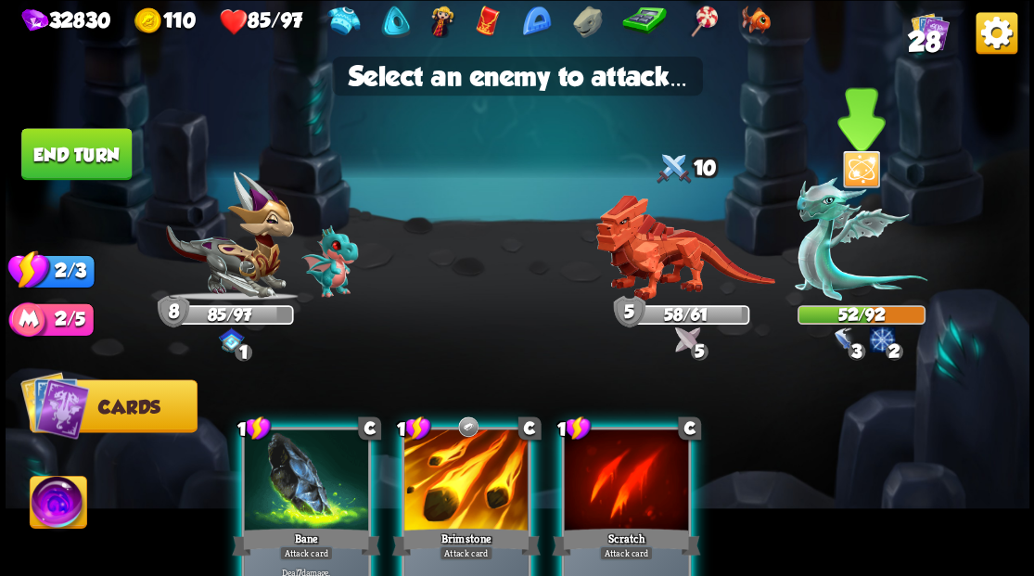
click at [815, 271] on img at bounding box center [861, 238] width 133 height 123
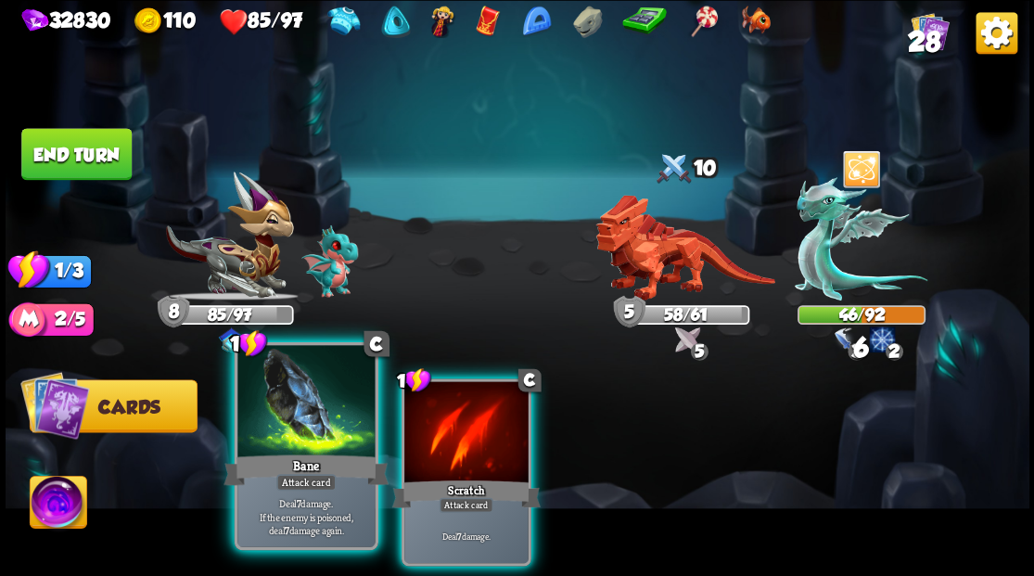
click at [311, 410] on div at bounding box center [305, 403] width 137 height 116
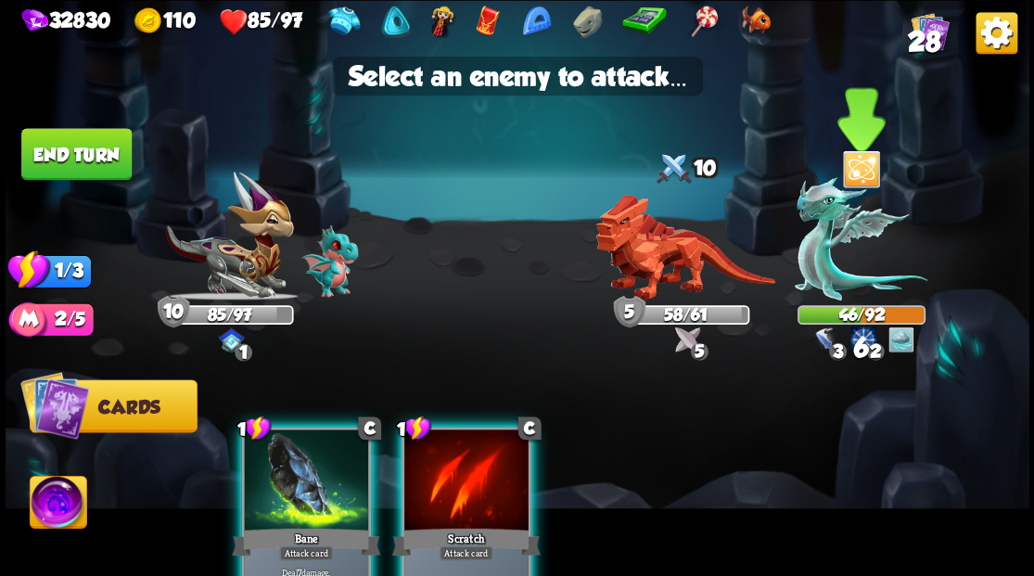
click at [833, 245] on img at bounding box center [861, 238] width 133 height 123
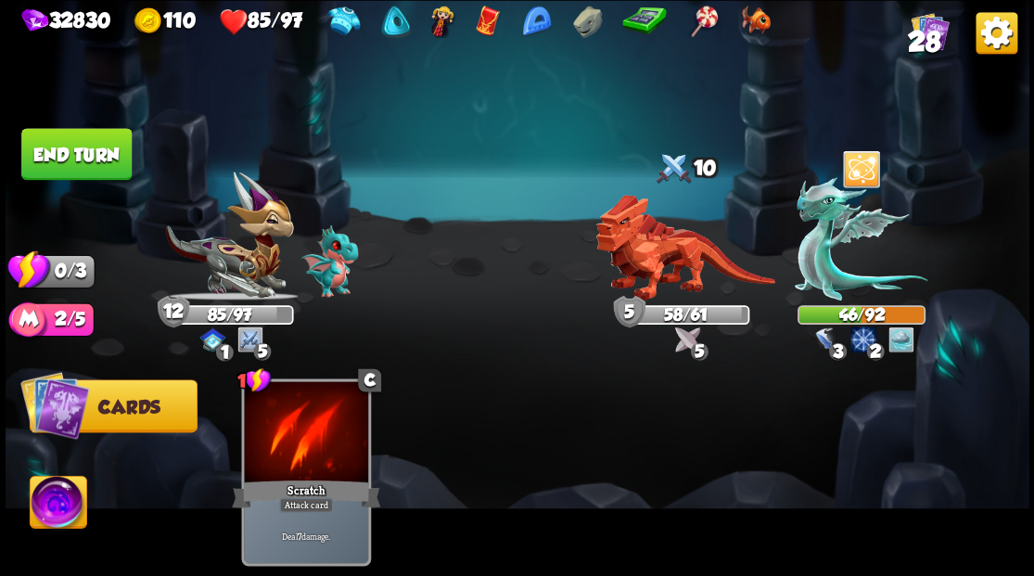
click at [60, 148] on button "End turn" at bounding box center [76, 154] width 110 height 52
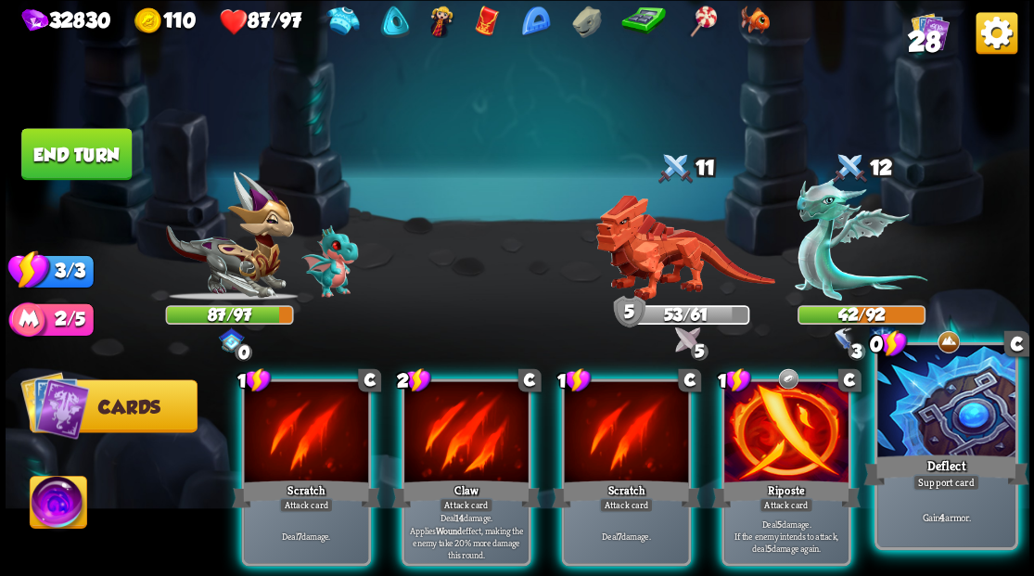
click at [907, 432] on div at bounding box center [945, 403] width 137 height 116
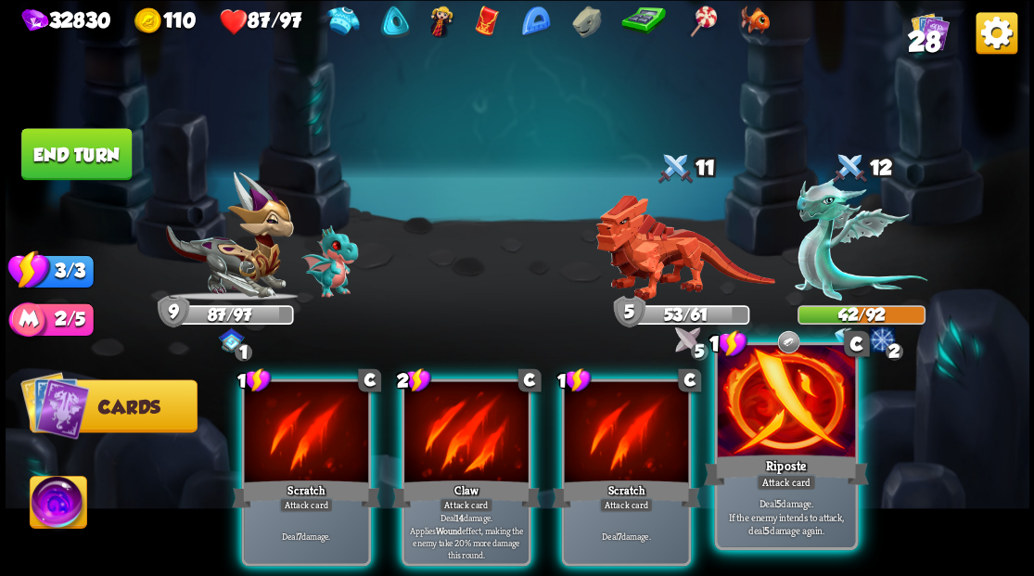
click at [821, 415] on div at bounding box center [785, 403] width 137 height 116
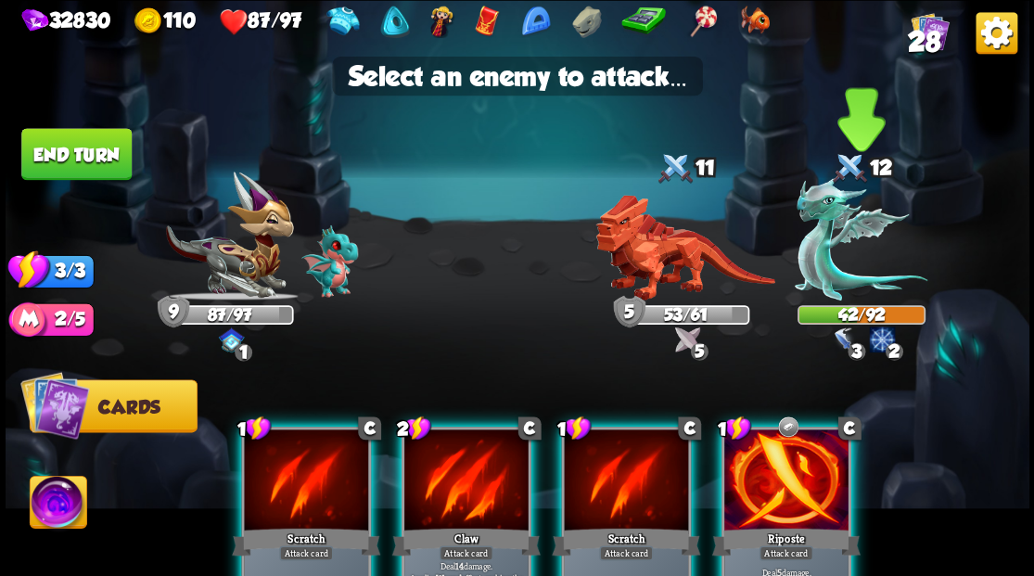
click at [833, 260] on img at bounding box center [861, 238] width 133 height 123
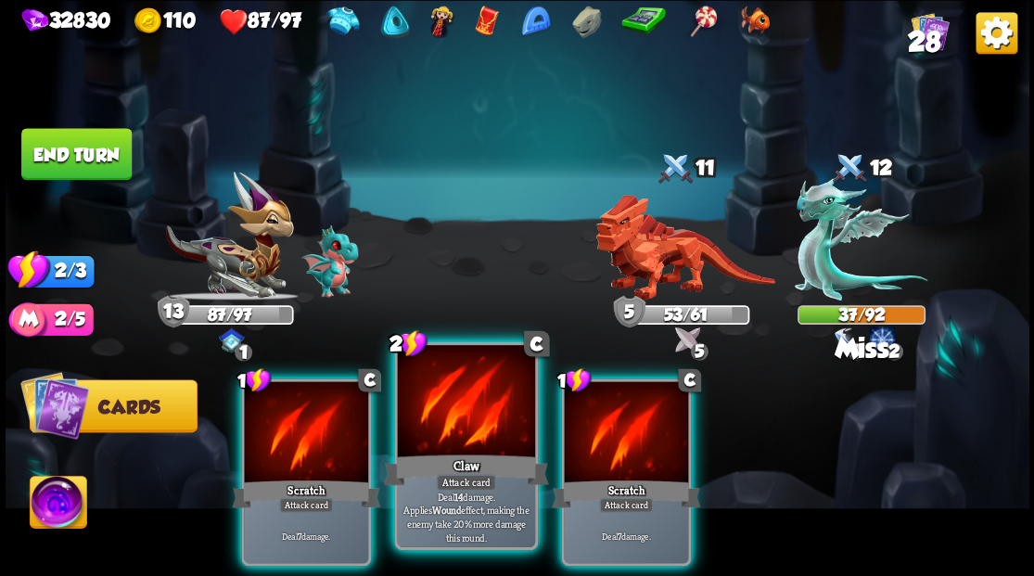
click at [460, 408] on div at bounding box center [465, 403] width 137 height 116
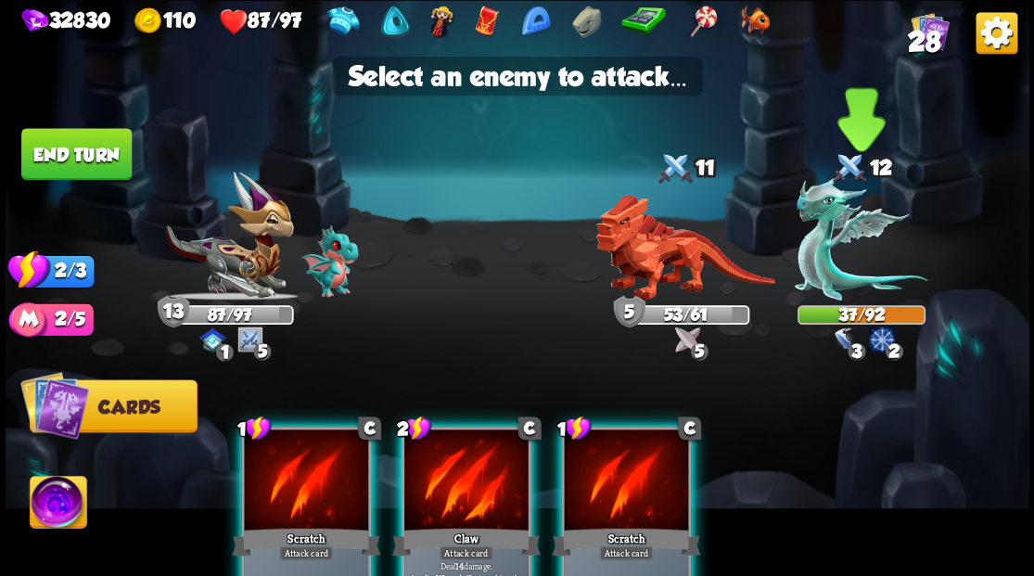
click at [805, 253] on img at bounding box center [861, 238] width 133 height 123
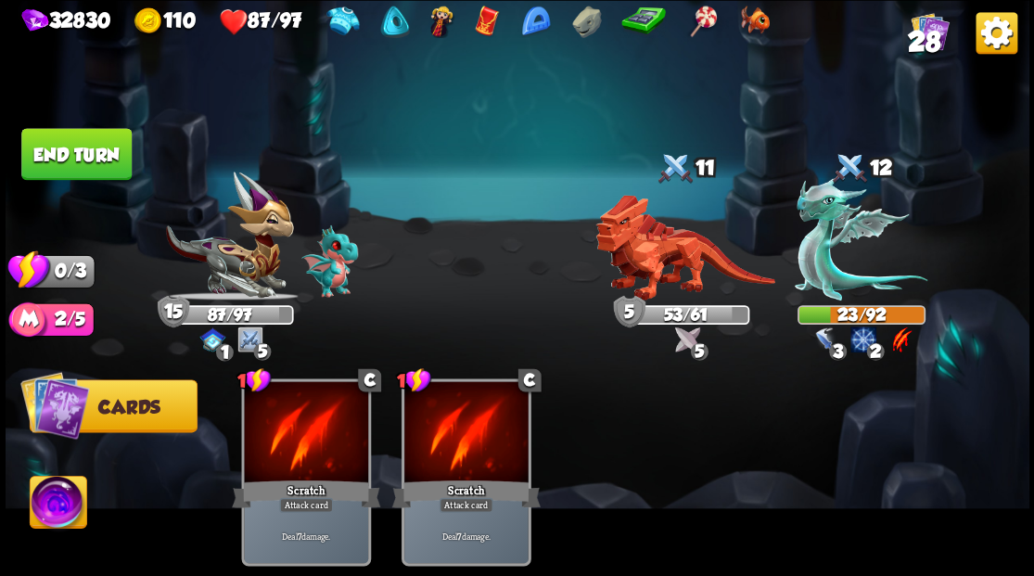
click at [63, 156] on button "End turn" at bounding box center [76, 154] width 110 height 52
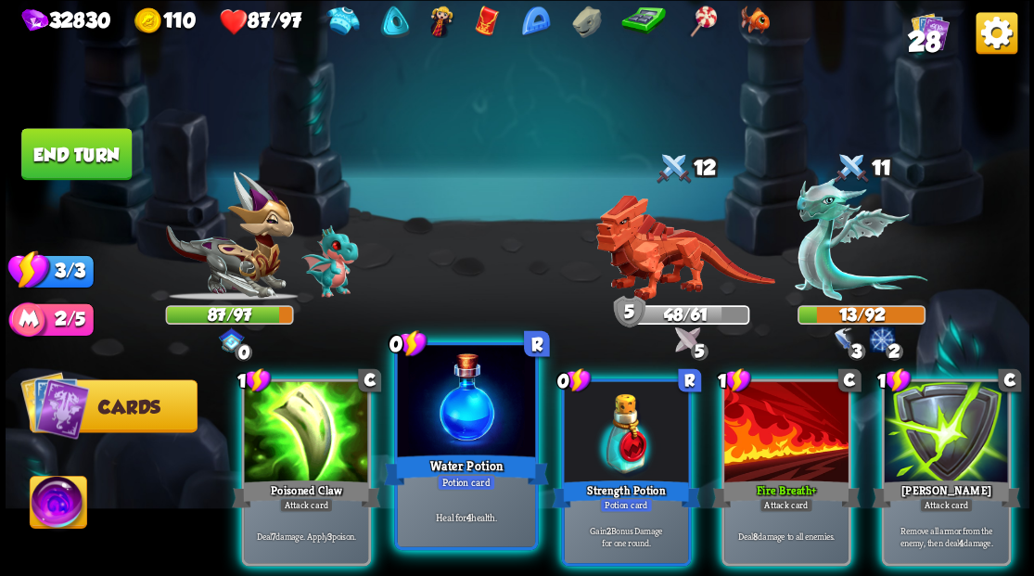
click at [475, 438] on div at bounding box center [465, 403] width 137 height 116
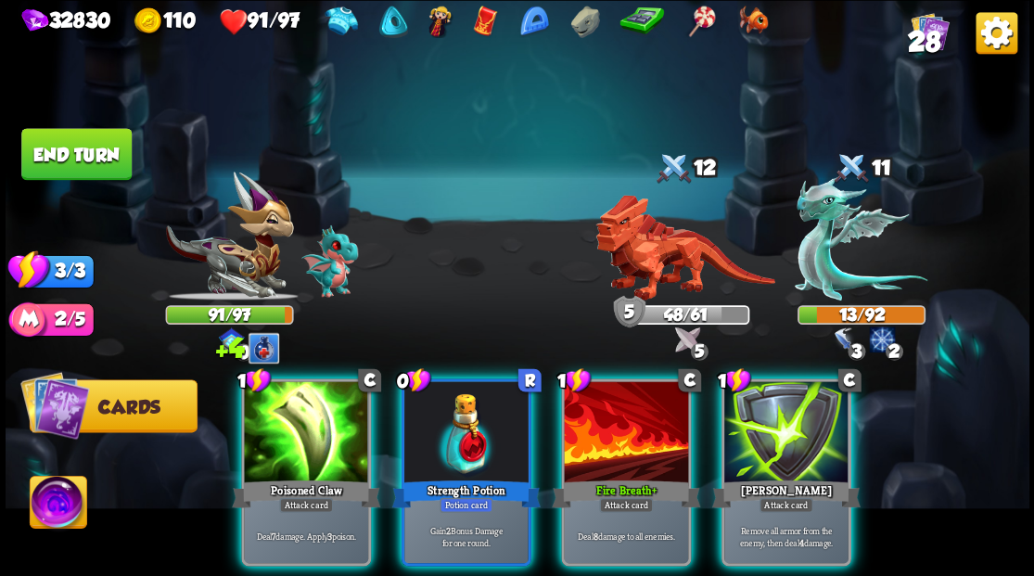
click at [475, 438] on div at bounding box center [466, 433] width 124 height 105
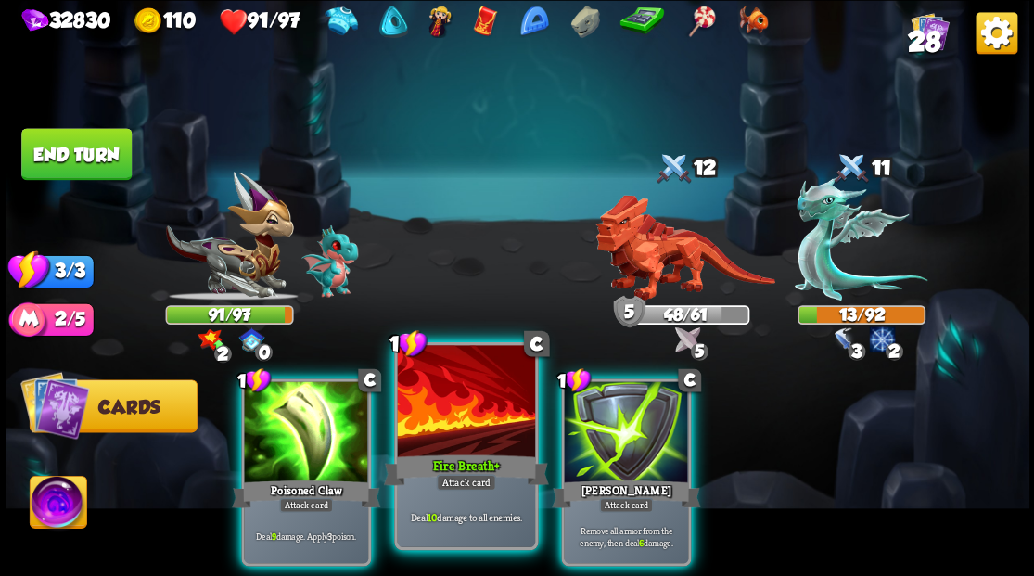
click at [458, 417] on div at bounding box center [465, 403] width 137 height 116
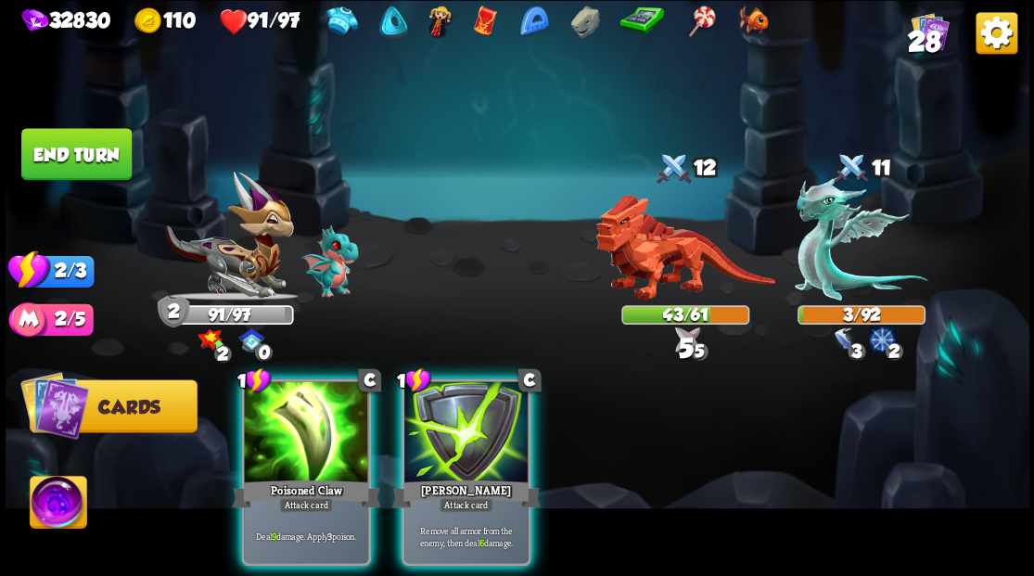
click at [458, 417] on div at bounding box center [466, 433] width 124 height 105
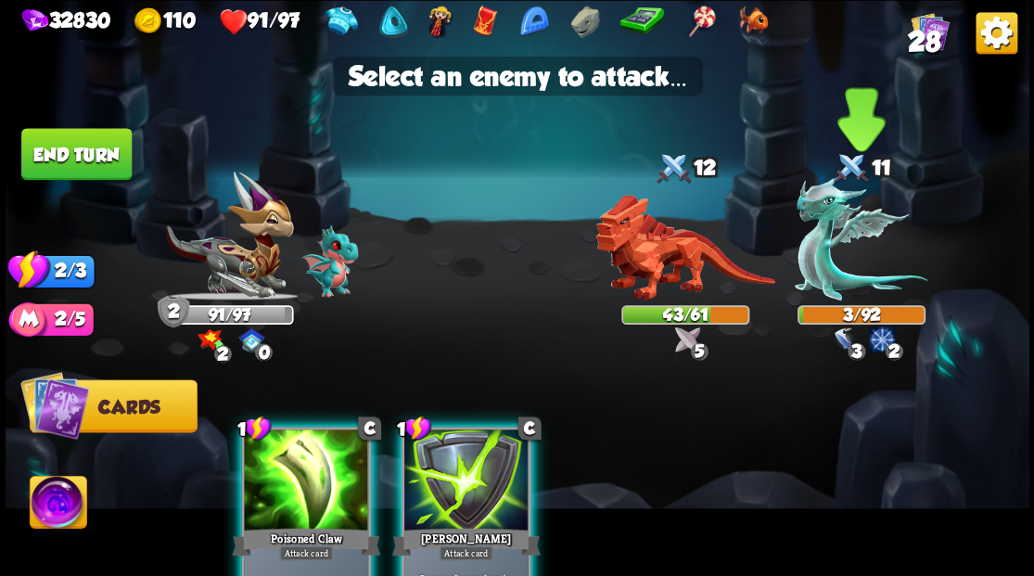
click at [828, 293] on img at bounding box center [861, 238] width 133 height 123
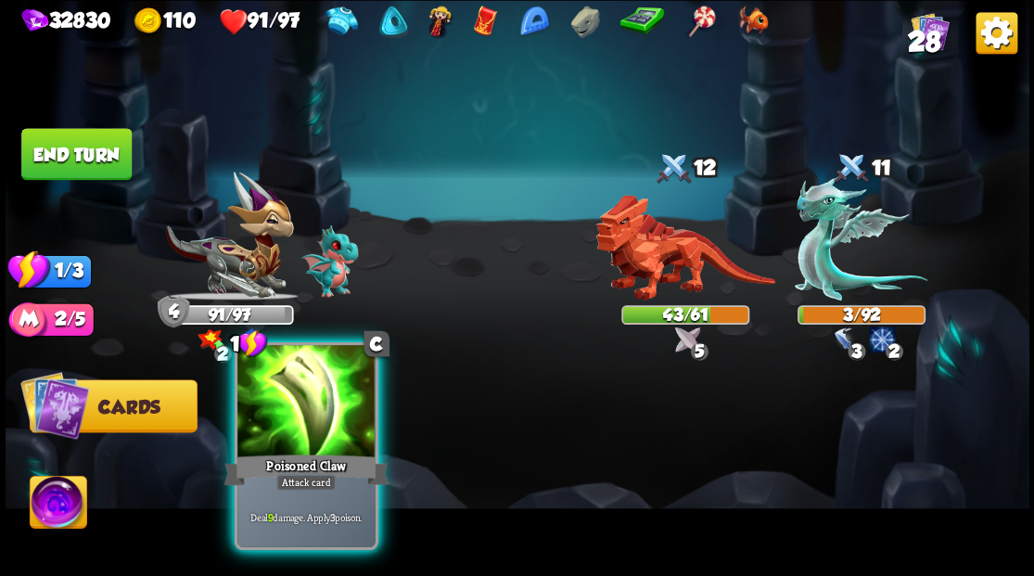
click at [273, 389] on div at bounding box center [305, 403] width 137 height 116
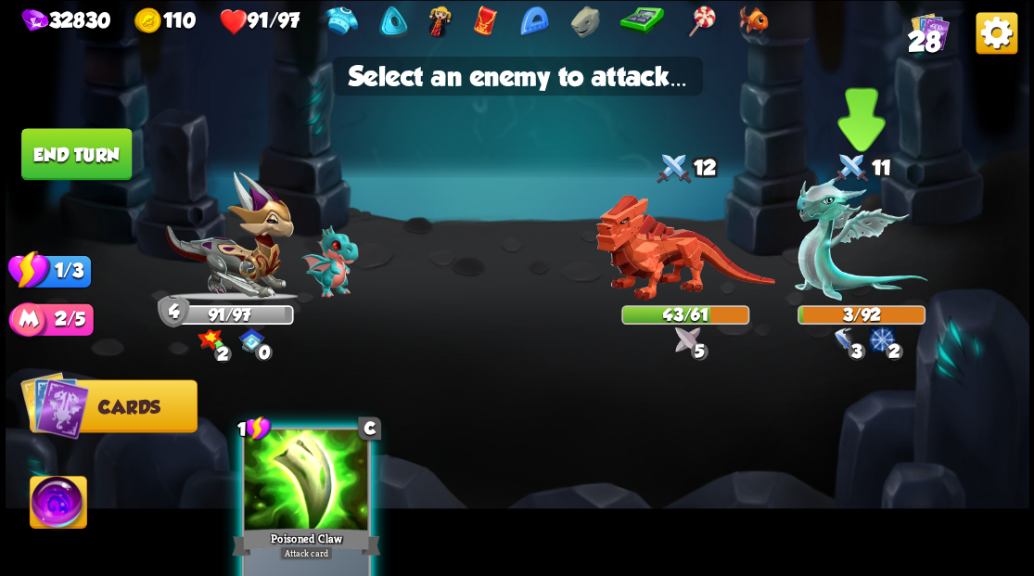
click at [827, 247] on img at bounding box center [861, 238] width 133 height 123
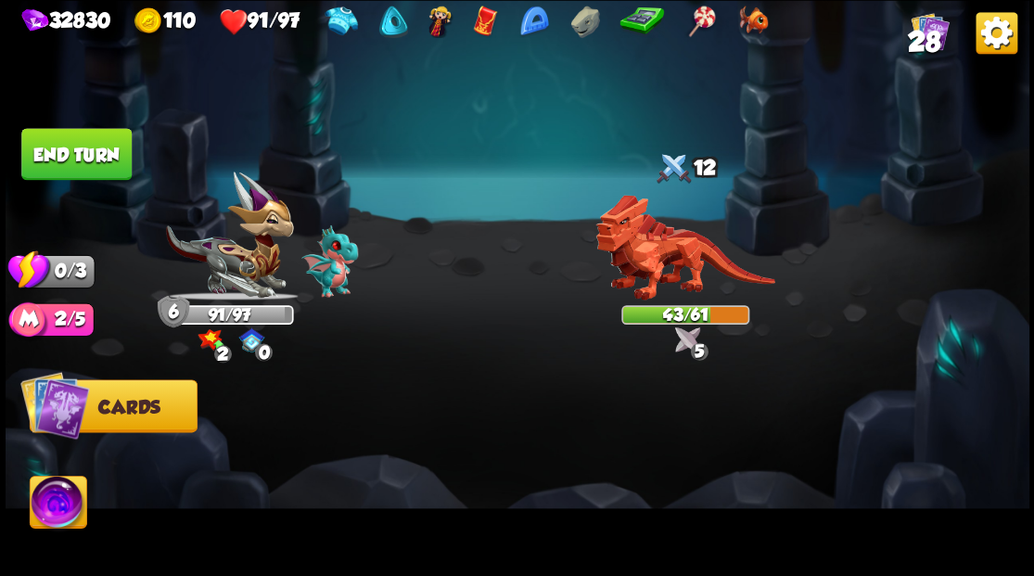
drag, startPoint x: 64, startPoint y: 154, endPoint x: 290, endPoint y: 199, distance: 230.8
click at [63, 153] on button "End turn" at bounding box center [76, 154] width 110 height 52
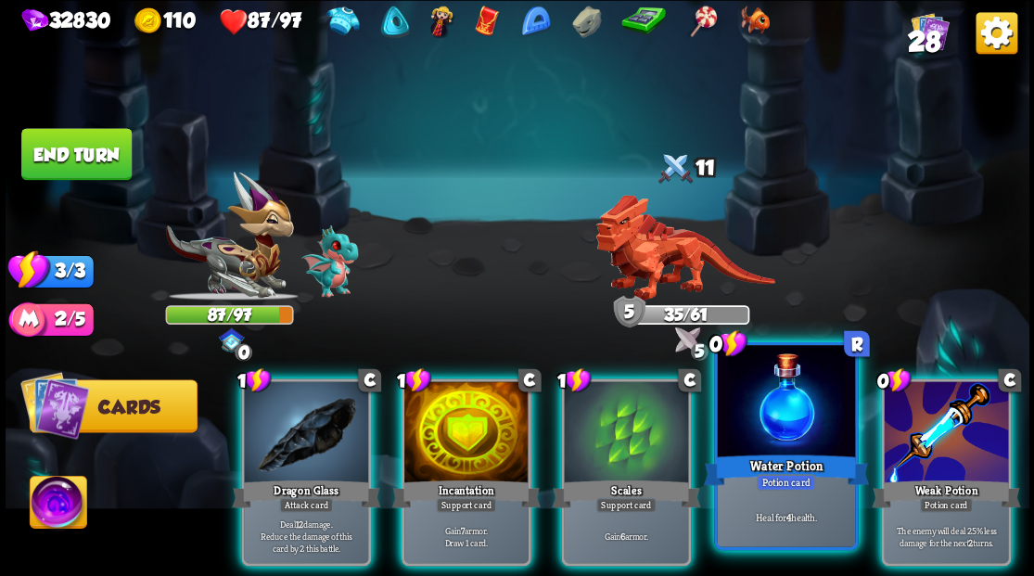
click at [780, 440] on div at bounding box center [785, 403] width 137 height 116
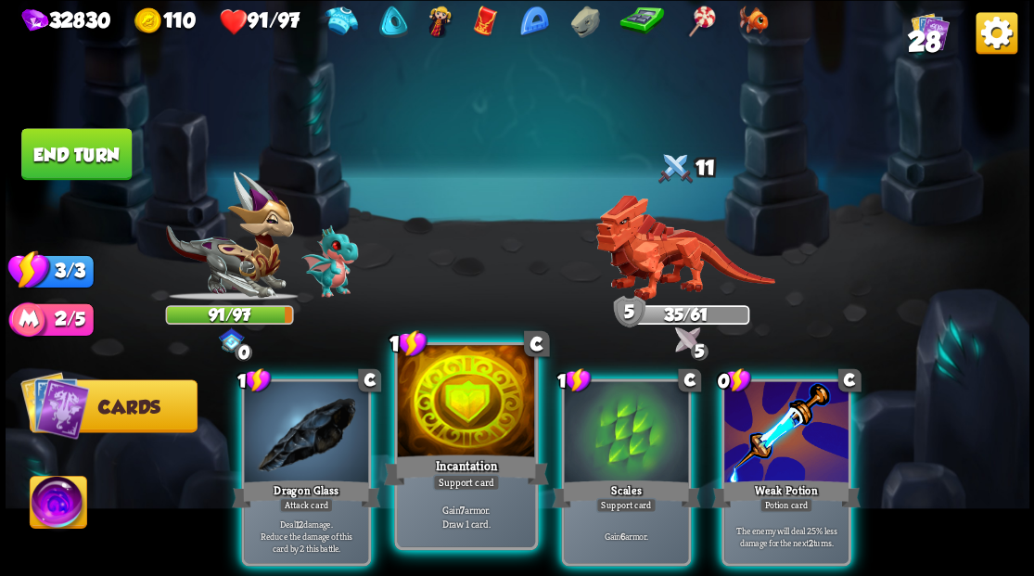
click at [479, 402] on div at bounding box center [465, 403] width 137 height 116
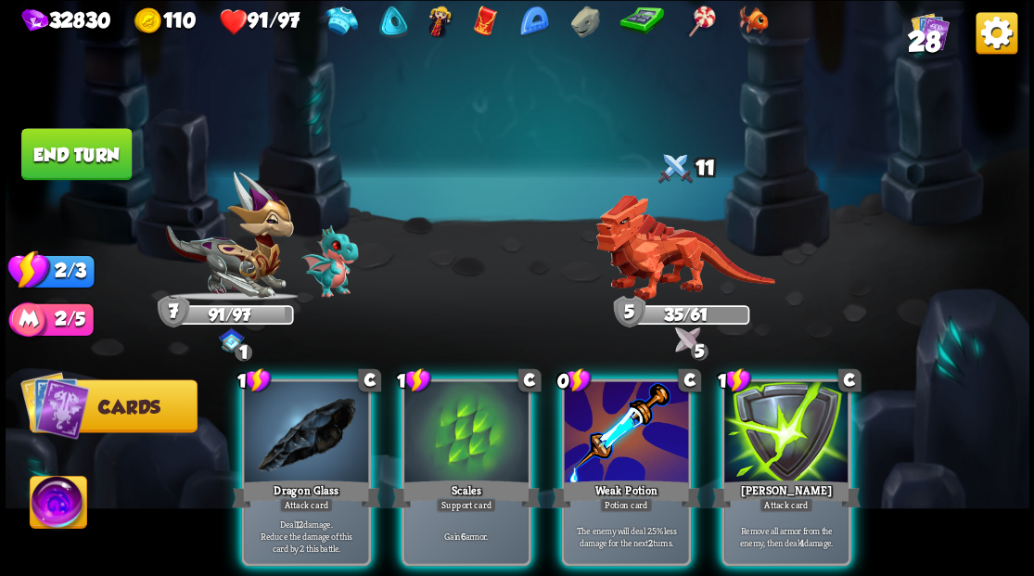
click at [793, 430] on div at bounding box center [786, 433] width 124 height 105
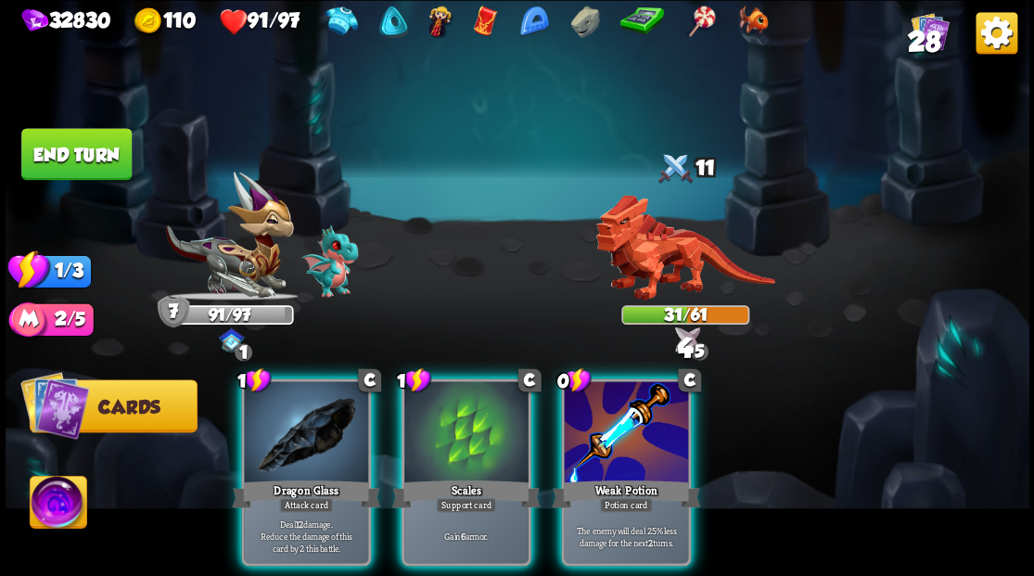
drag, startPoint x: 615, startPoint y: 455, endPoint x: 618, endPoint y: 440, distance: 16.0
click at [616, 477] on div "Weak Potion" at bounding box center [626, 493] width 148 height 33
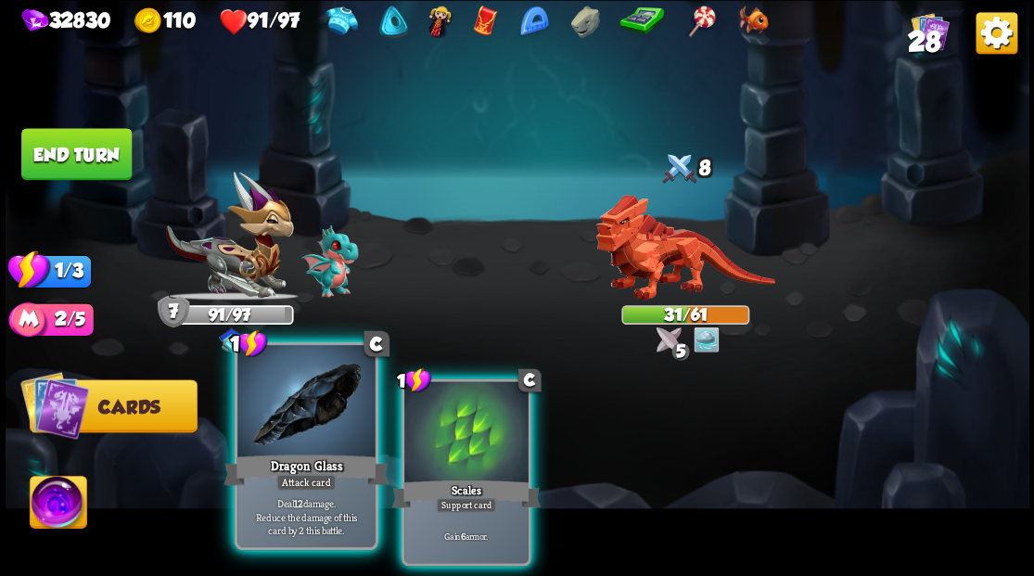
click at [287, 445] on div at bounding box center [305, 403] width 137 height 116
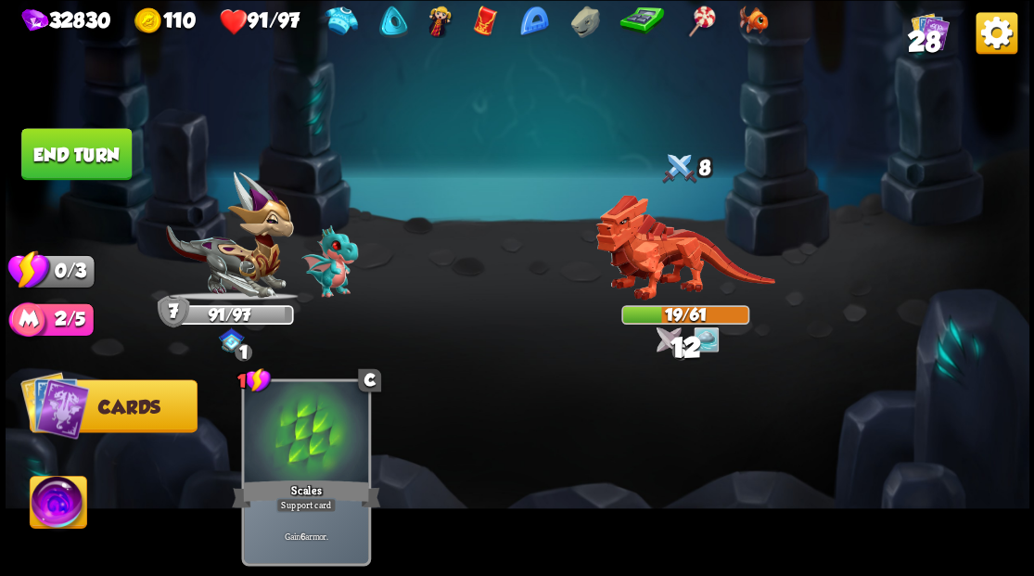
click at [106, 160] on button "End turn" at bounding box center [76, 154] width 110 height 52
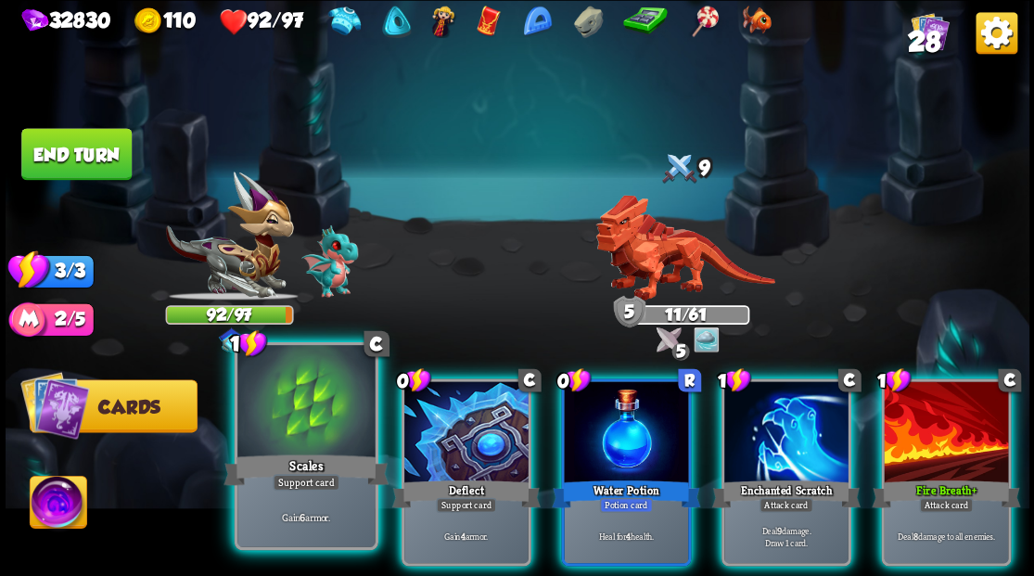
click at [302, 428] on div at bounding box center [305, 403] width 137 height 116
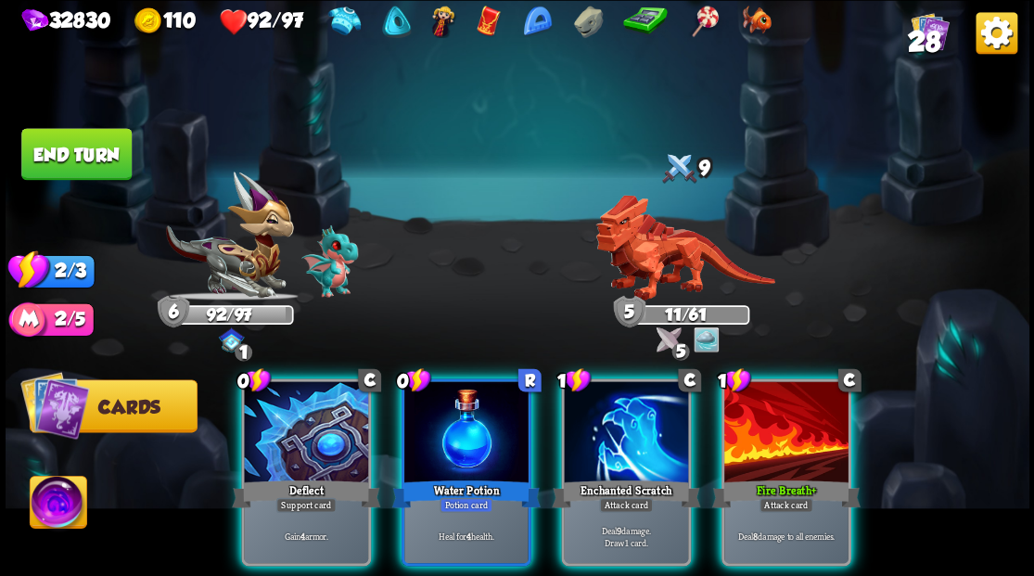
click at [302, 427] on div at bounding box center [306, 433] width 124 height 105
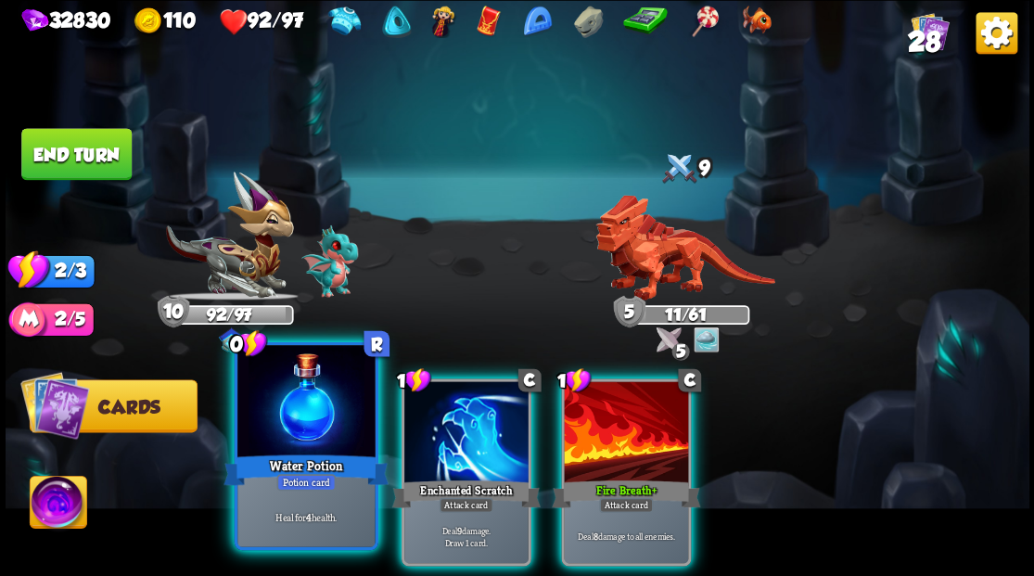
click at [319, 417] on div at bounding box center [305, 403] width 137 height 116
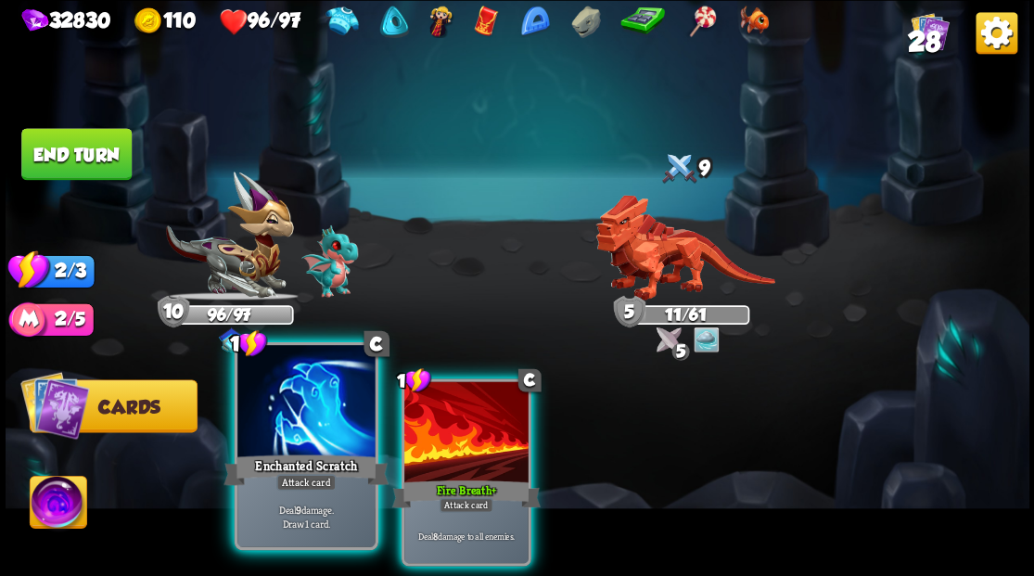
click at [322, 405] on div at bounding box center [305, 403] width 137 height 116
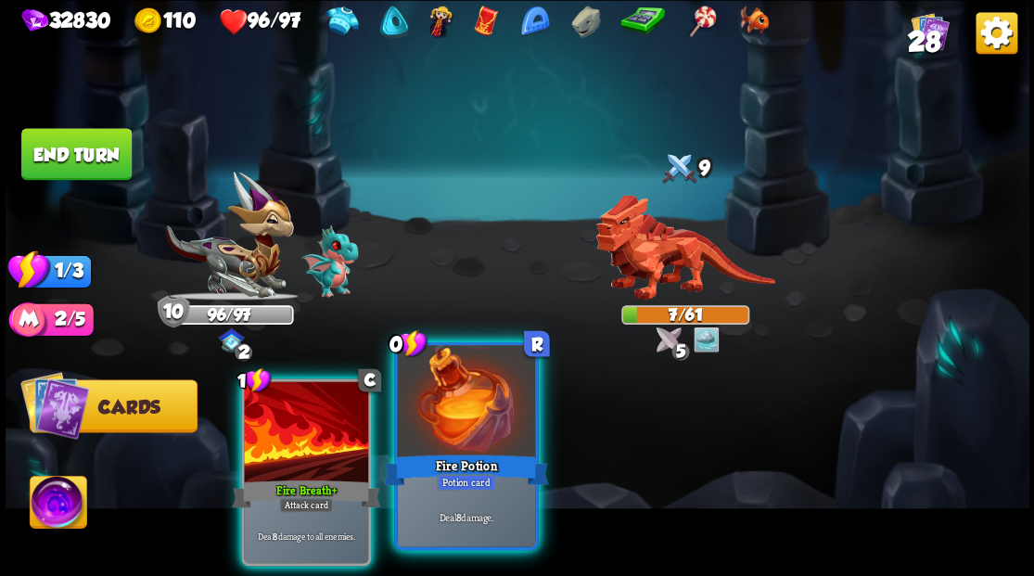
click at [456, 441] on div at bounding box center [465, 403] width 137 height 116
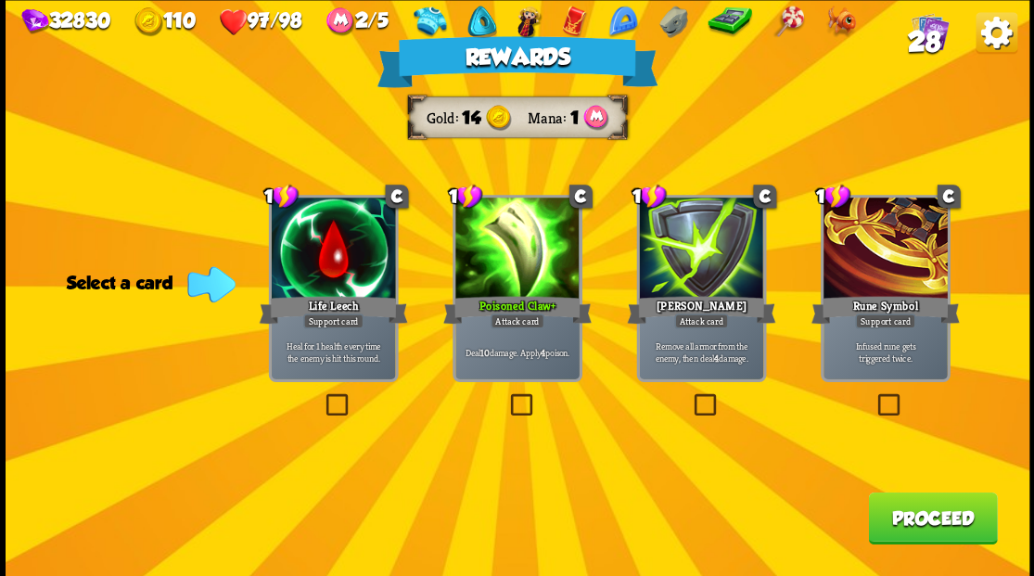
click at [954, 519] on button "Proceed" at bounding box center [932, 517] width 129 height 52
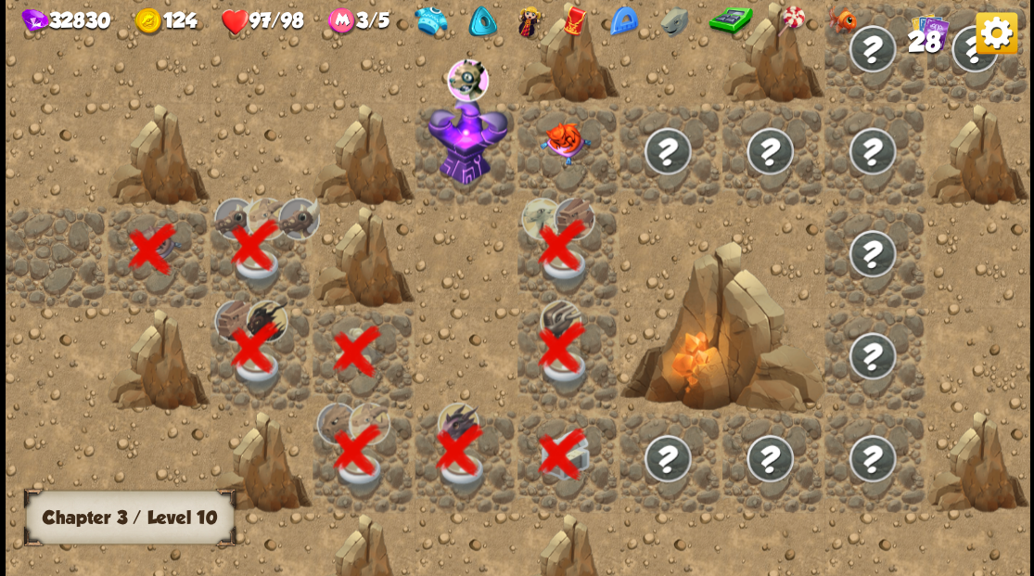
click at [558, 134] on img at bounding box center [565, 142] width 51 height 43
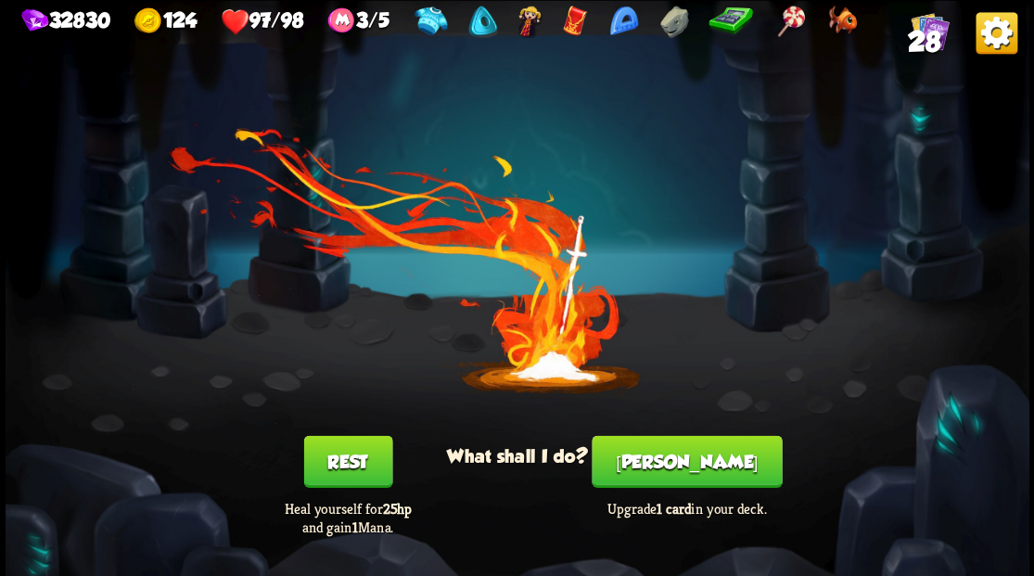
click at [688, 464] on button "[PERSON_NAME]" at bounding box center [687, 461] width 190 height 52
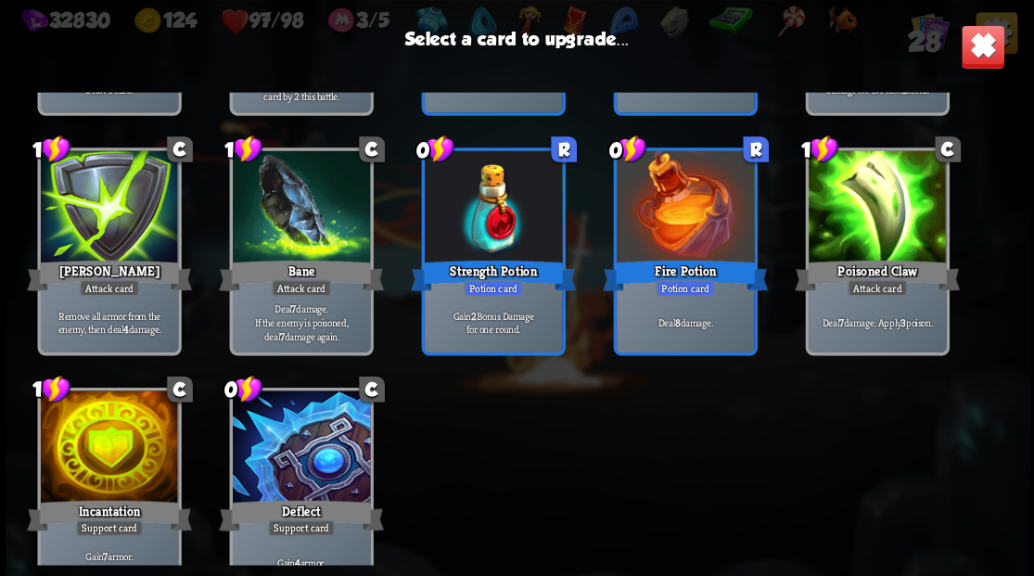
scroll to position [862, 0]
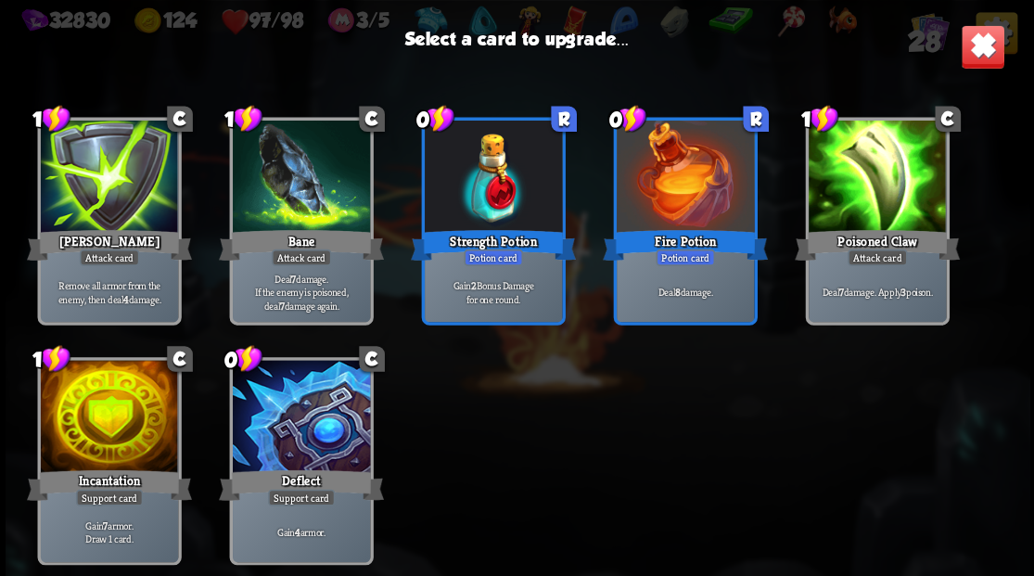
click at [310, 406] on div at bounding box center [300, 418] width 137 height 116
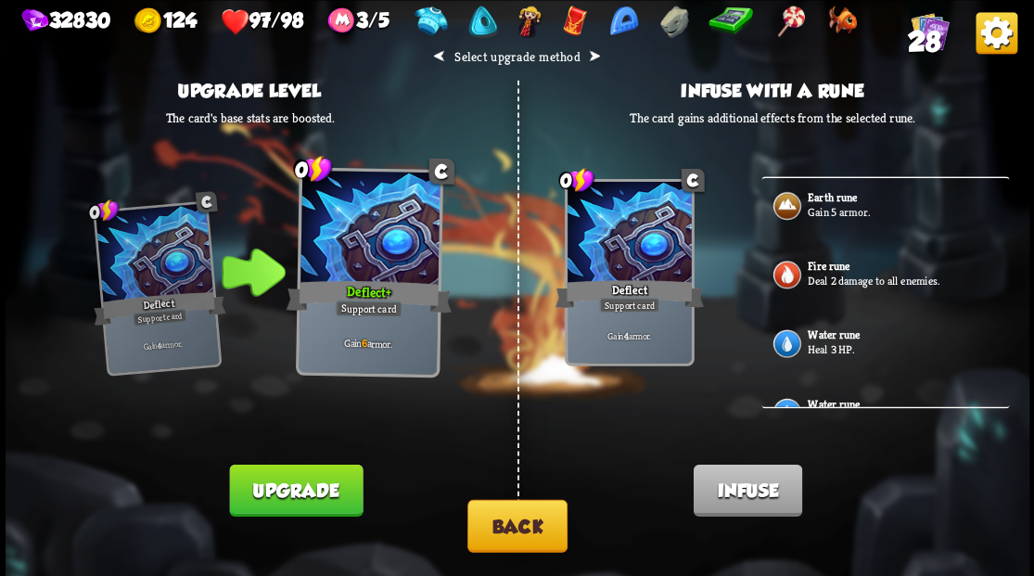
click at [837, 206] on p "Gain 5 armor." at bounding box center [907, 211] width 198 height 15
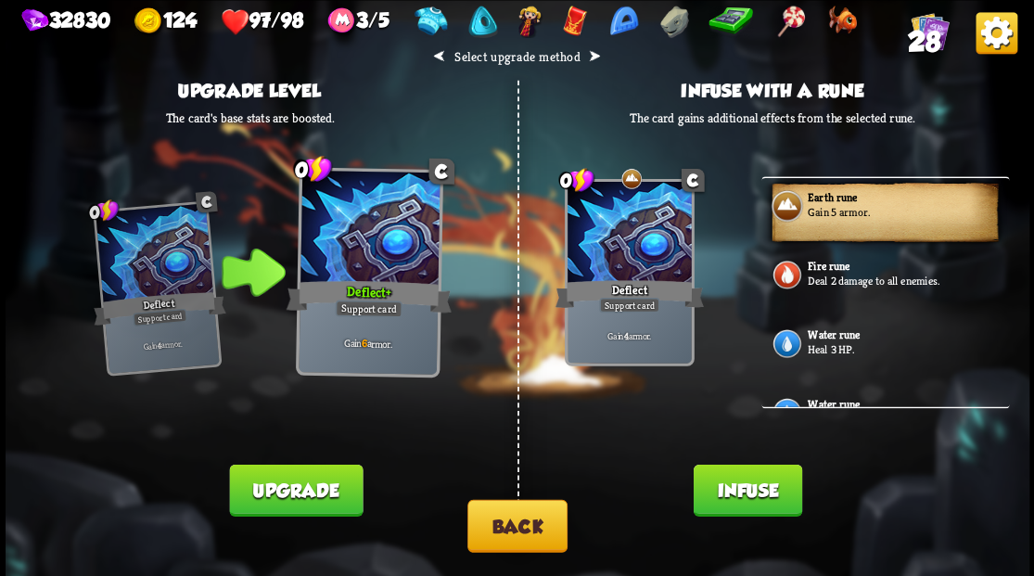
drag, startPoint x: 737, startPoint y: 491, endPoint x: 690, endPoint y: 428, distance: 78.8
click at [738, 491] on button "Infuse" at bounding box center [747, 490] width 108 height 52
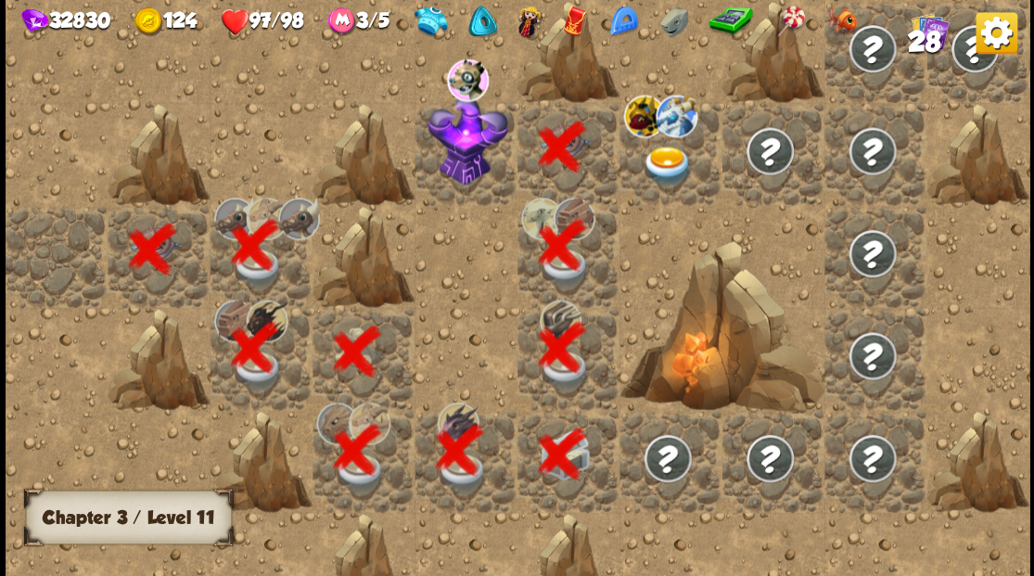
scroll to position [0, 356]
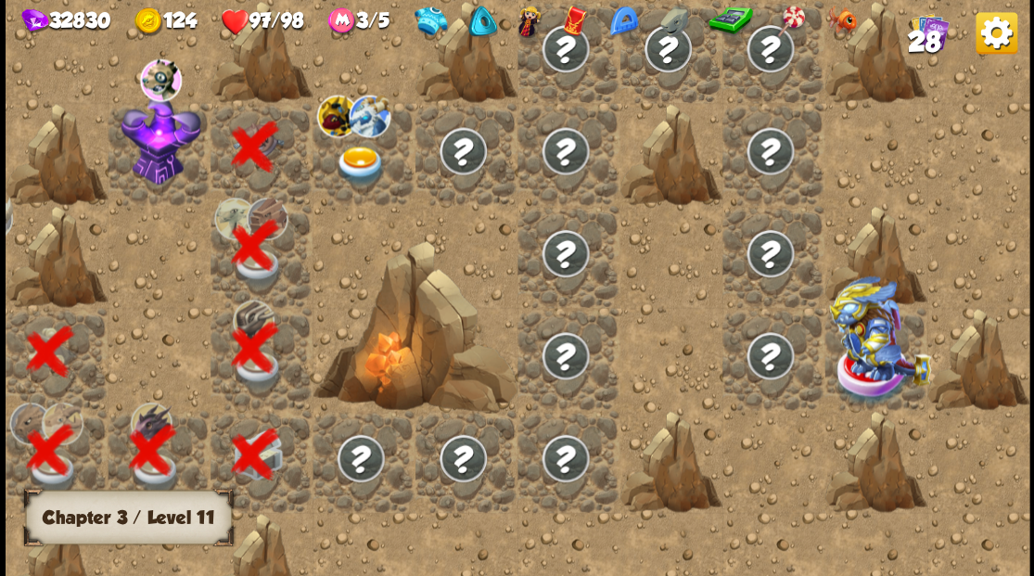
click at [159, 147] on img at bounding box center [161, 140] width 80 height 90
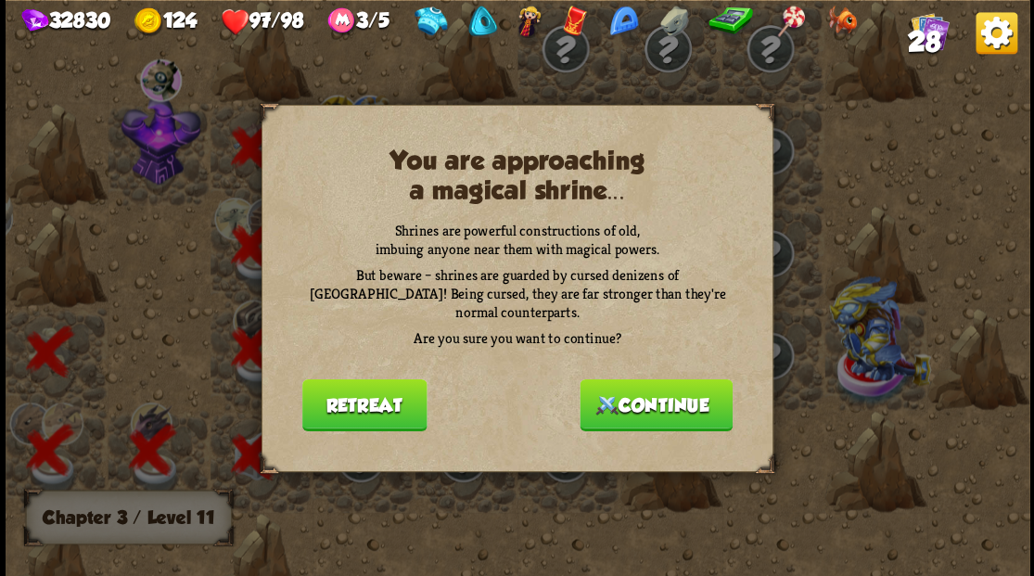
click at [647, 401] on button "Continue" at bounding box center [656, 404] width 153 height 52
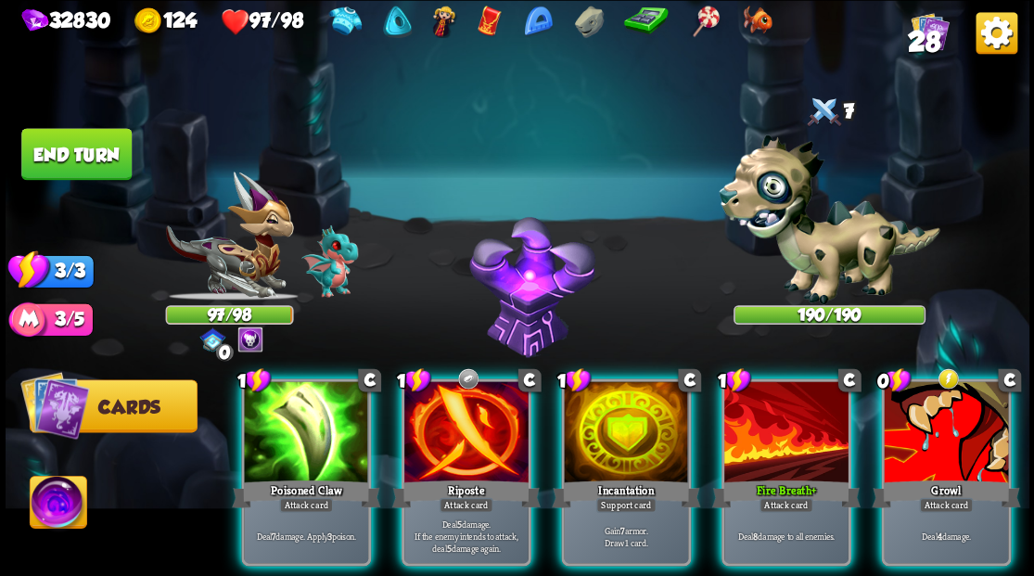
click at [841, 190] on div at bounding box center [829, 216] width 192 height 168
